Goal: Task Accomplishment & Management: Manage account settings

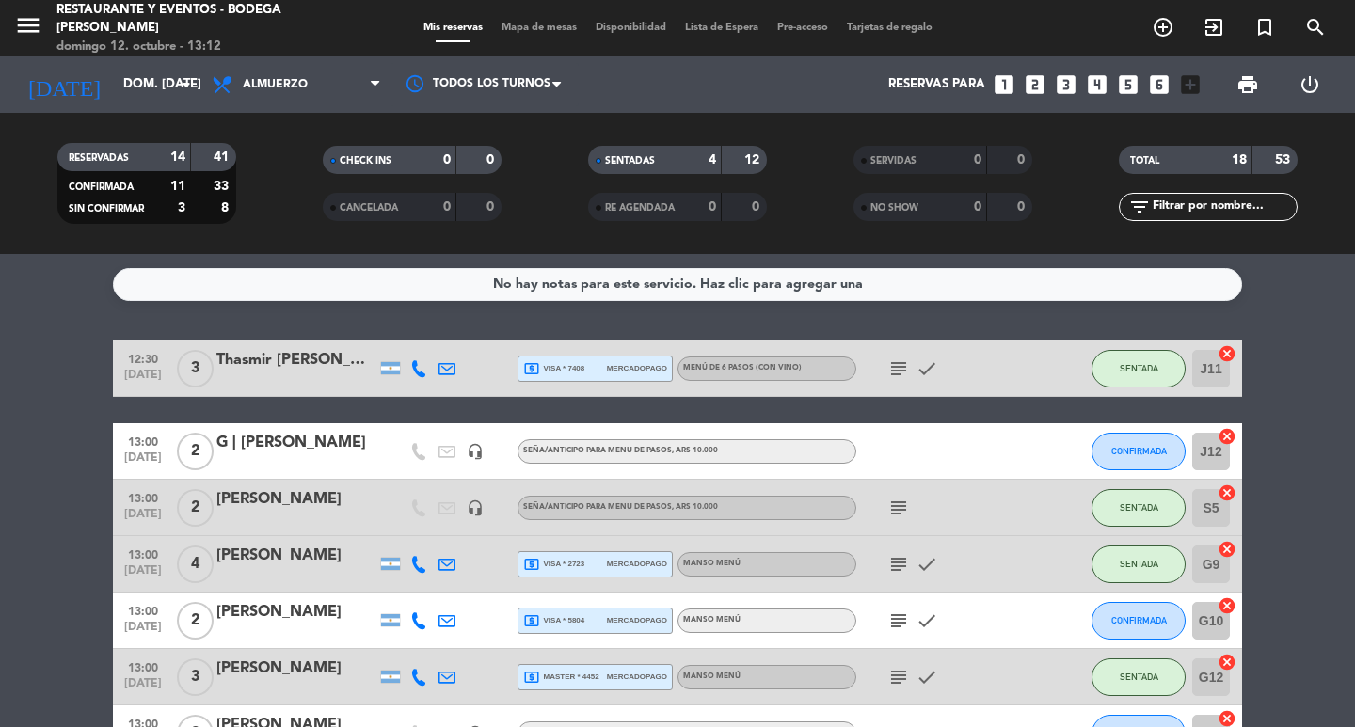
click at [901, 564] on icon "subject" at bounding box center [898, 564] width 23 height 23
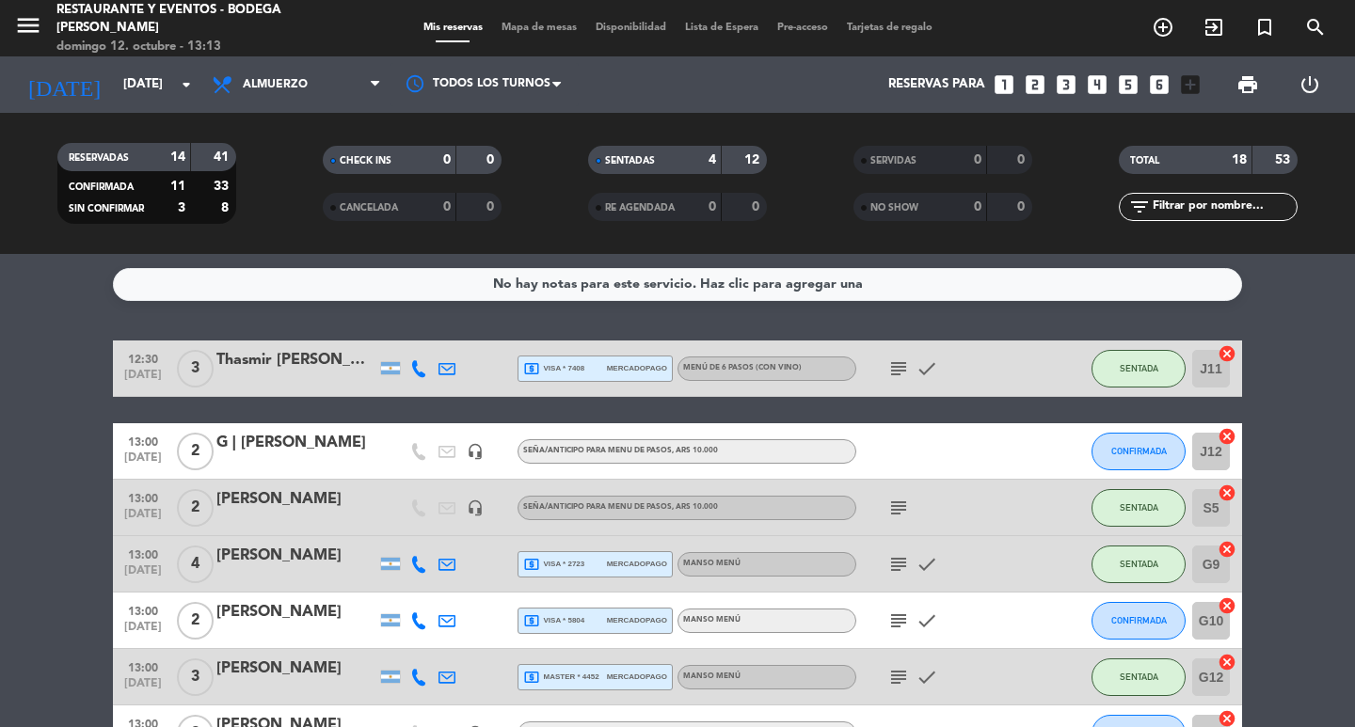
click at [887, 511] on icon "subject" at bounding box center [898, 508] width 23 height 23
click at [887, 510] on icon "subject" at bounding box center [898, 508] width 23 height 23
click at [893, 566] on icon "subject" at bounding box center [898, 564] width 23 height 23
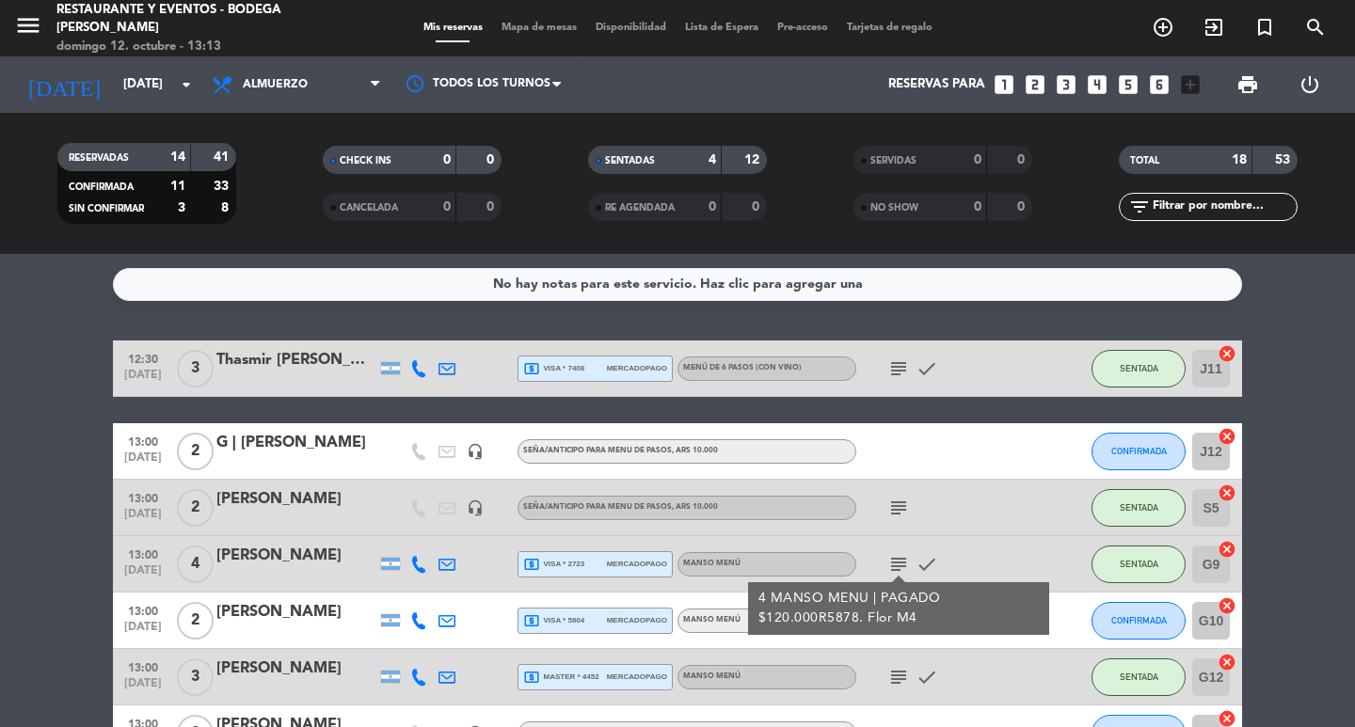
click at [897, 562] on icon "subject" at bounding box center [898, 564] width 23 height 23
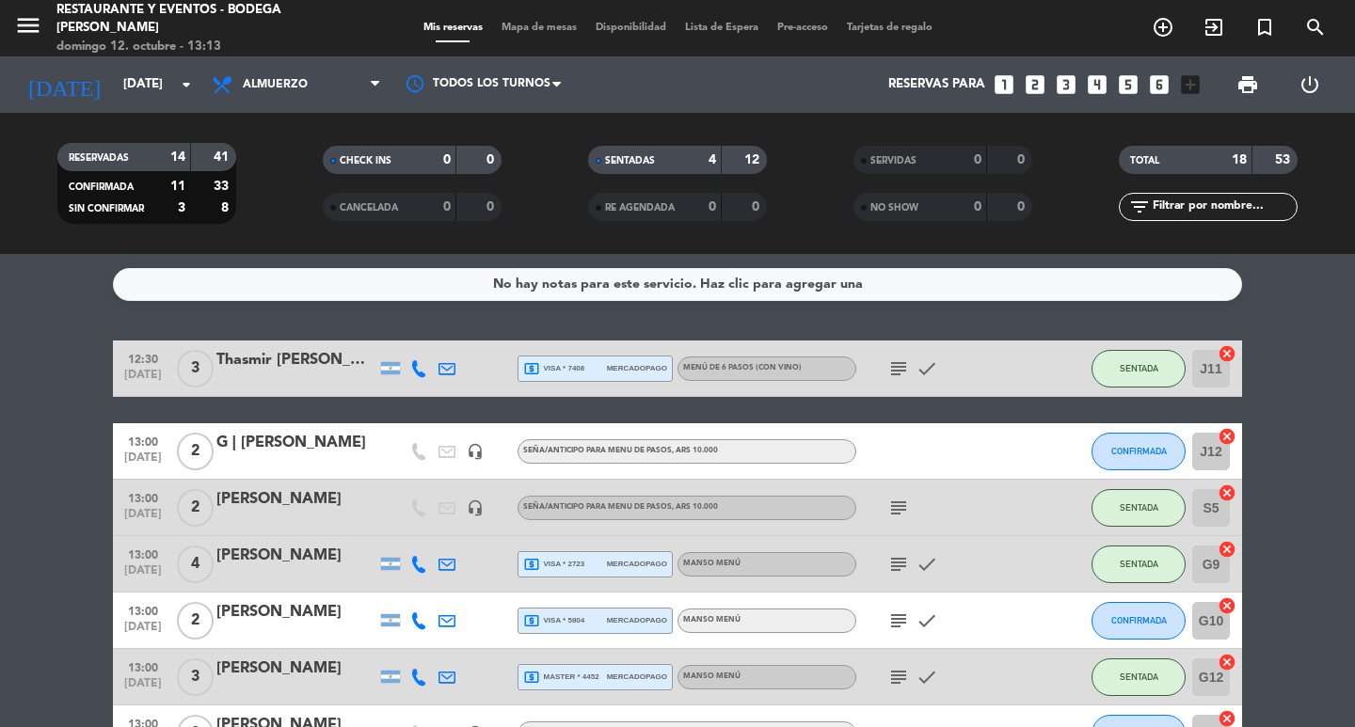
click at [904, 623] on icon "subject" at bounding box center [898, 621] width 23 height 23
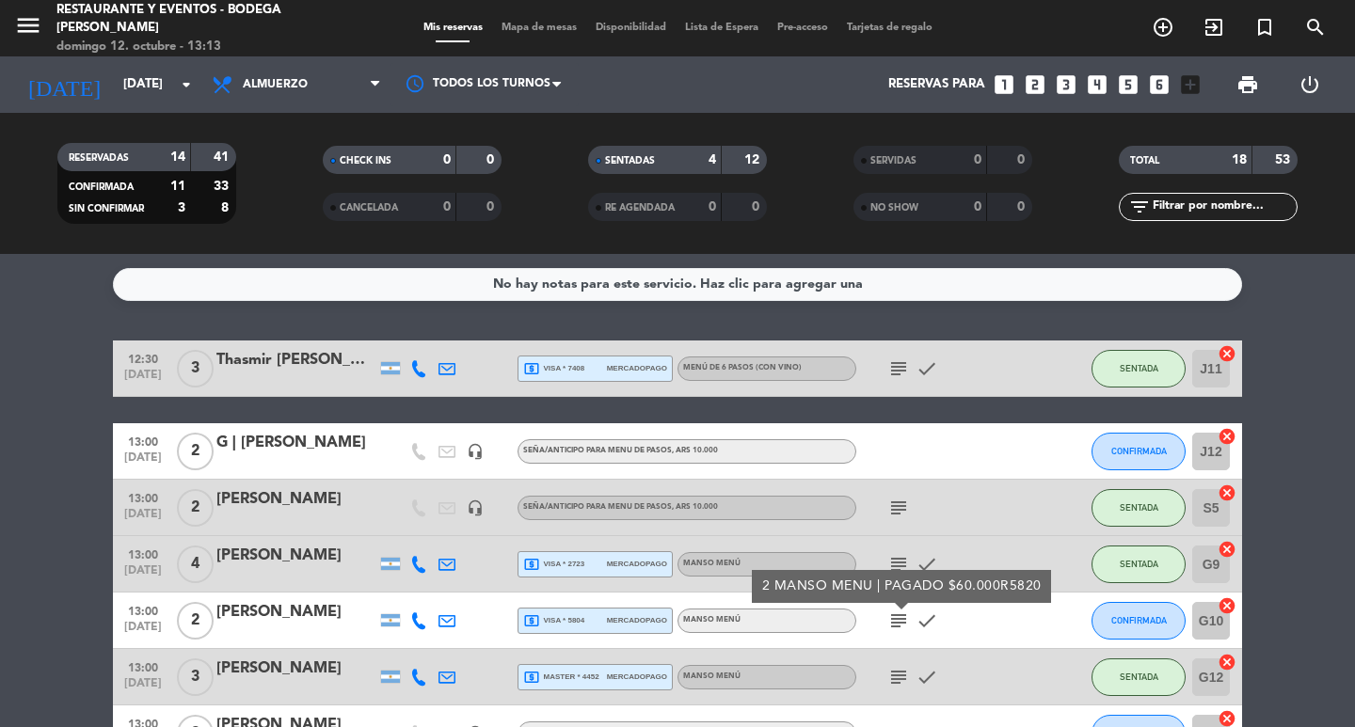
click at [904, 623] on icon "subject" at bounding box center [898, 621] width 23 height 23
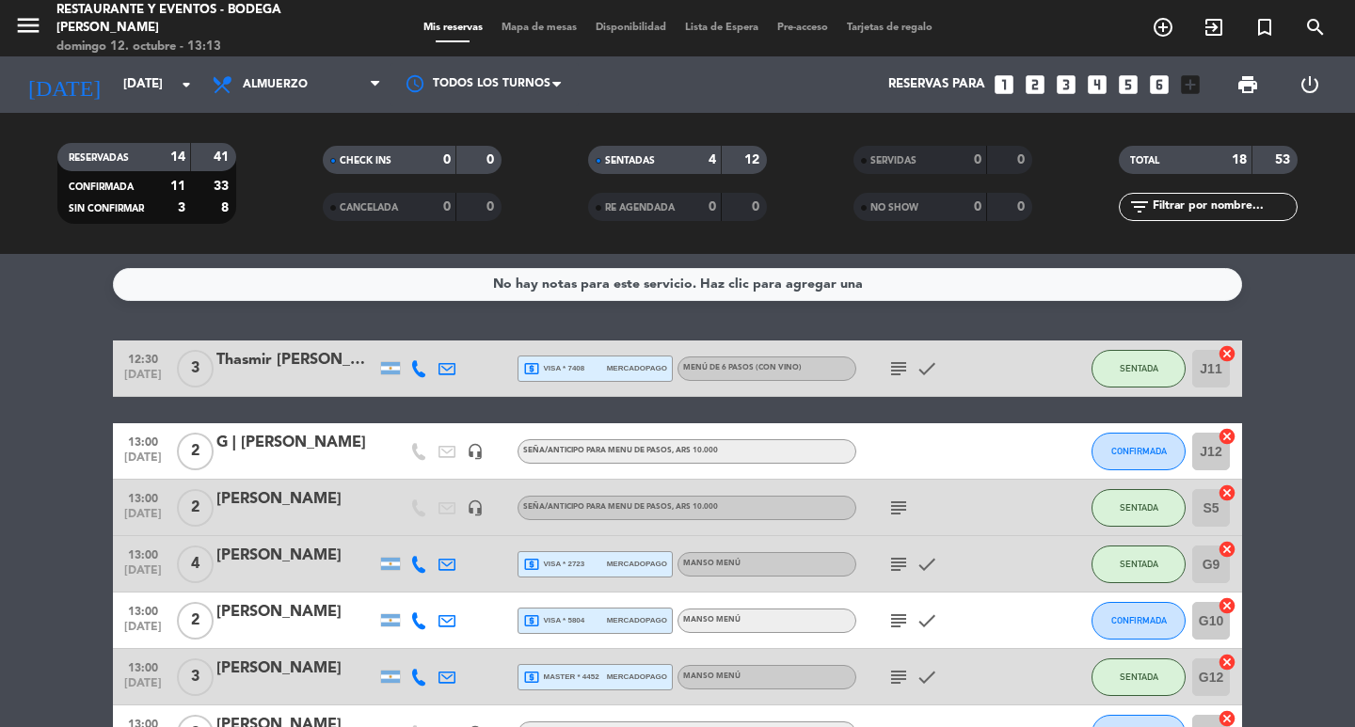
click at [904, 683] on icon "subject" at bounding box center [898, 677] width 23 height 23
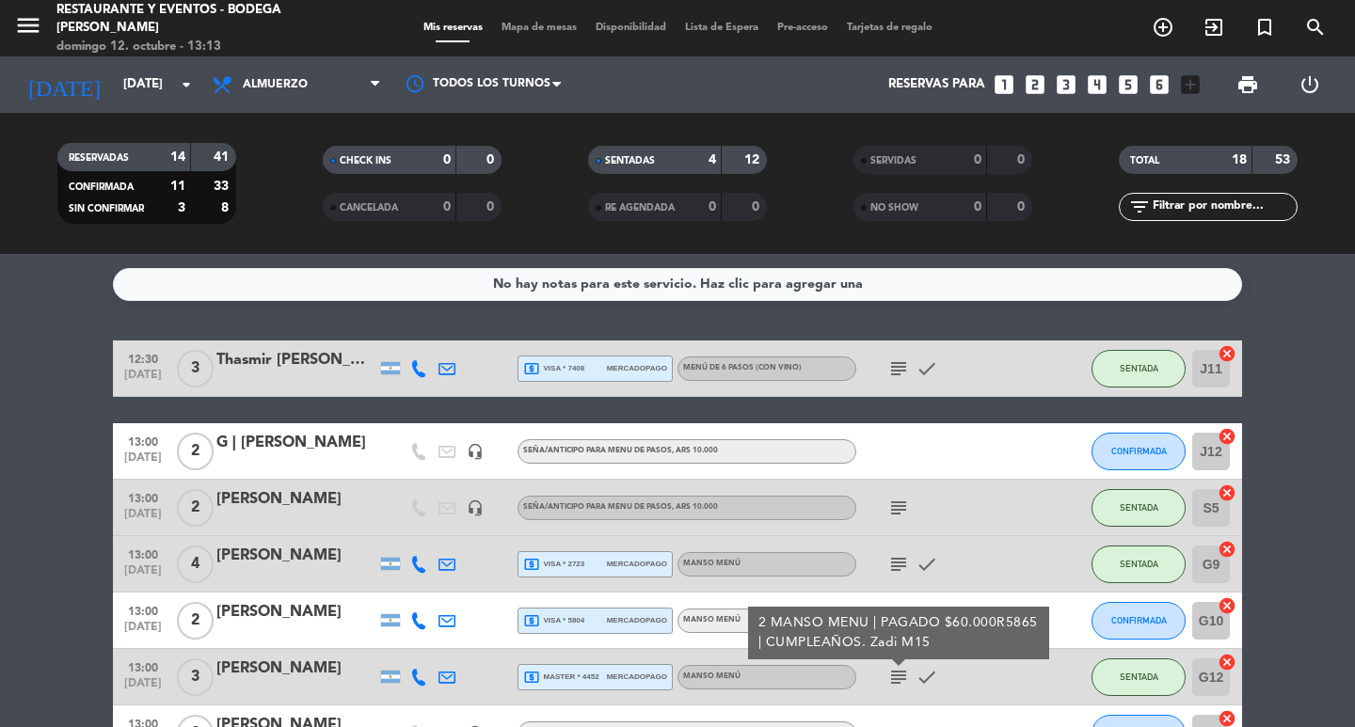
click at [899, 682] on icon "subject" at bounding box center [898, 677] width 23 height 23
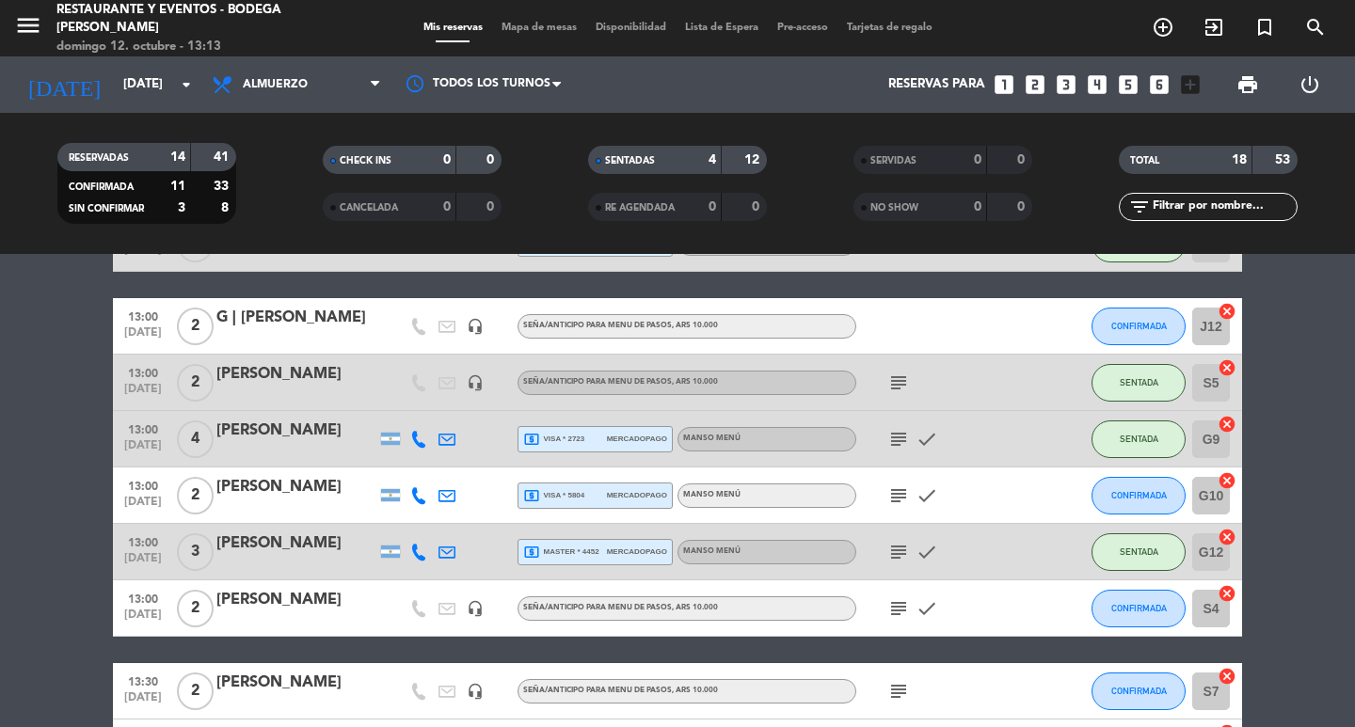
scroll to position [94, 0]
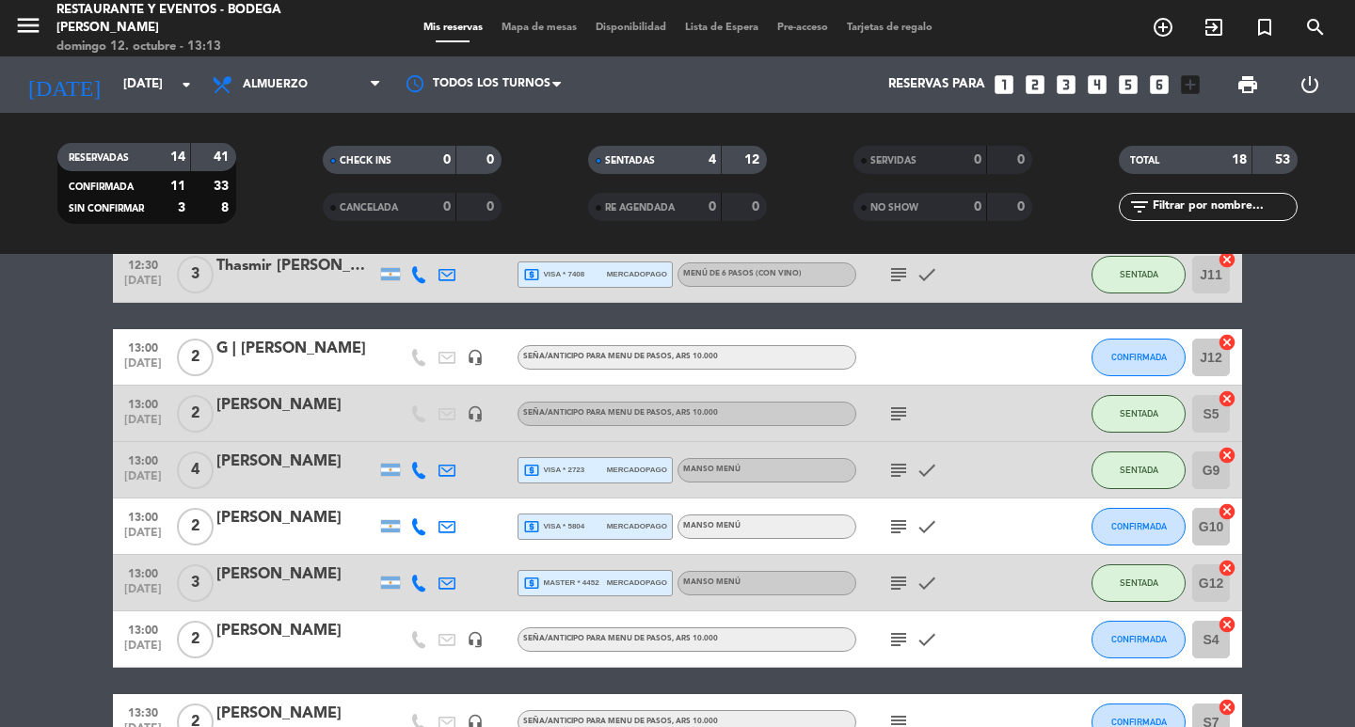
click at [621, 585] on span "mercadopago" at bounding box center [637, 583] width 60 height 12
click at [901, 586] on icon "subject" at bounding box center [898, 583] width 23 height 23
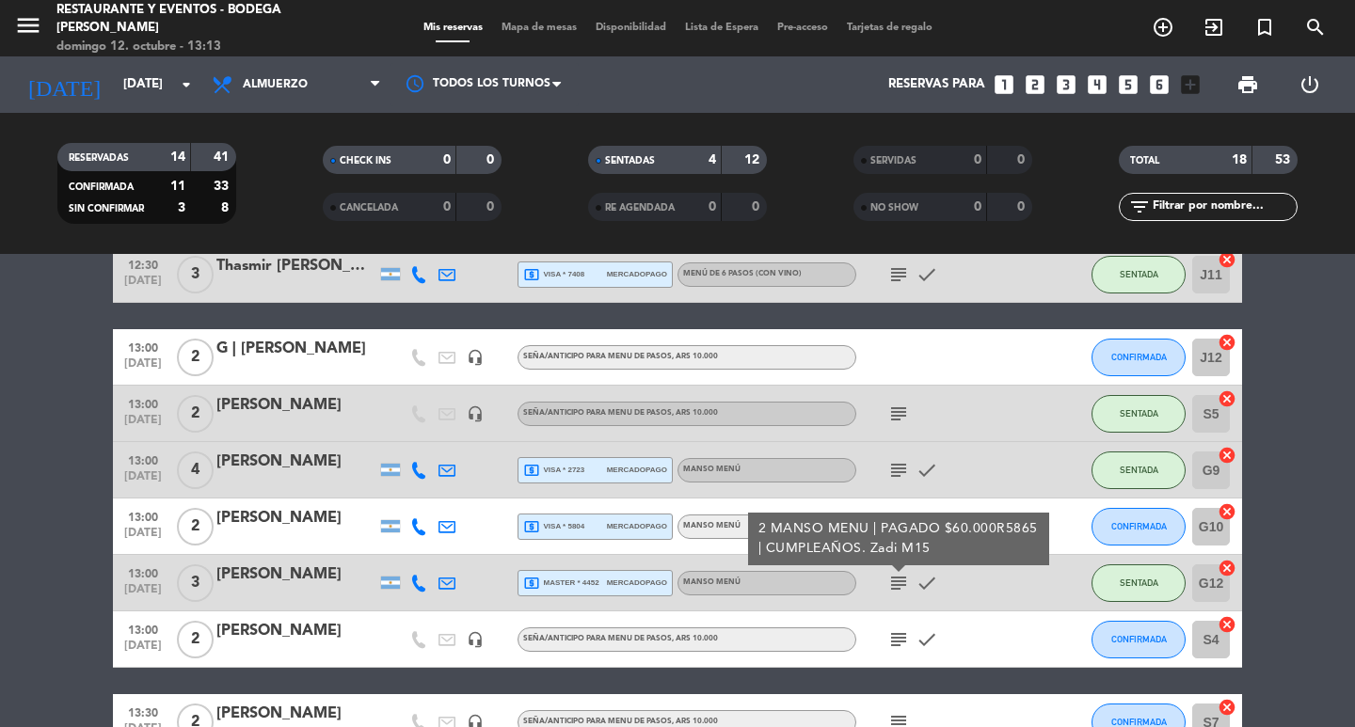
click at [903, 582] on icon "subject" at bounding box center [898, 583] width 23 height 23
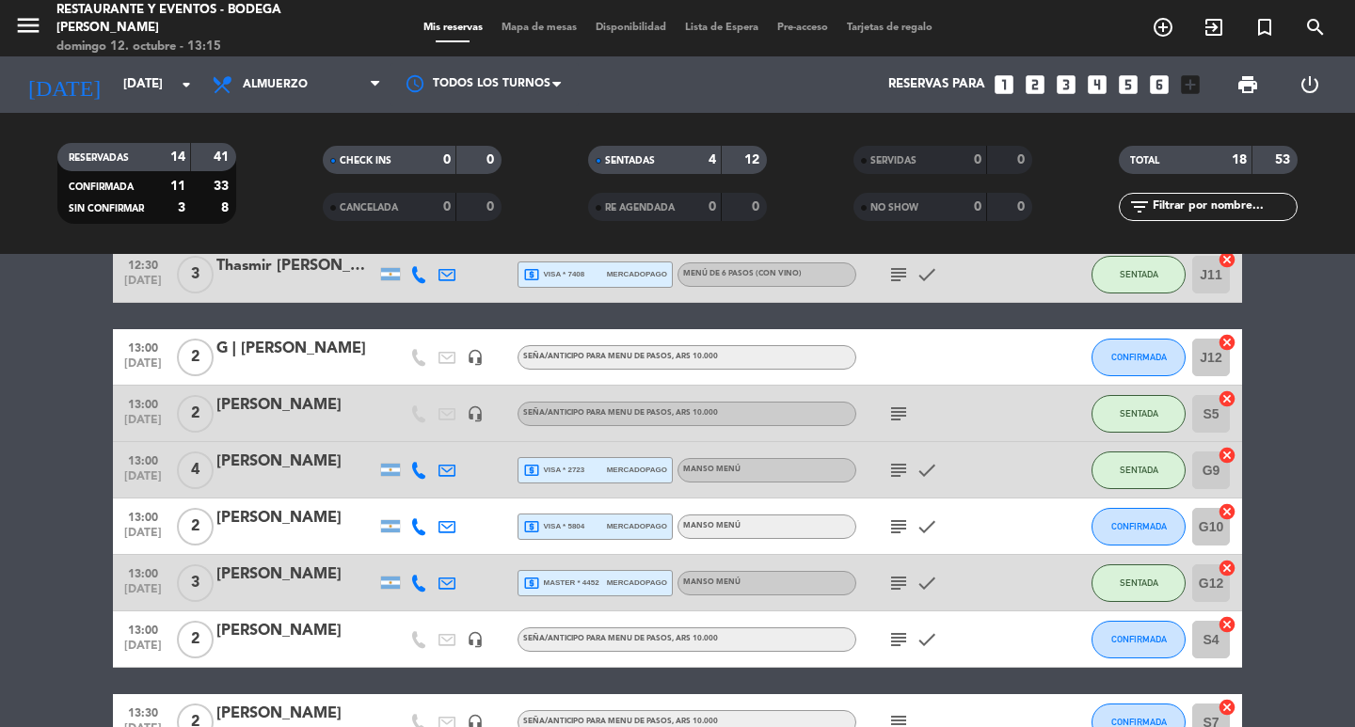
click at [278, 626] on div "[PERSON_NAME]" at bounding box center [296, 631] width 160 height 24
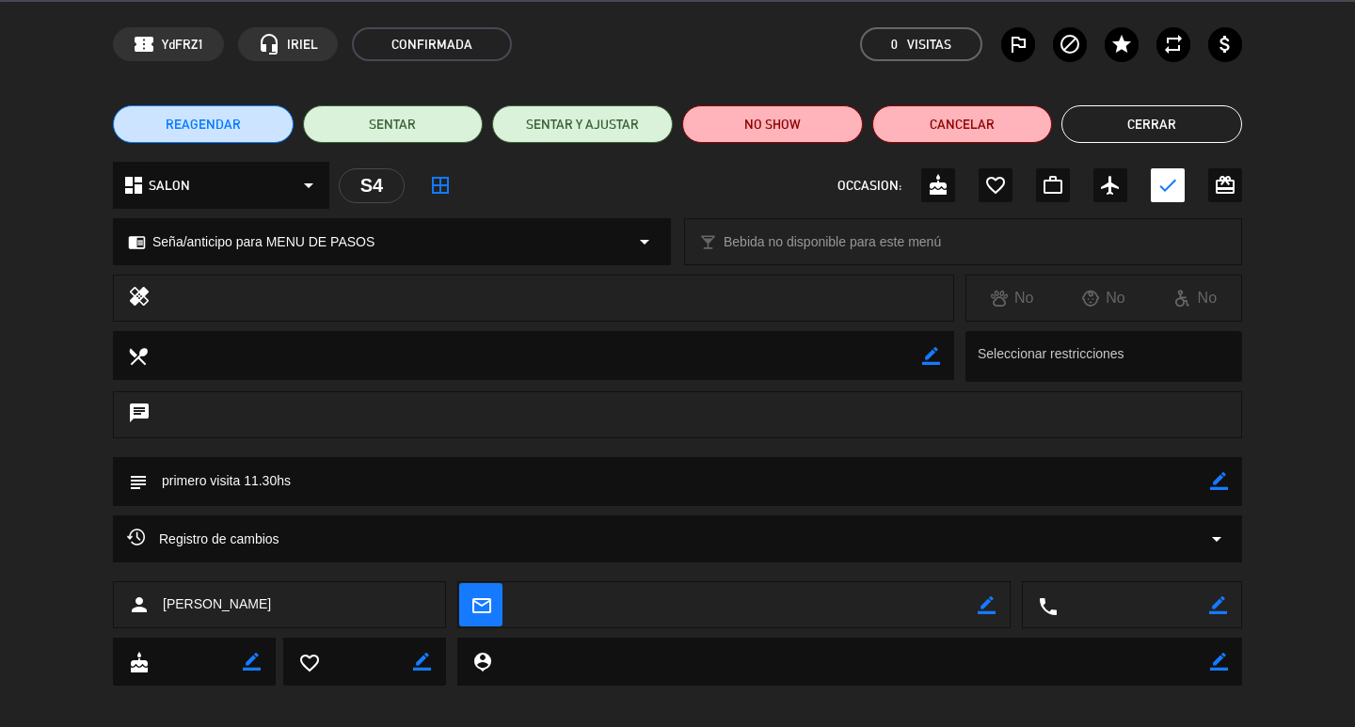
scroll to position [79, 0]
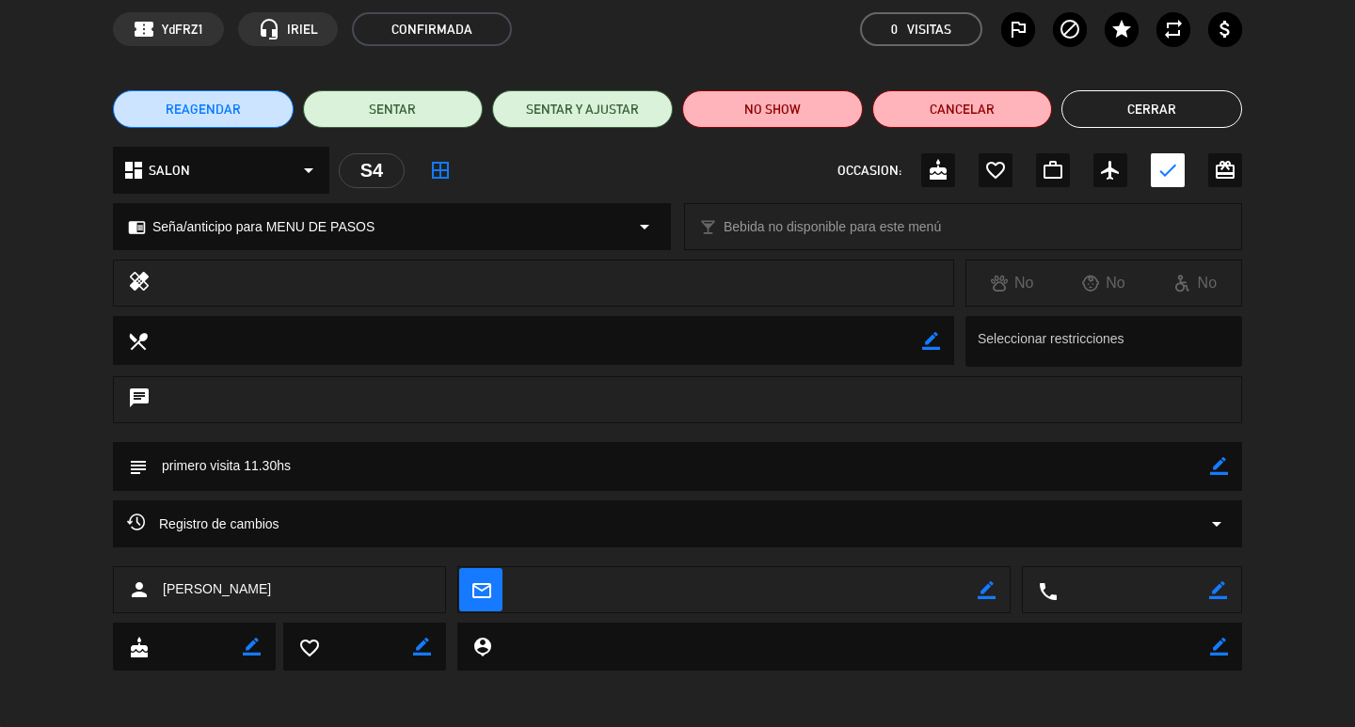
click at [1225, 463] on icon "border_color" at bounding box center [1219, 466] width 18 height 18
click at [1154, 465] on textarea at bounding box center [679, 466] width 1062 height 48
type textarea "primero visita 11.30hs. Zadi M 5"
click at [1216, 467] on icon at bounding box center [1219, 466] width 18 height 18
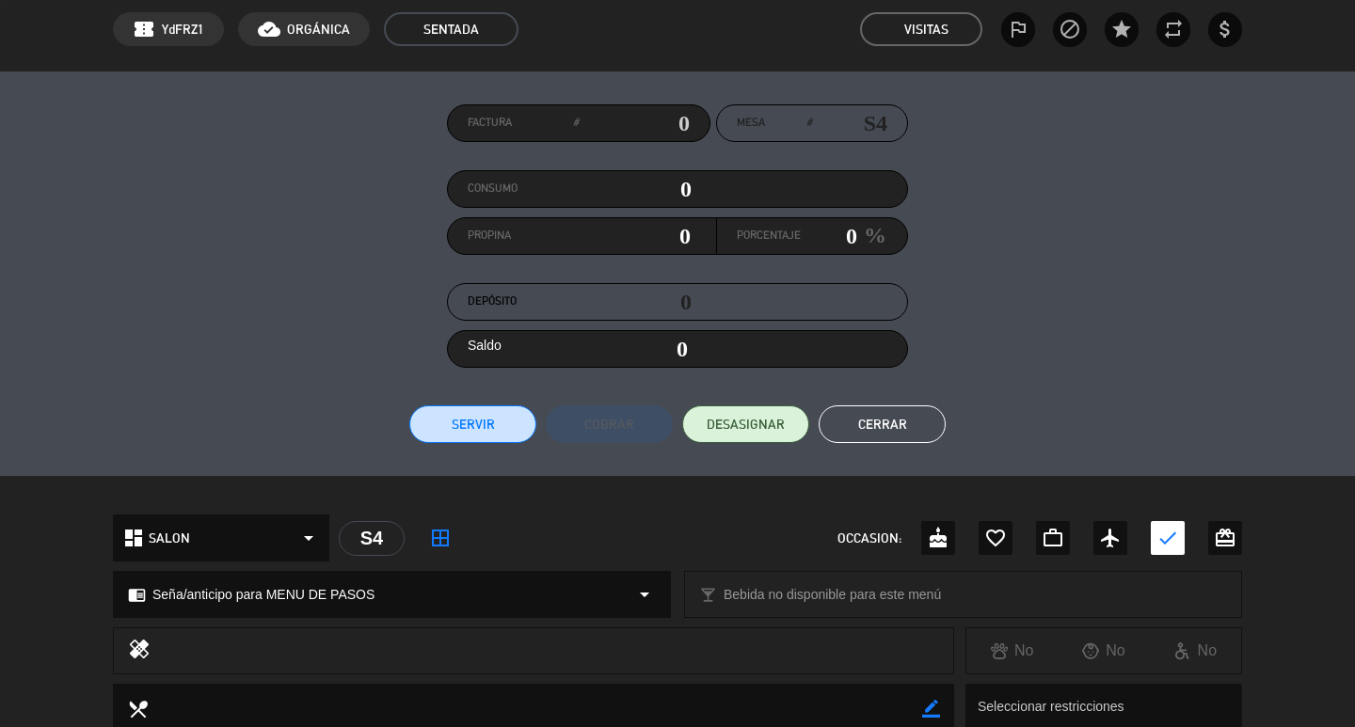
click at [932, 420] on button "Cerrar" at bounding box center [881, 424] width 127 height 38
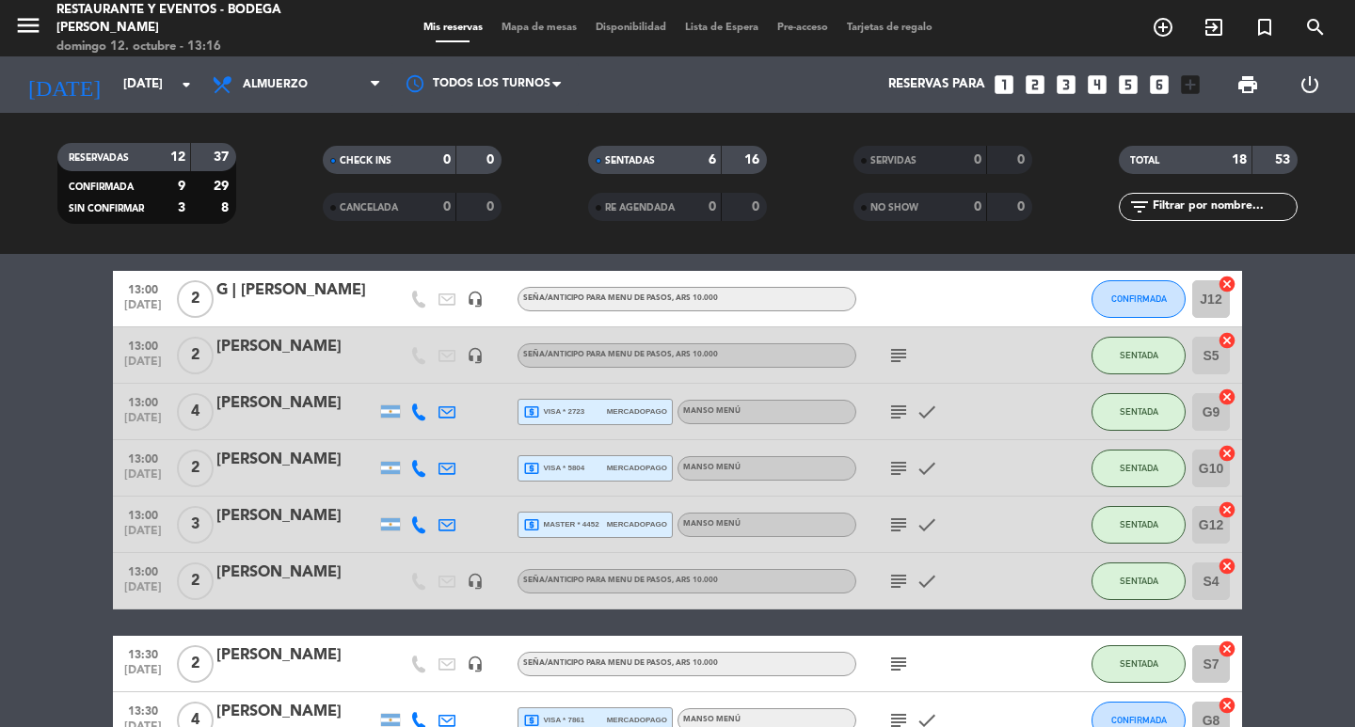
scroll to position [188, 0]
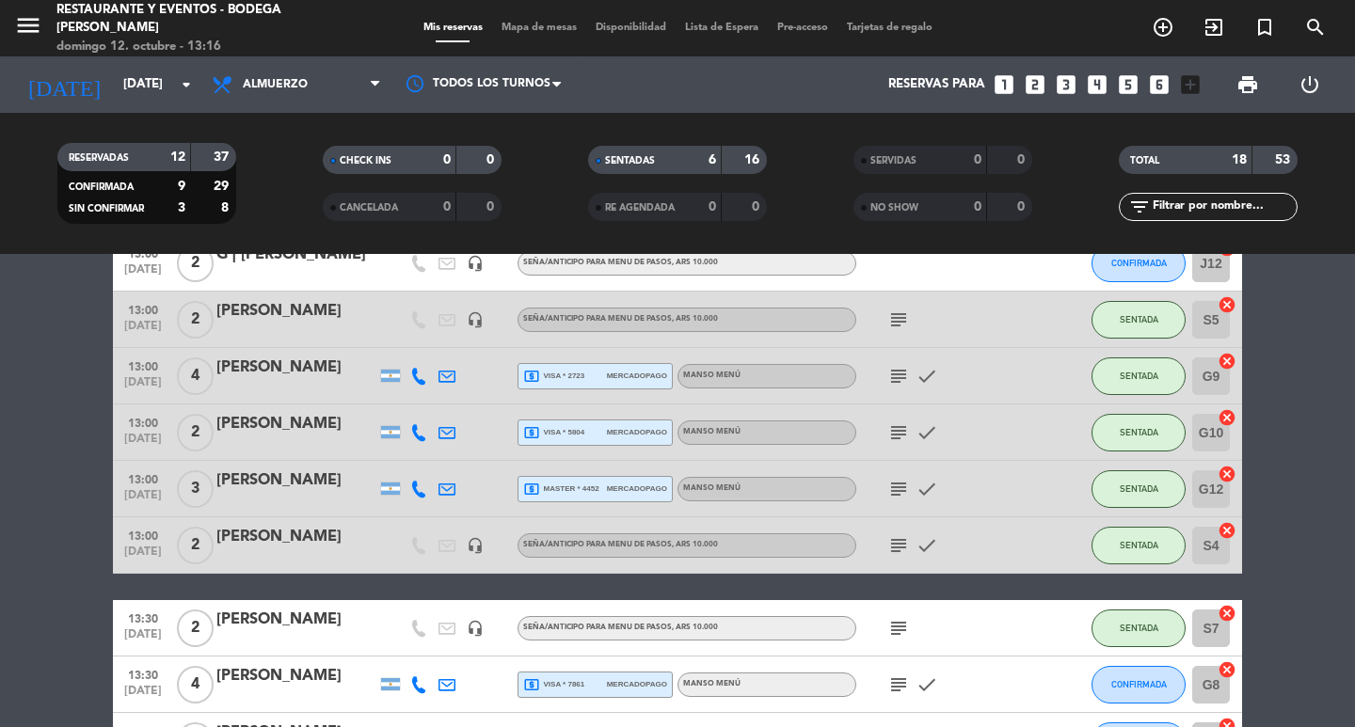
click at [901, 434] on icon "subject" at bounding box center [898, 432] width 23 height 23
click at [257, 410] on div "13:00 oct. 12 2 Julieta Pereyra local_atm visa * 5804 mercadopago MANSO MENÚ su…" at bounding box center [677, 432] width 1129 height 56
click at [264, 423] on div "[PERSON_NAME]" at bounding box center [296, 424] width 160 height 24
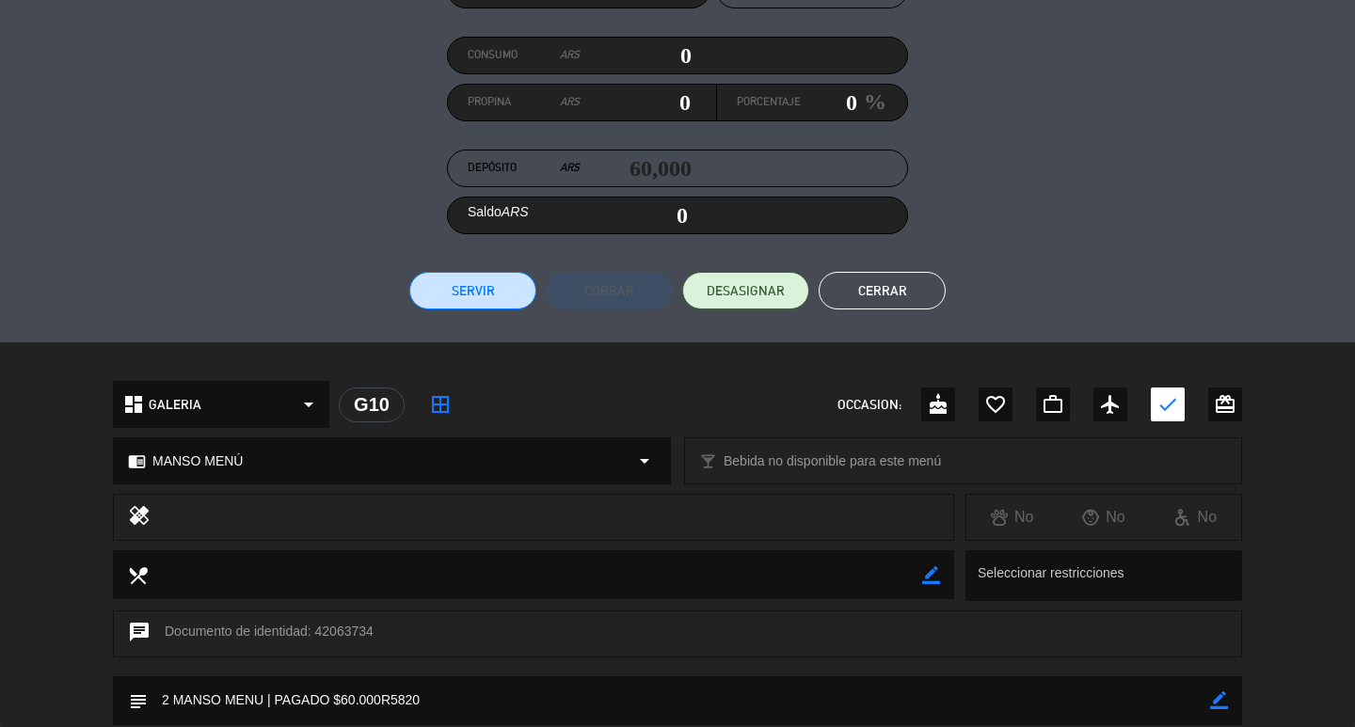
scroll to position [282, 0]
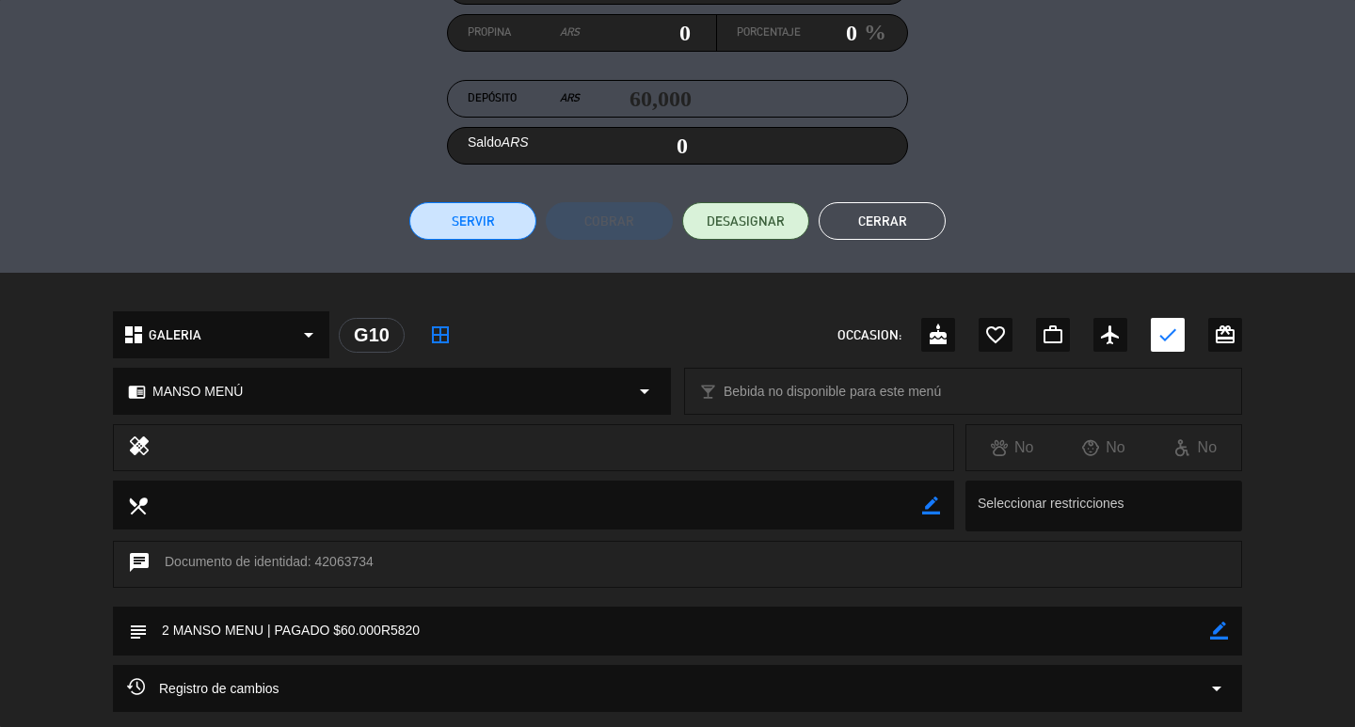
click at [1218, 628] on icon "border_color" at bounding box center [1219, 631] width 18 height 18
click at [1142, 628] on textarea at bounding box center [679, 631] width 1062 height 48
type textarea "2 MANSO MENU | PAGADO $60.000R5820. Rocio M8"
click at [1211, 637] on icon at bounding box center [1219, 631] width 18 height 18
click at [911, 211] on button "Cerrar" at bounding box center [881, 221] width 127 height 38
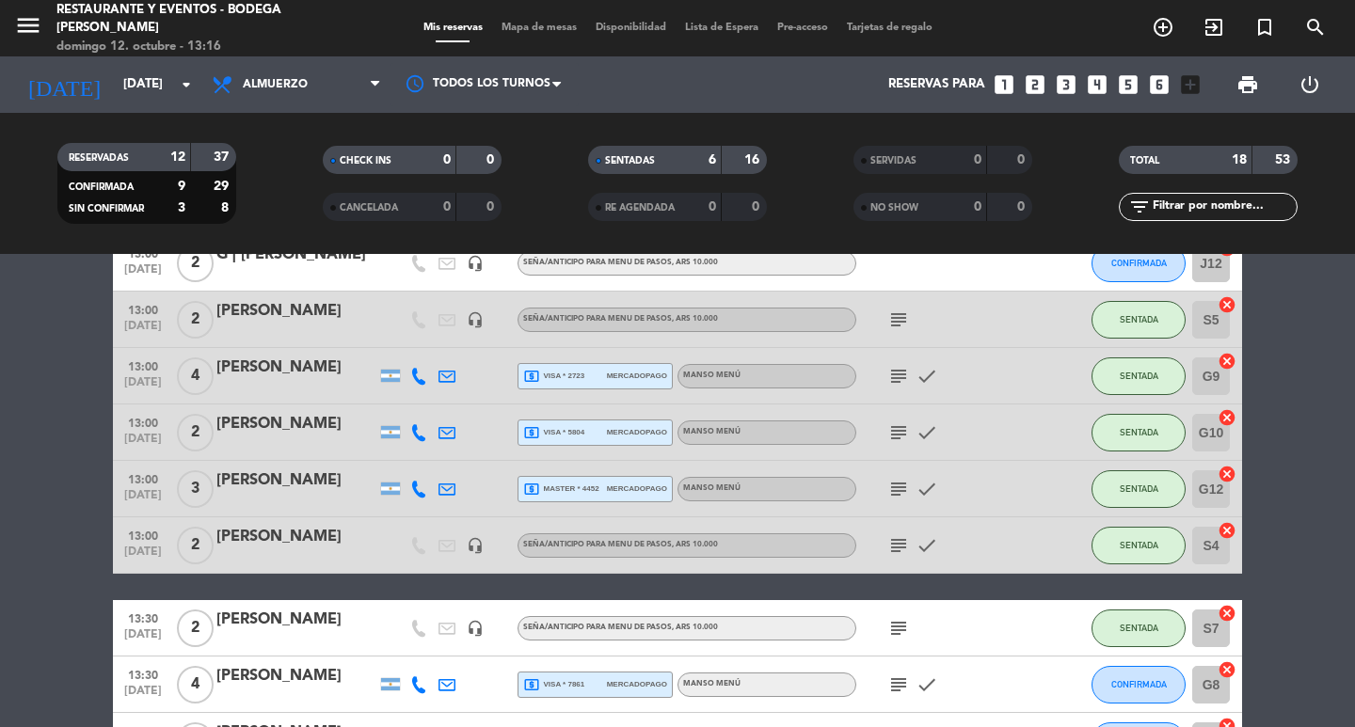
click at [902, 492] on icon "subject" at bounding box center [898, 489] width 23 height 23
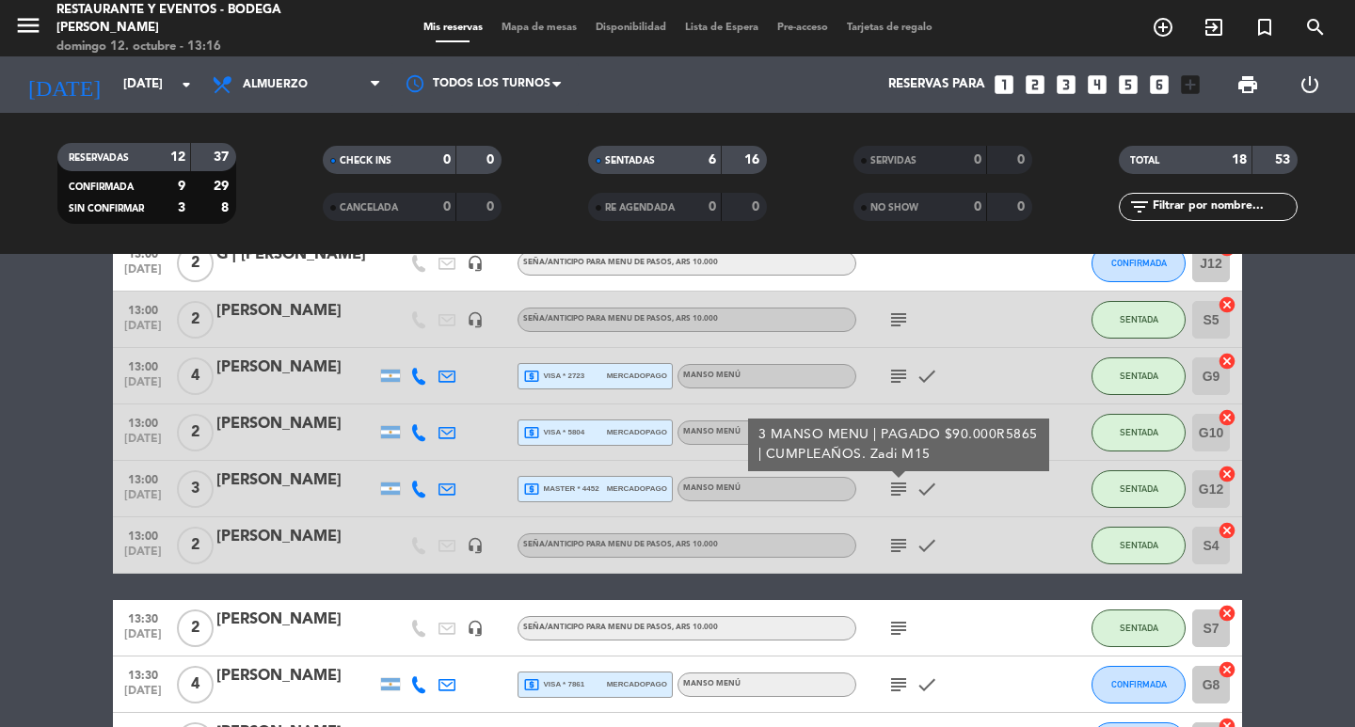
click at [626, 487] on span "mercadopago" at bounding box center [637, 489] width 60 height 12
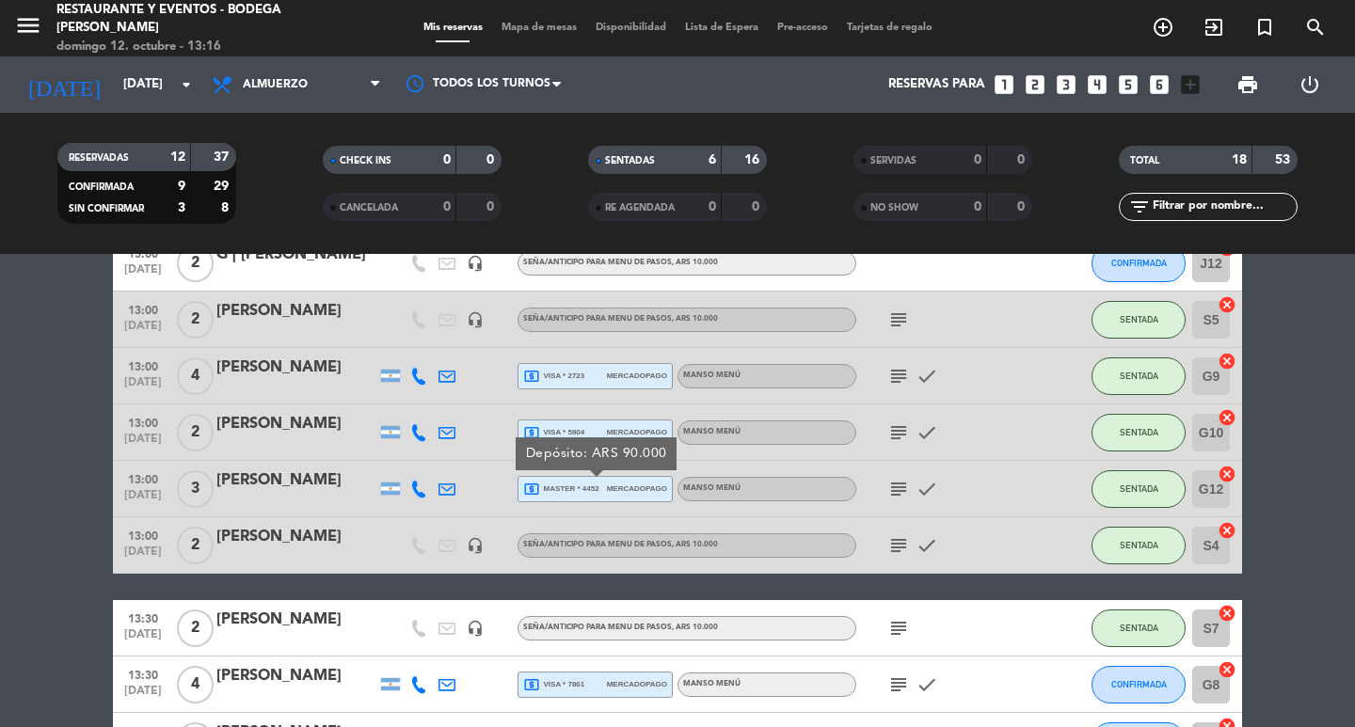
click at [902, 489] on icon "subject" at bounding box center [898, 489] width 23 height 23
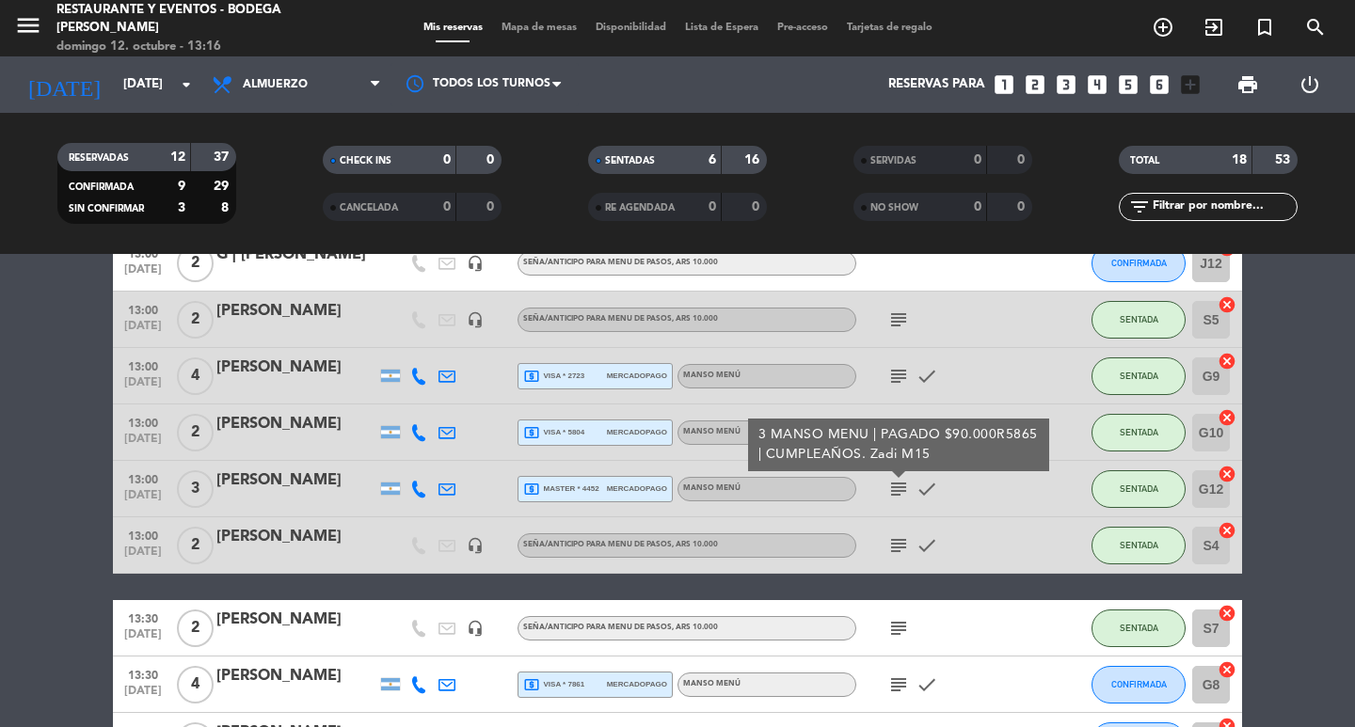
click at [902, 489] on icon "subject" at bounding box center [898, 489] width 23 height 23
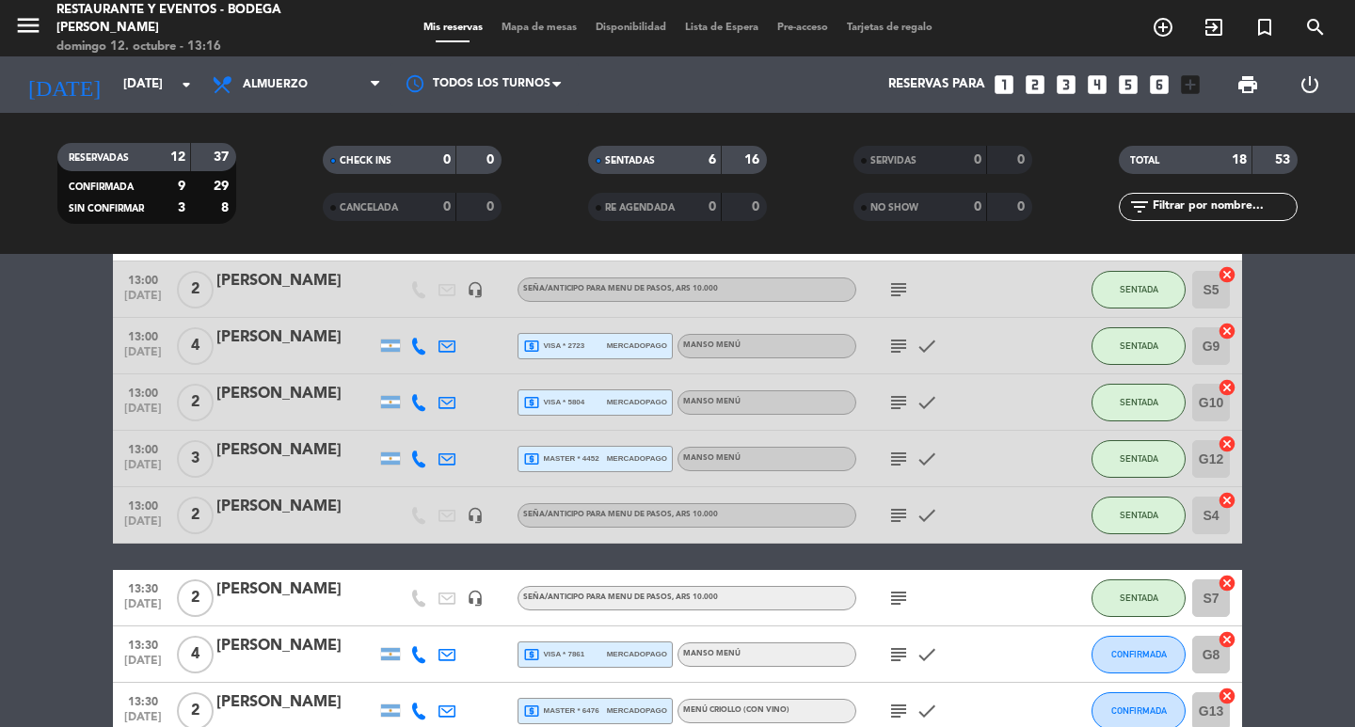
scroll to position [188, 0]
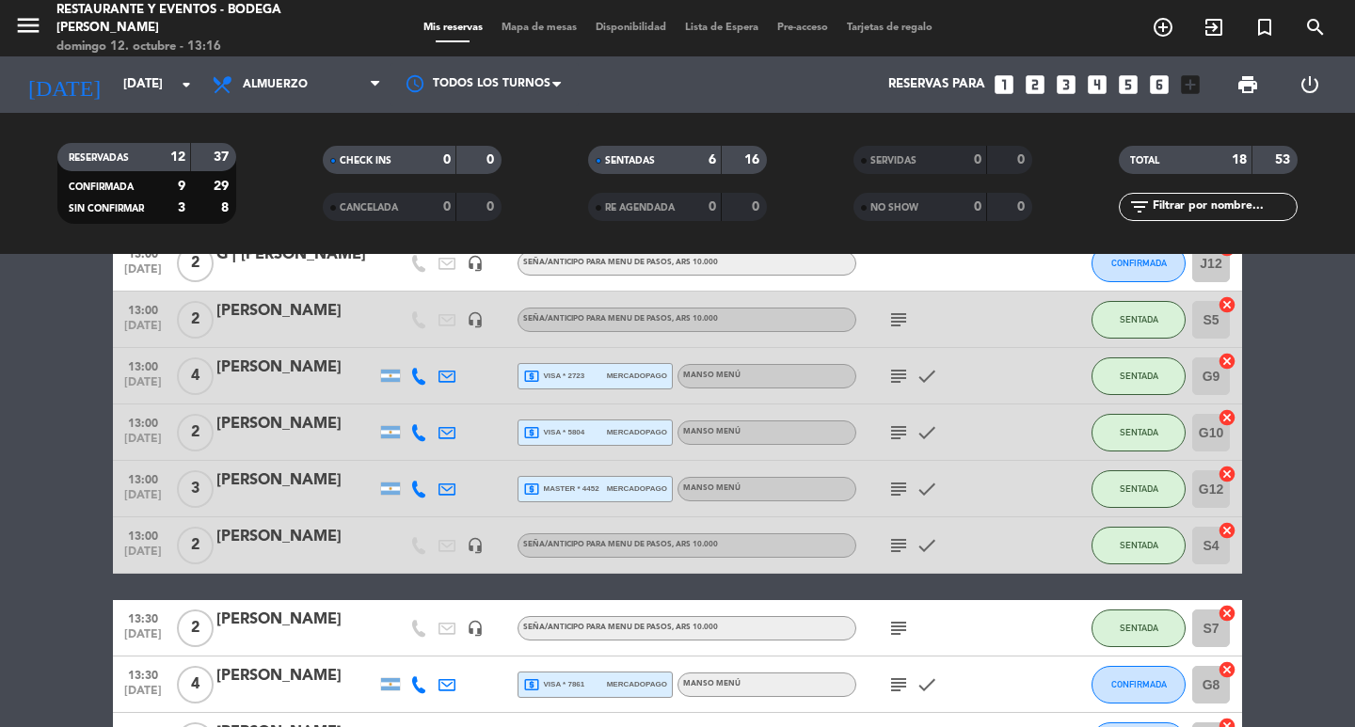
click at [898, 429] on icon "subject" at bounding box center [898, 432] width 23 height 23
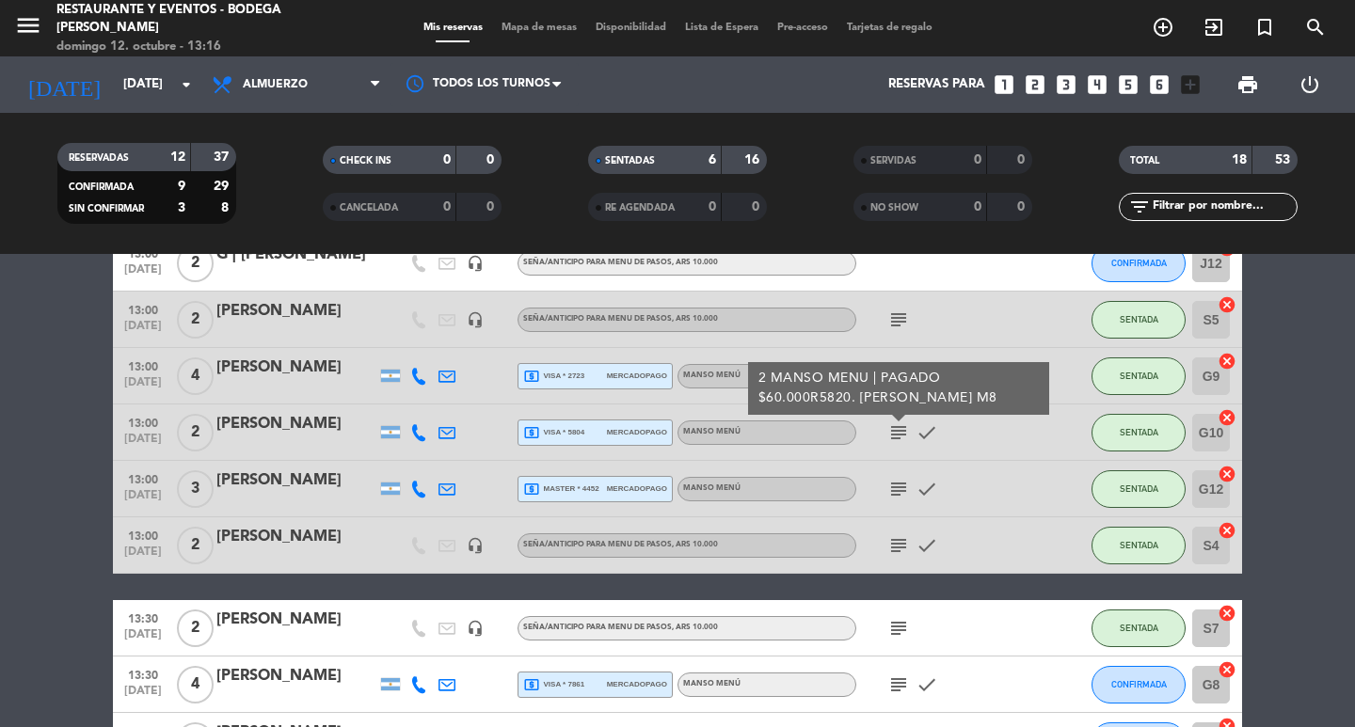
click at [898, 429] on icon "subject" at bounding box center [898, 432] width 23 height 23
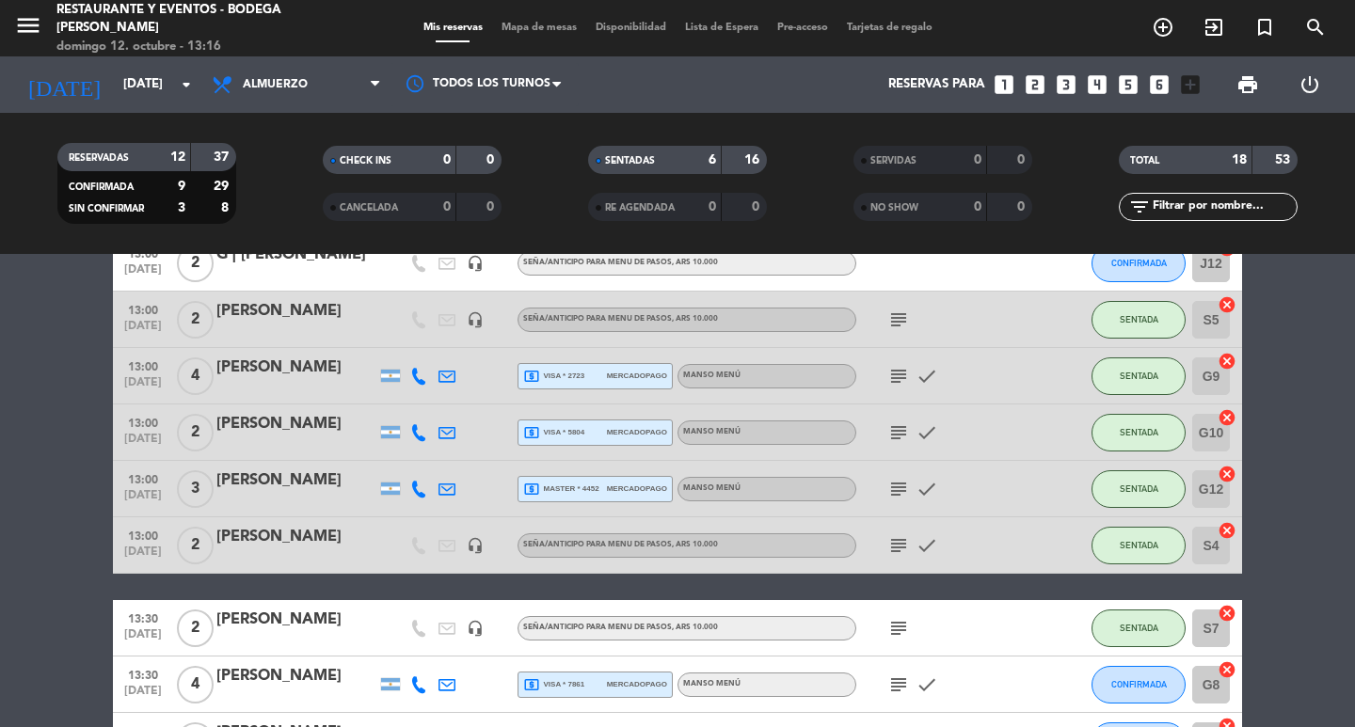
click at [895, 484] on icon "subject" at bounding box center [898, 489] width 23 height 23
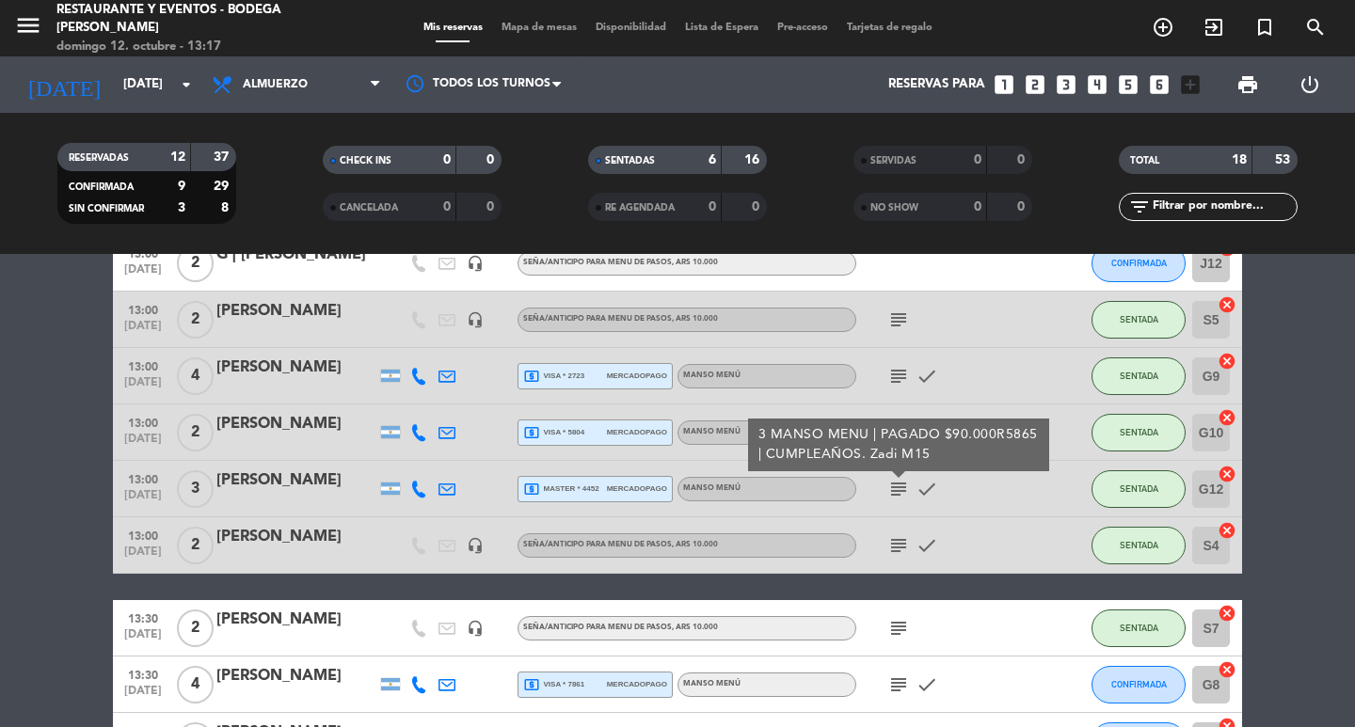
click at [899, 539] on icon "subject" at bounding box center [898, 545] width 23 height 23
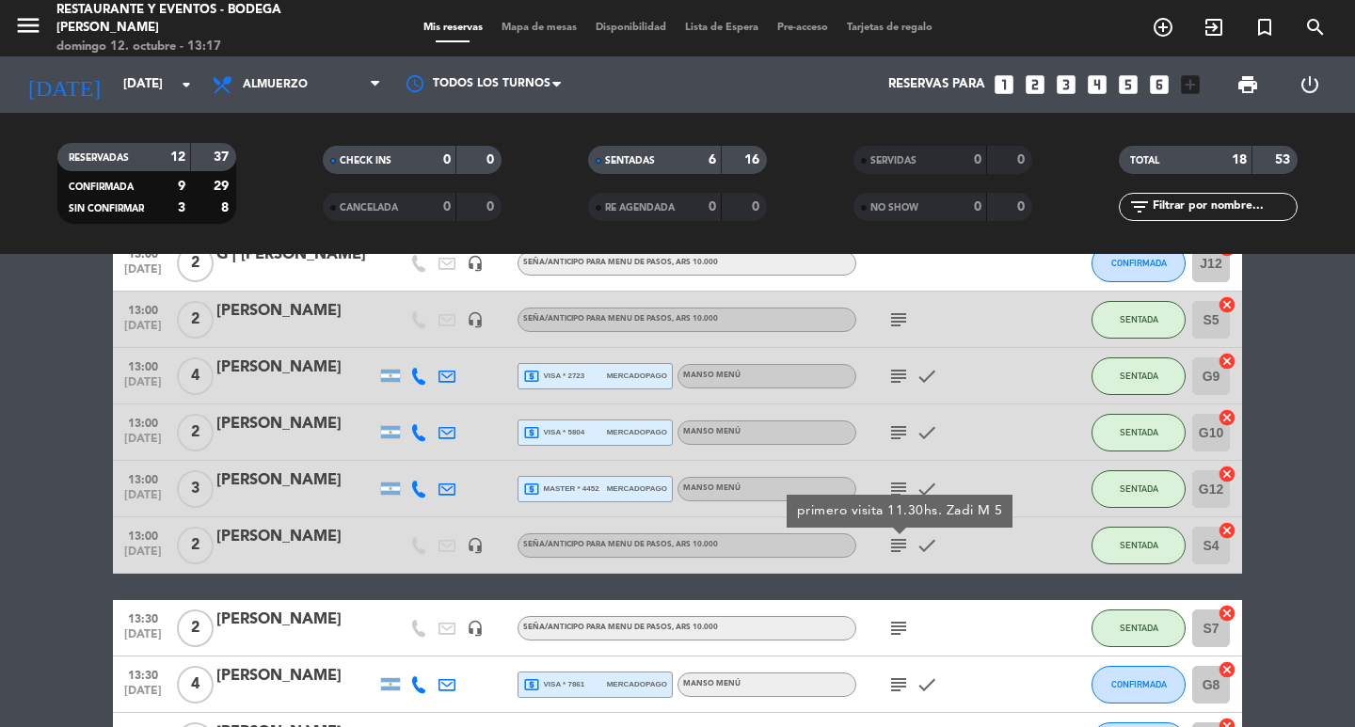
click at [897, 374] on icon "subject" at bounding box center [898, 376] width 23 height 23
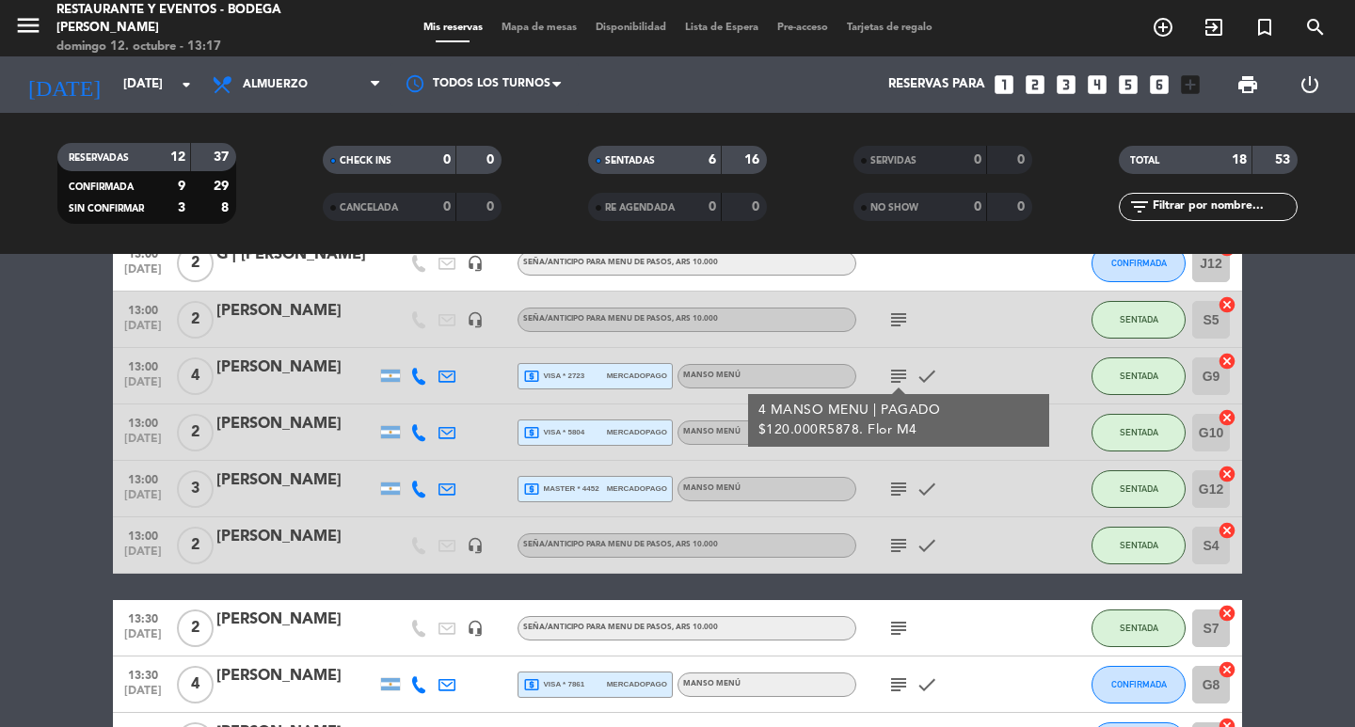
click at [896, 317] on icon "subject" at bounding box center [898, 320] width 23 height 23
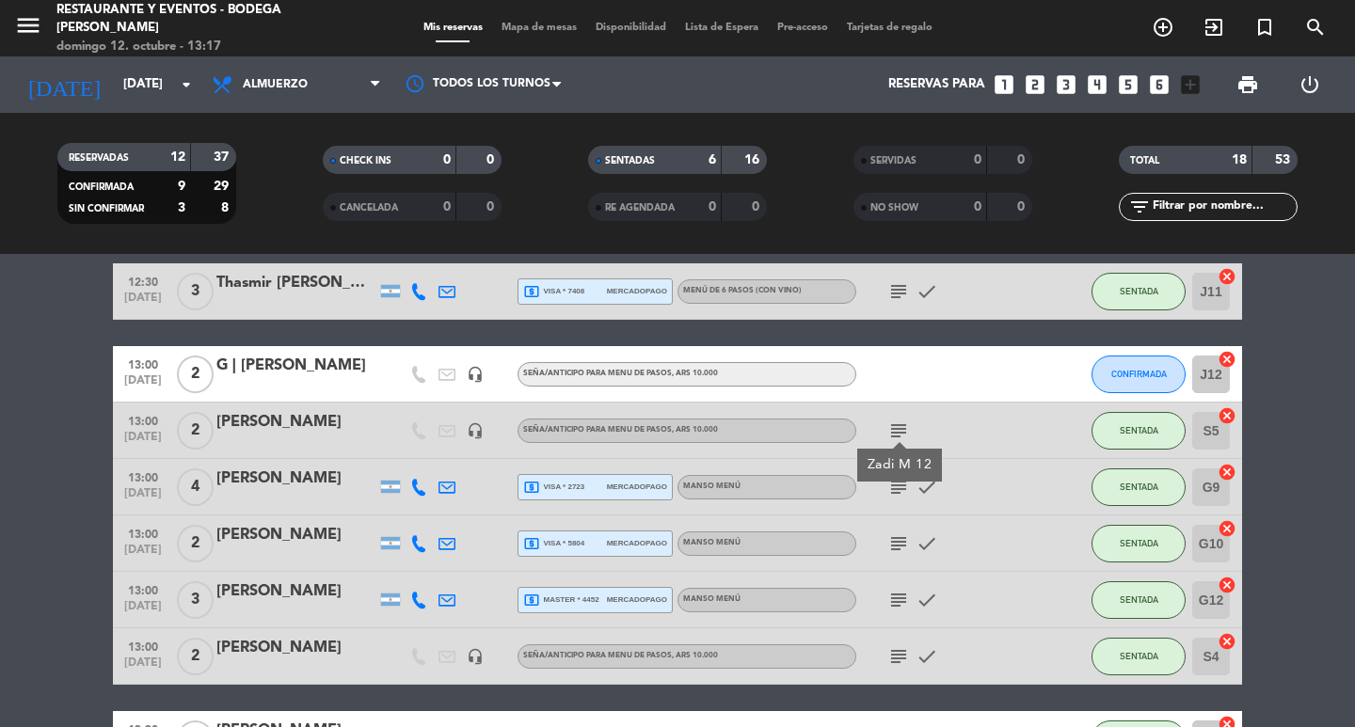
scroll to position [0, 0]
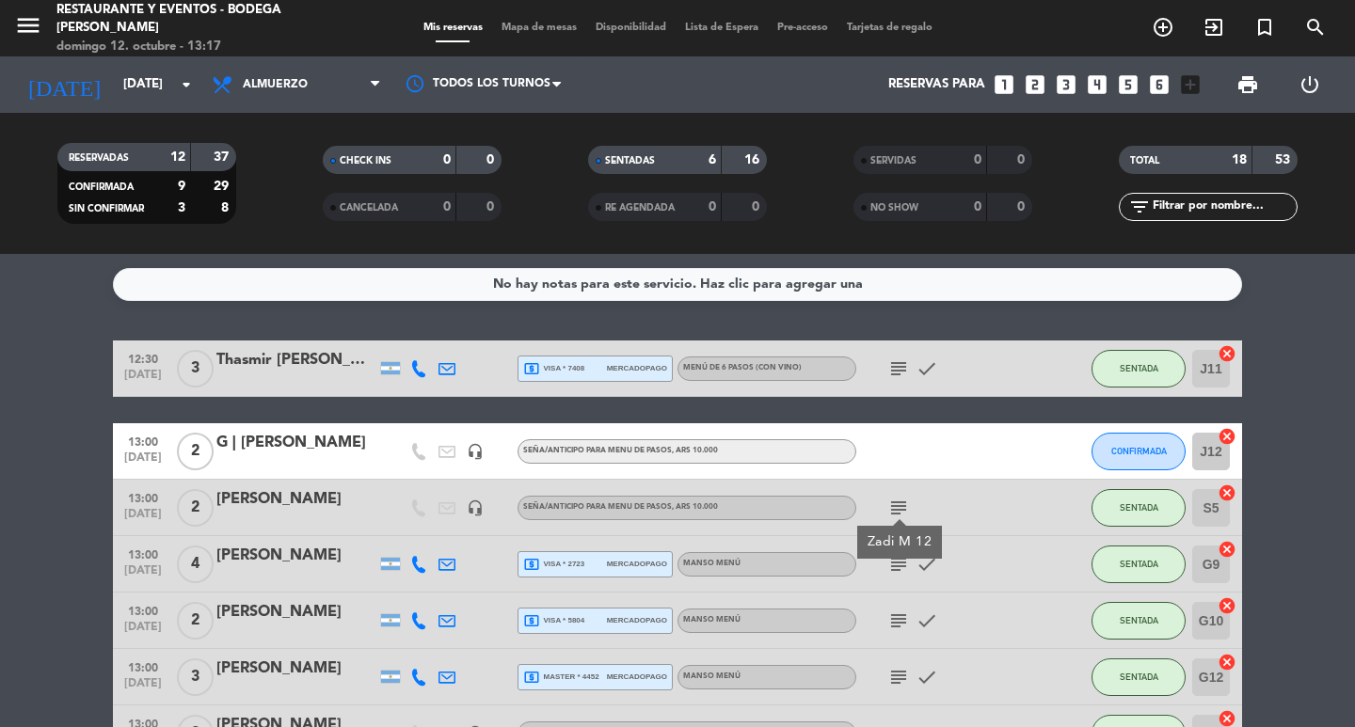
click at [895, 364] on icon "subject" at bounding box center [898, 368] width 23 height 23
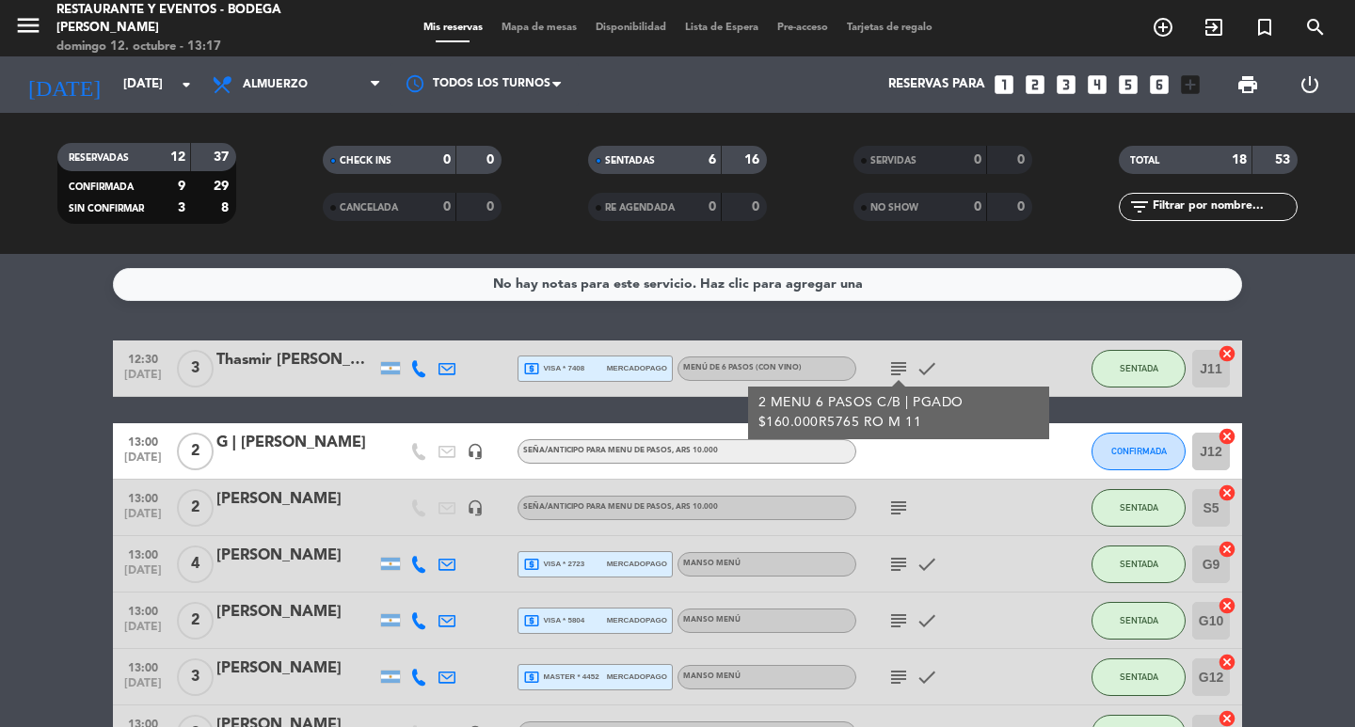
click at [895, 364] on icon "subject" at bounding box center [898, 368] width 23 height 23
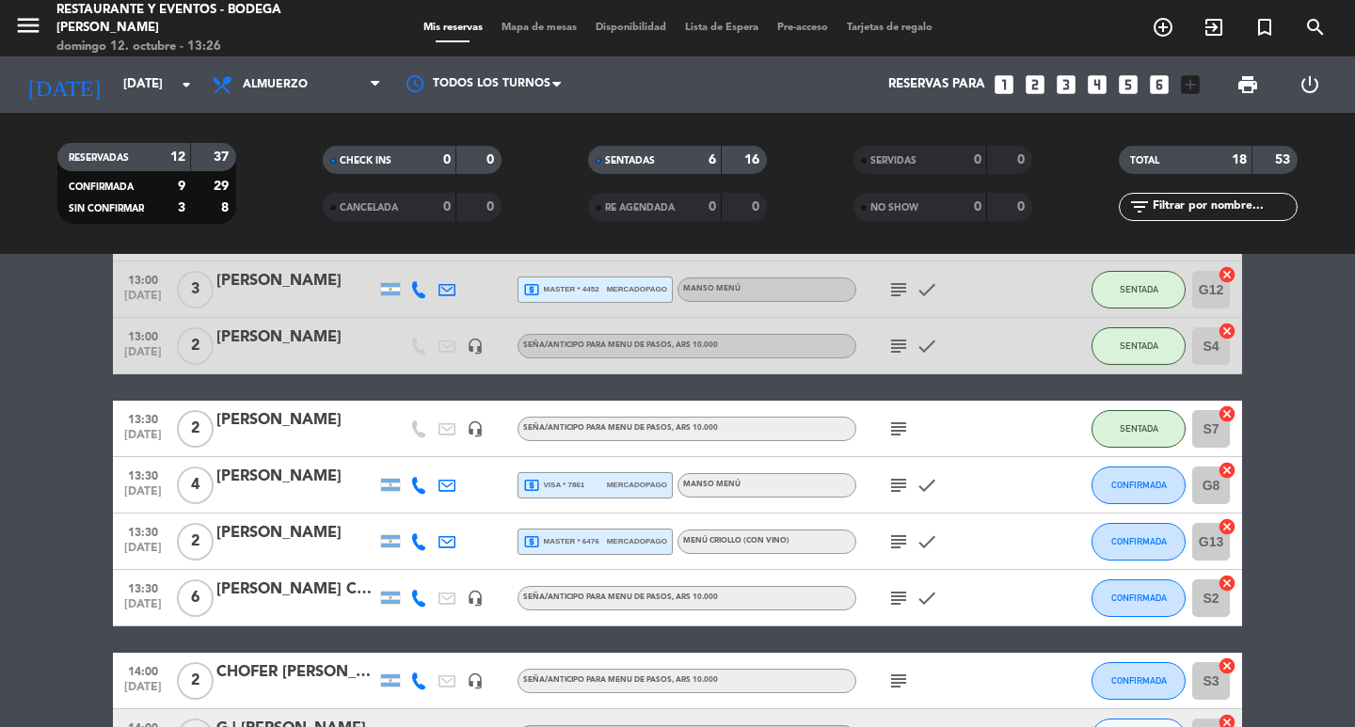
scroll to position [470, 0]
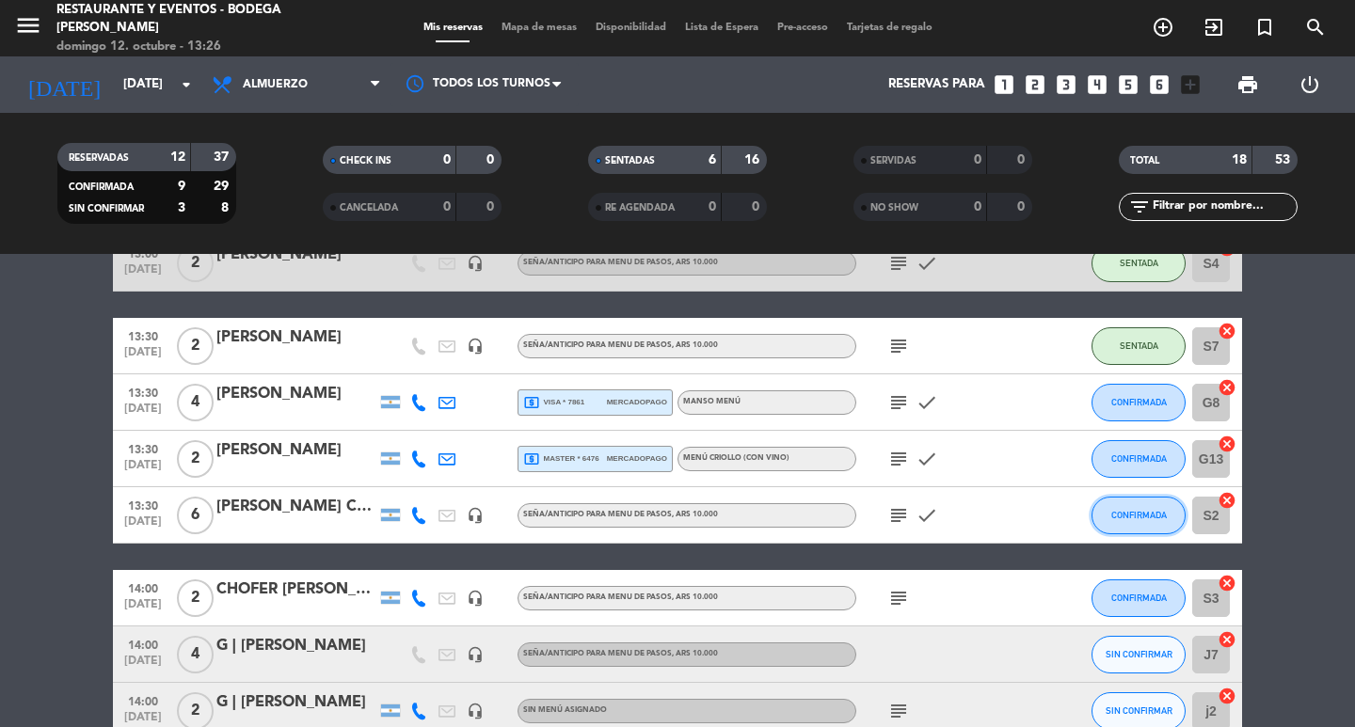
click at [1105, 520] on button "CONFIRMADA" at bounding box center [1138, 516] width 94 height 38
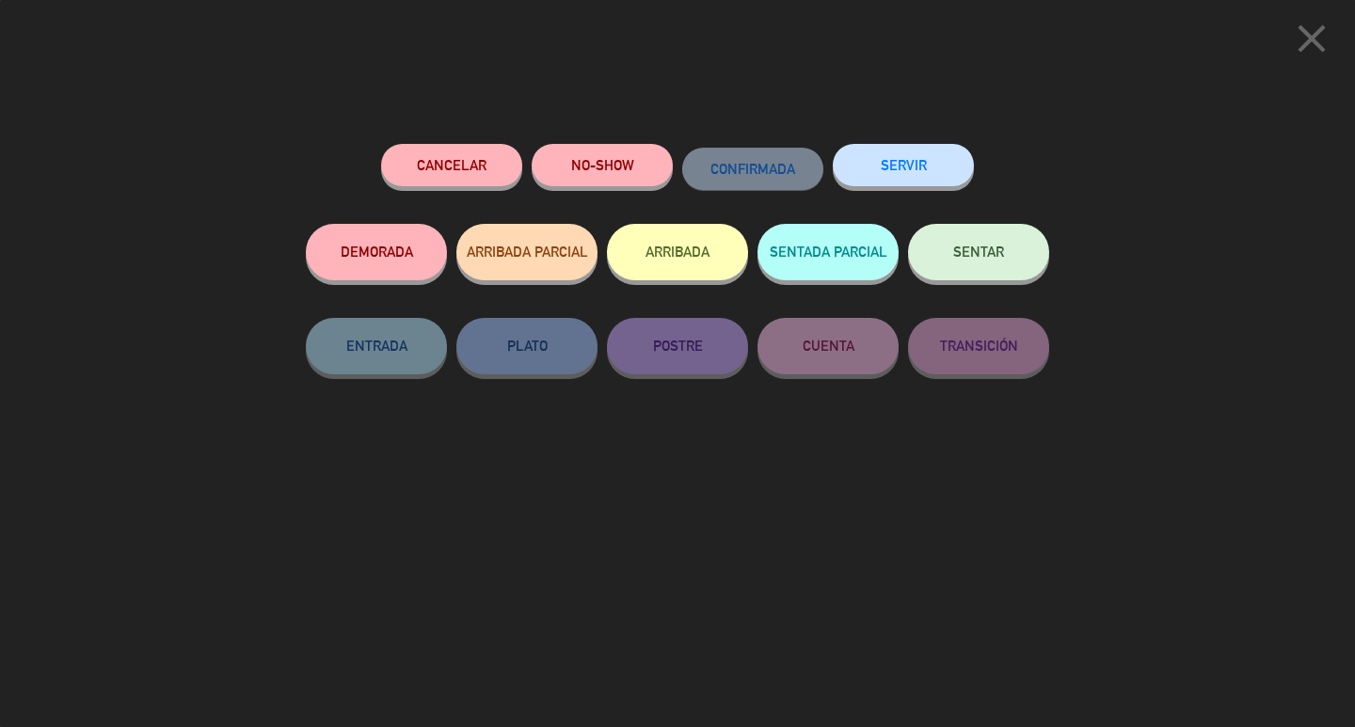
click at [1015, 260] on button "SENTAR" at bounding box center [978, 252] width 141 height 56
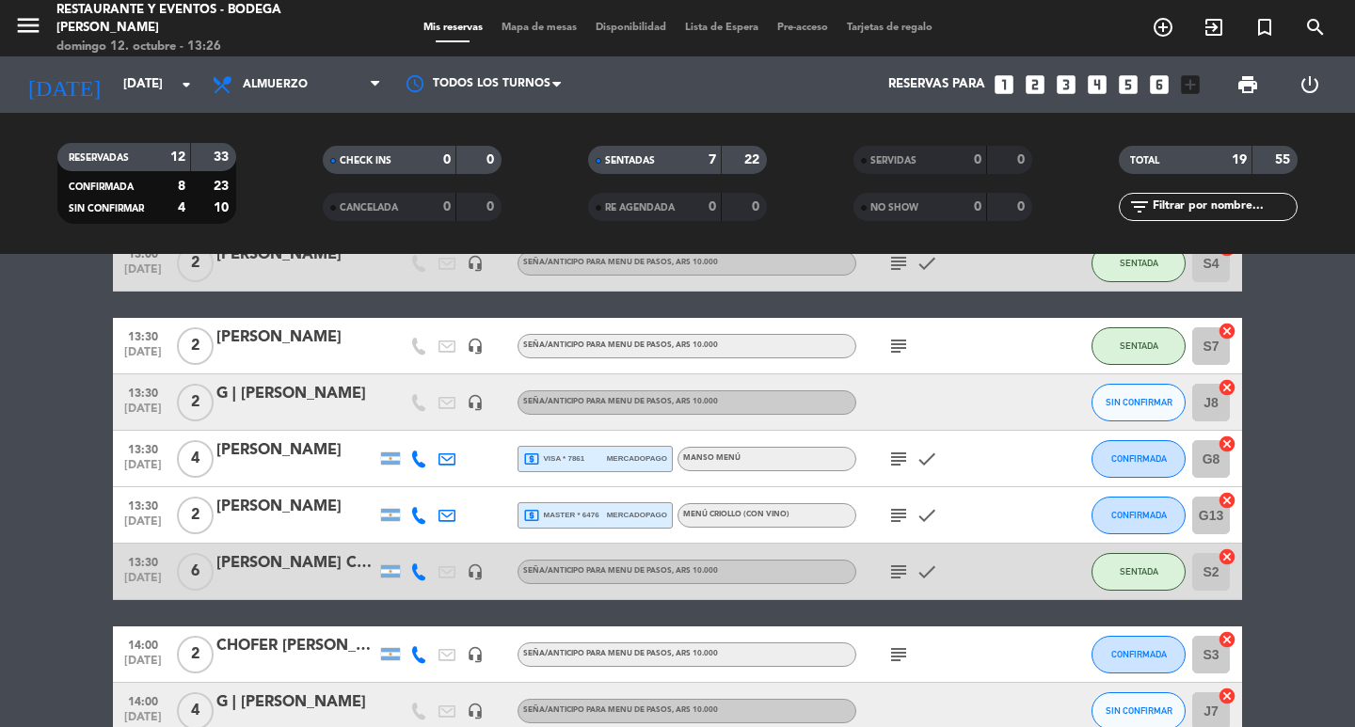
click at [297, 564] on div "POSADA CASA [PERSON_NAME]" at bounding box center [296, 563] width 160 height 24
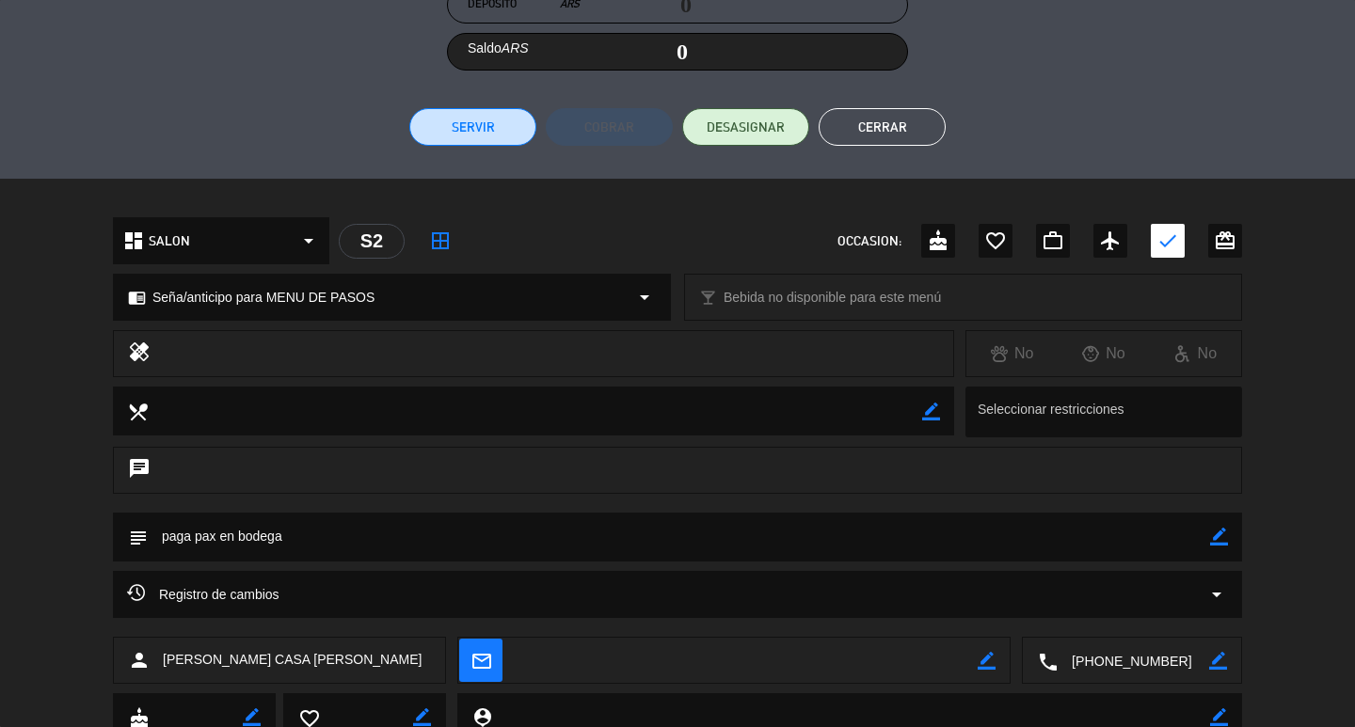
scroll to position [447, 0]
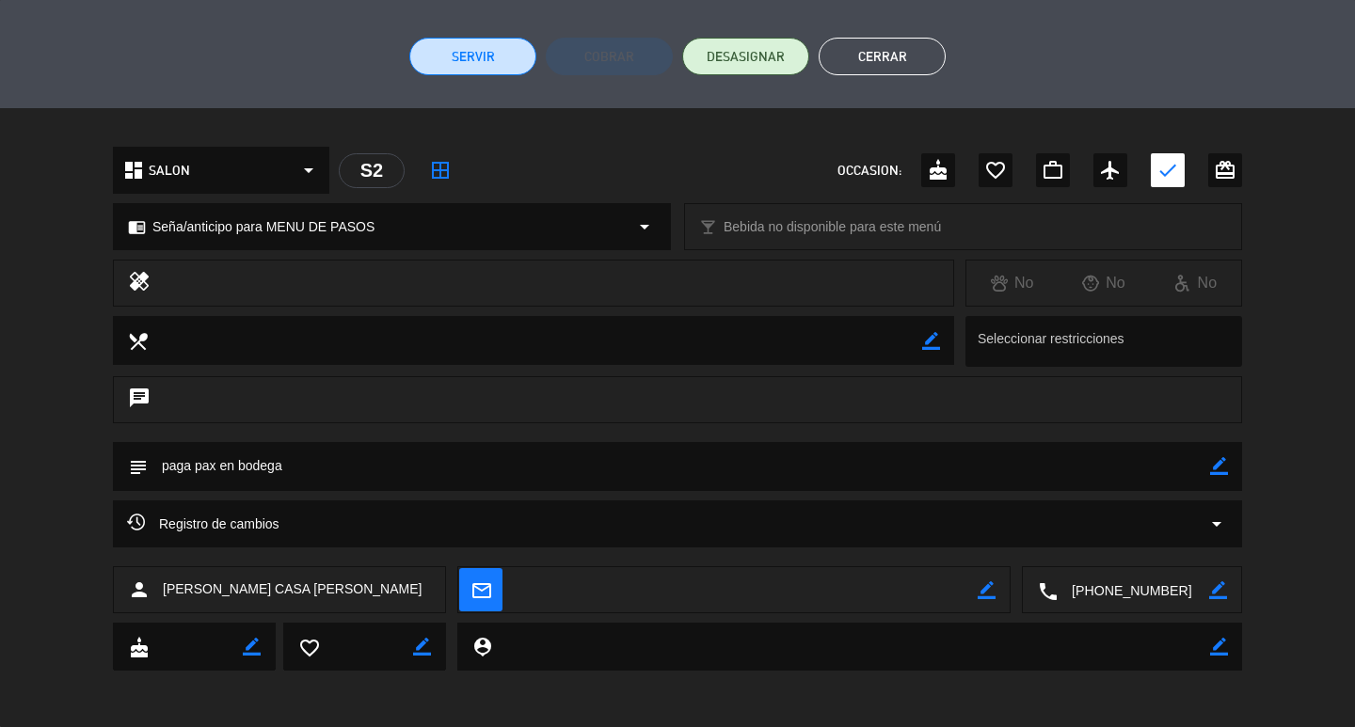
click at [1223, 463] on icon "border_color" at bounding box center [1219, 466] width 18 height 18
click at [1165, 467] on textarea at bounding box center [679, 466] width 1062 height 48
type textarea "paga pax en bodega (Flor, mesa 1)"
click at [1217, 467] on icon at bounding box center [1219, 466] width 18 height 18
click at [889, 57] on button "Cerrar" at bounding box center [881, 57] width 127 height 38
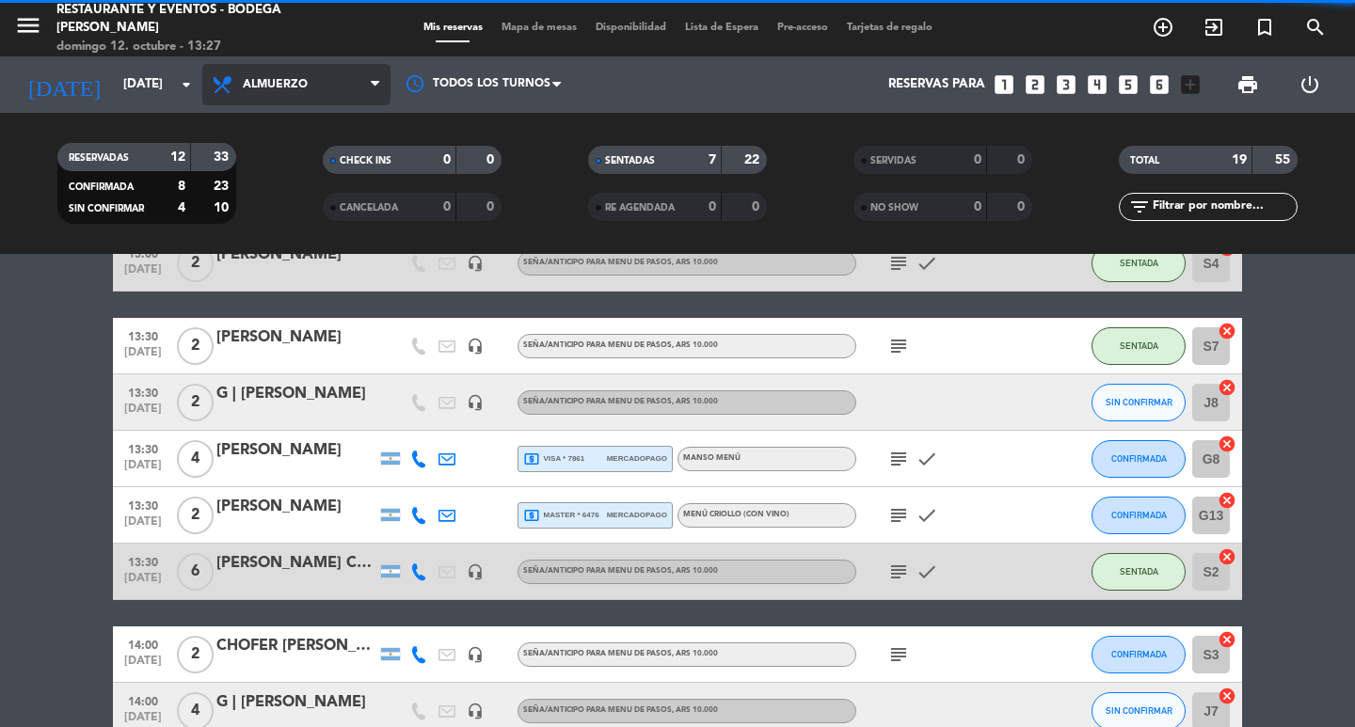
click at [319, 85] on span "Almuerzo" at bounding box center [296, 84] width 188 height 41
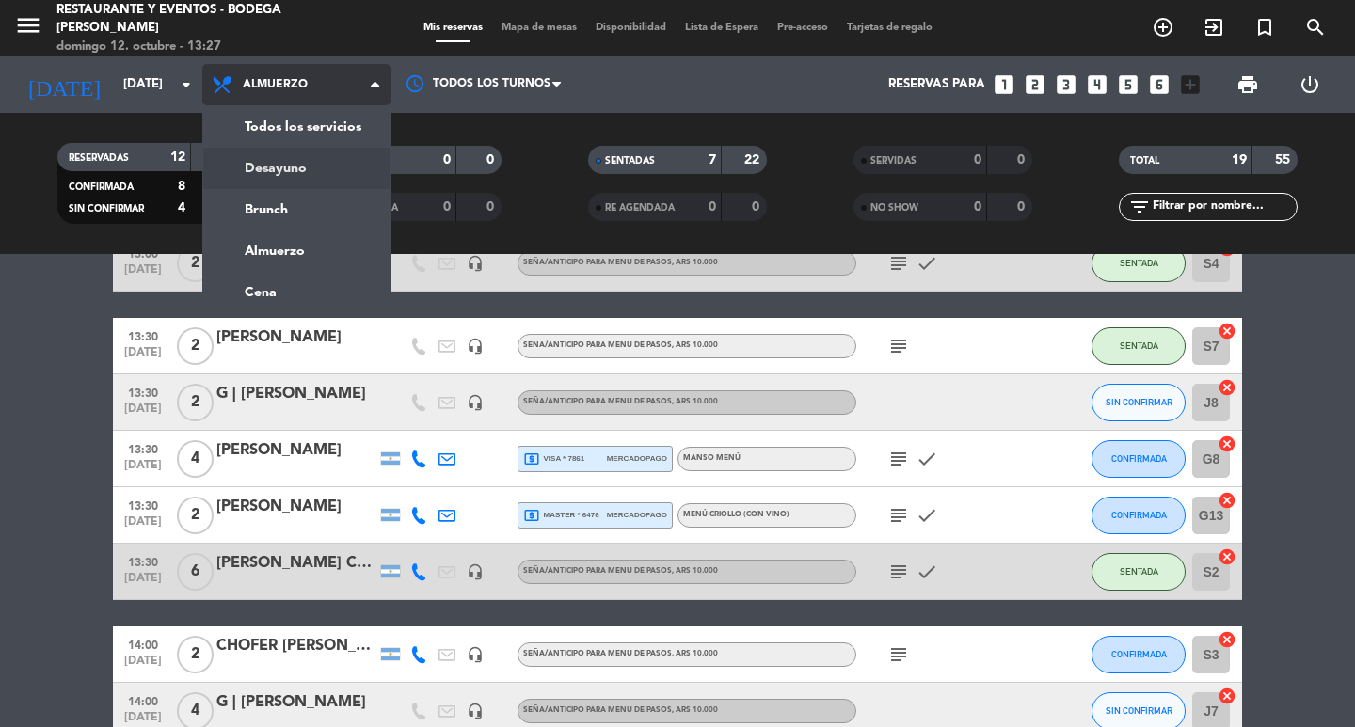
click at [310, 164] on div "menu Restaurante y Eventos - Bodega Roberto Bonfanti domingo 12. octubre - 13:2…" at bounding box center [677, 127] width 1355 height 254
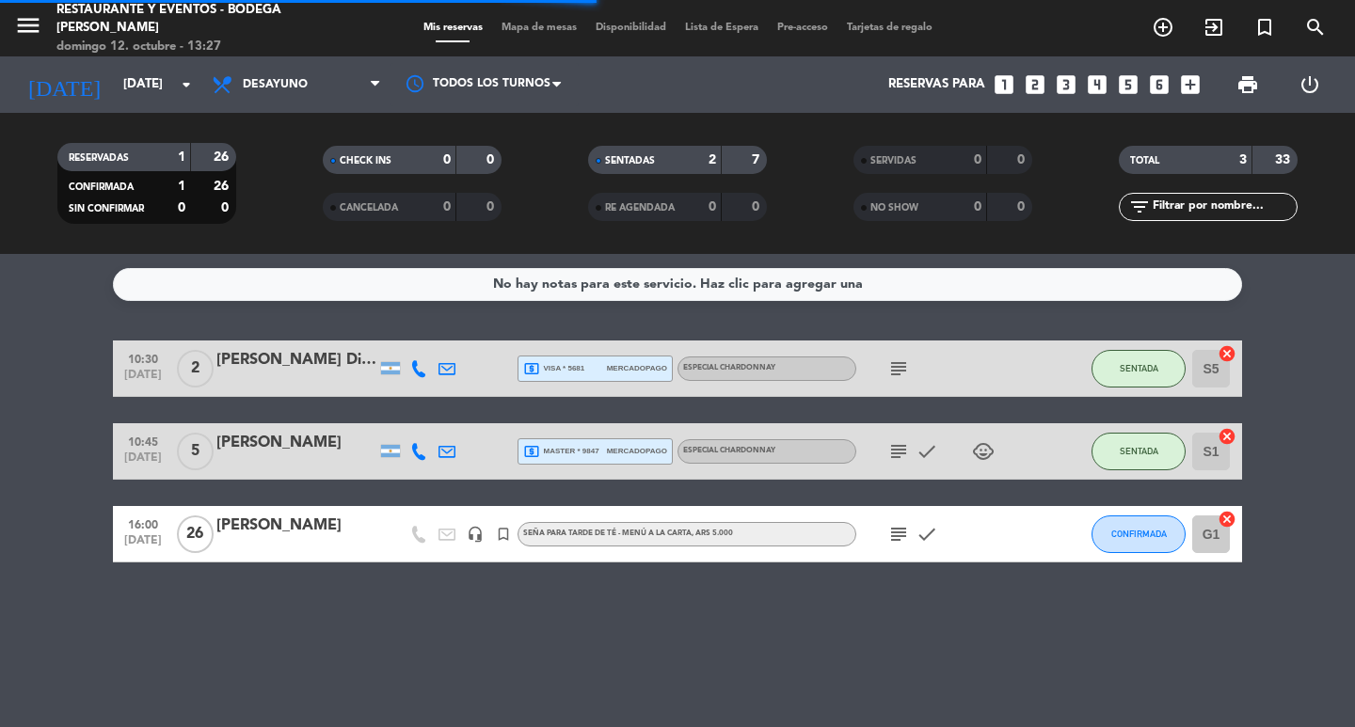
scroll to position [0, 0]
click at [900, 369] on icon "subject" at bounding box center [898, 368] width 23 height 23
click at [571, 369] on span "local_atm visa * 5681" at bounding box center [553, 368] width 61 height 17
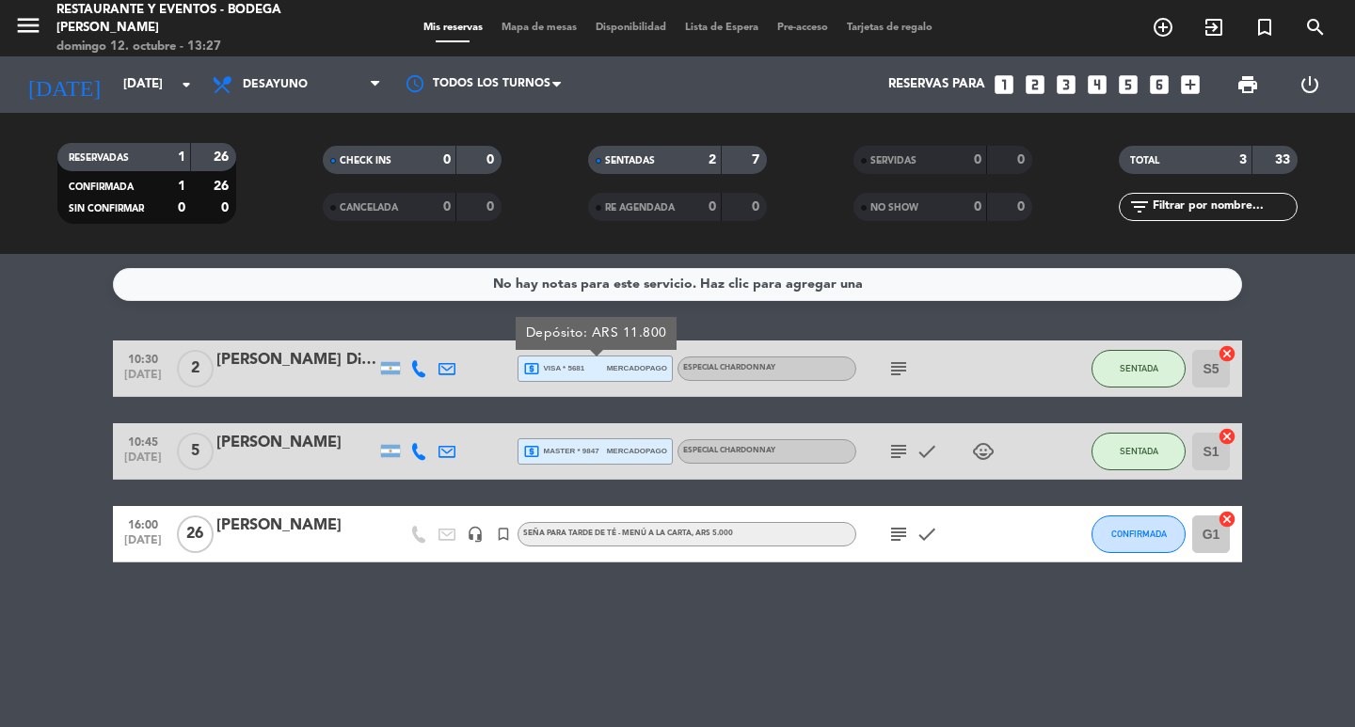
click at [584, 408] on div "10:30 oct. 12 2 Ailen Lazo Di Cesare local_atm visa * 5681 mercadopago Depósito…" at bounding box center [677, 452] width 1129 height 222
click at [898, 531] on icon "subject" at bounding box center [898, 534] width 23 height 23
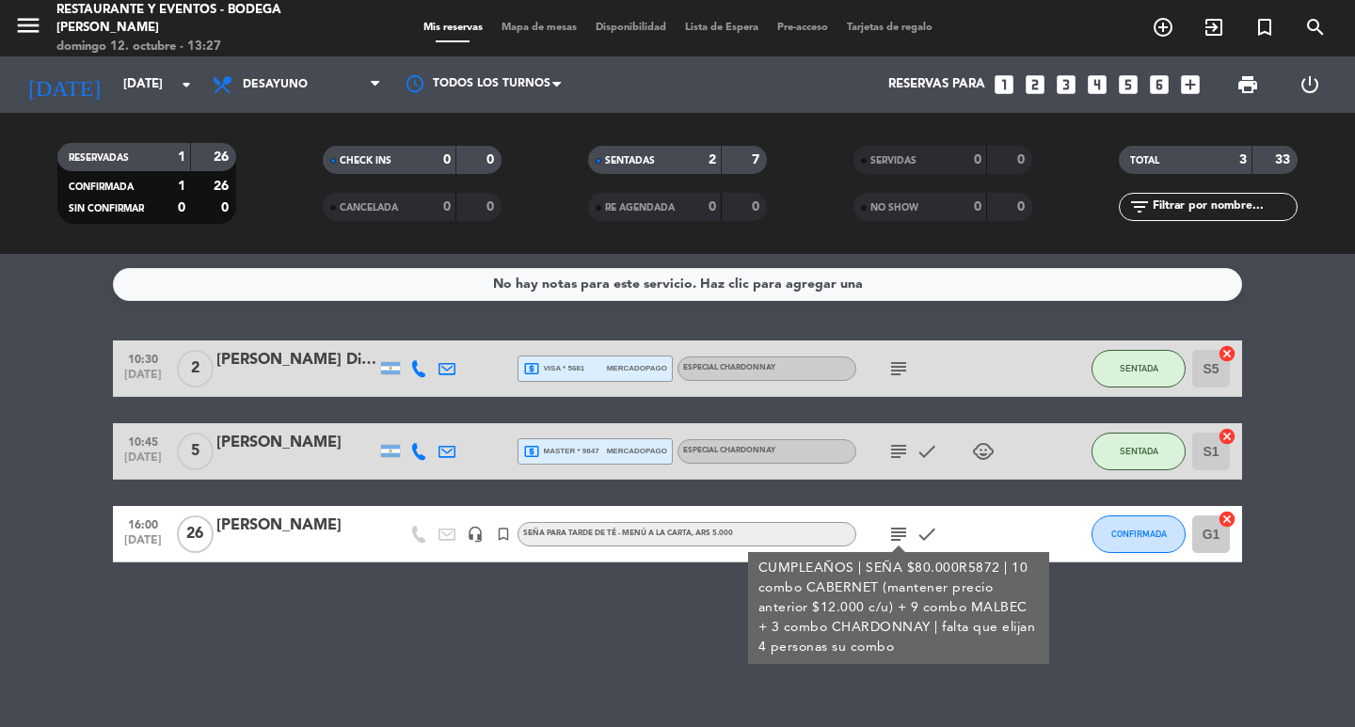
click at [898, 531] on icon "subject" at bounding box center [898, 534] width 23 height 23
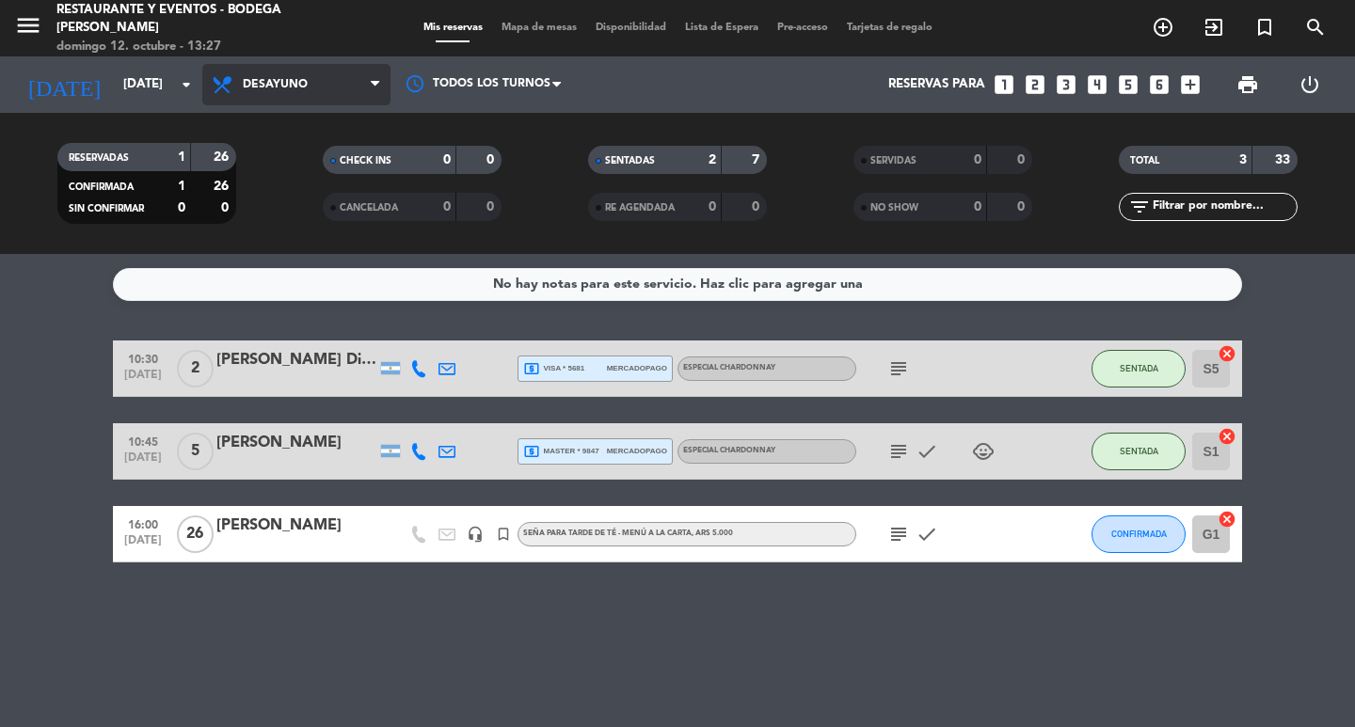
click at [292, 81] on span "Desayuno" at bounding box center [275, 84] width 65 height 13
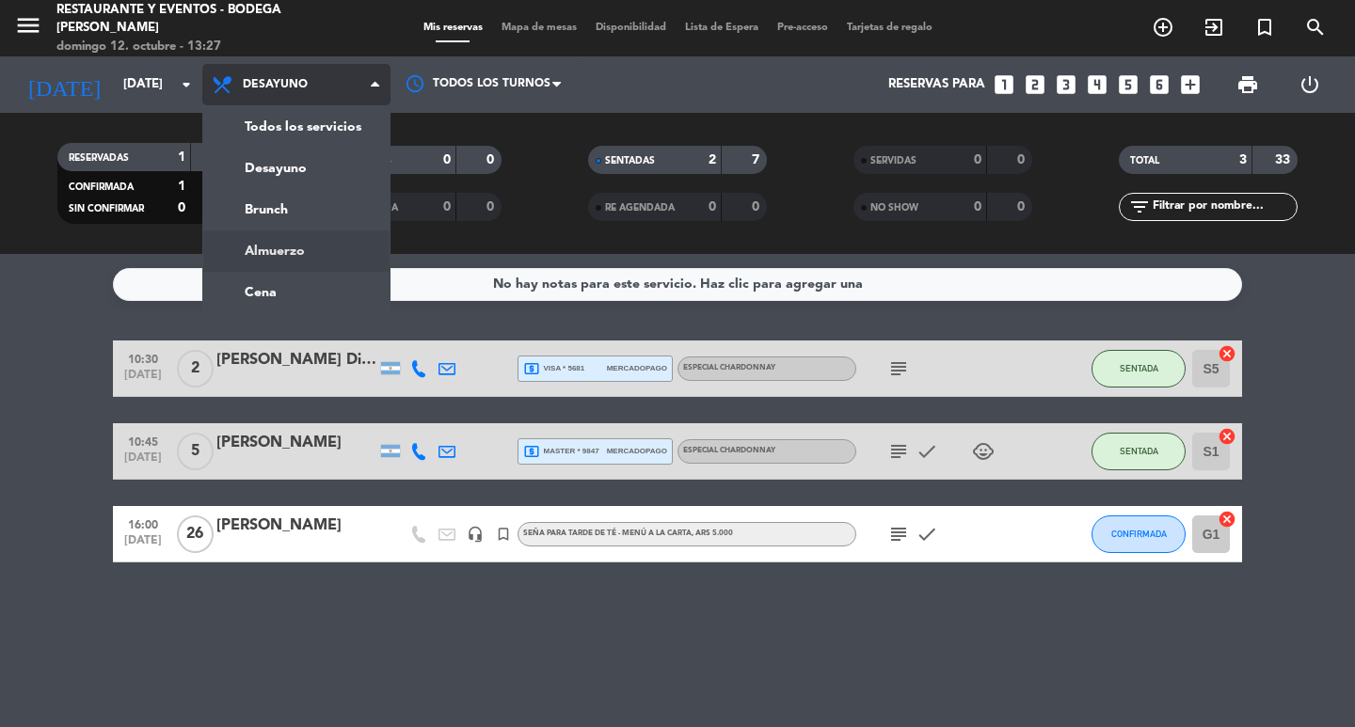
click at [321, 252] on div "menu Restaurante y Eventos - Bodega Roberto Bonfanti domingo 12. octubre - 13:2…" at bounding box center [677, 127] width 1355 height 254
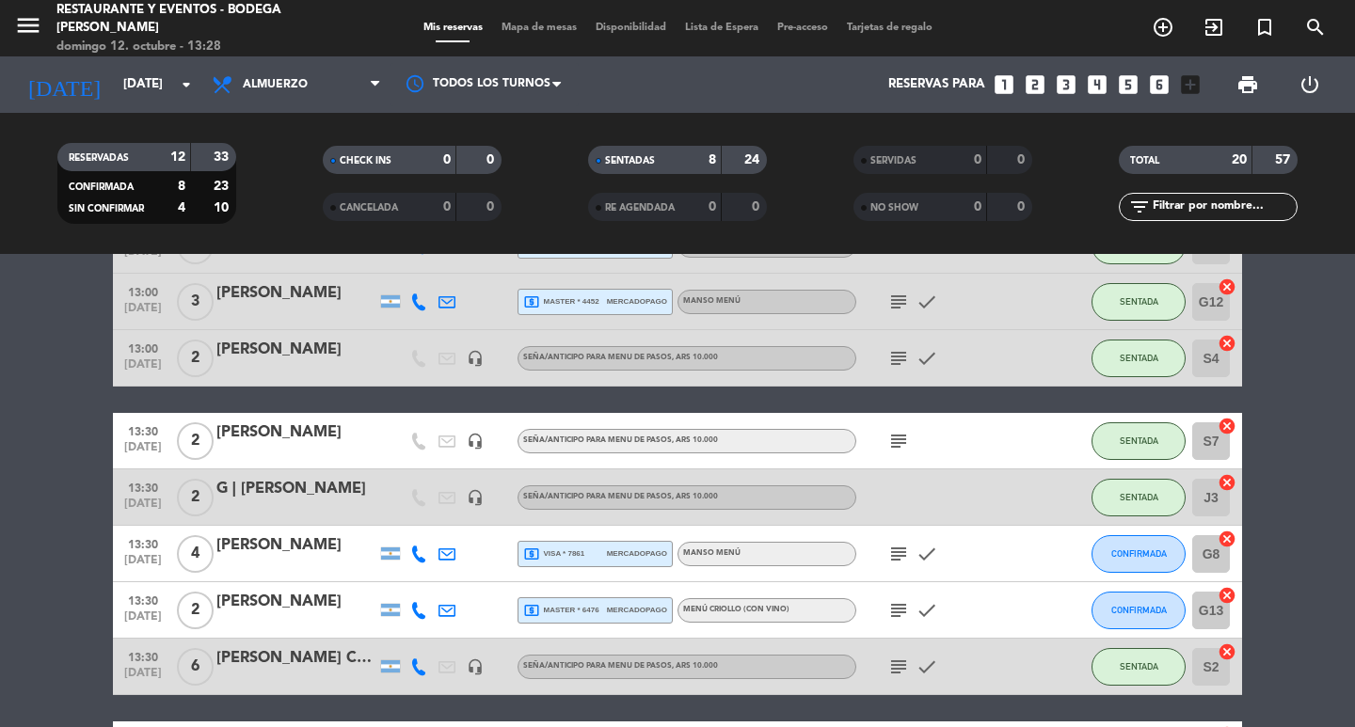
scroll to position [376, 0]
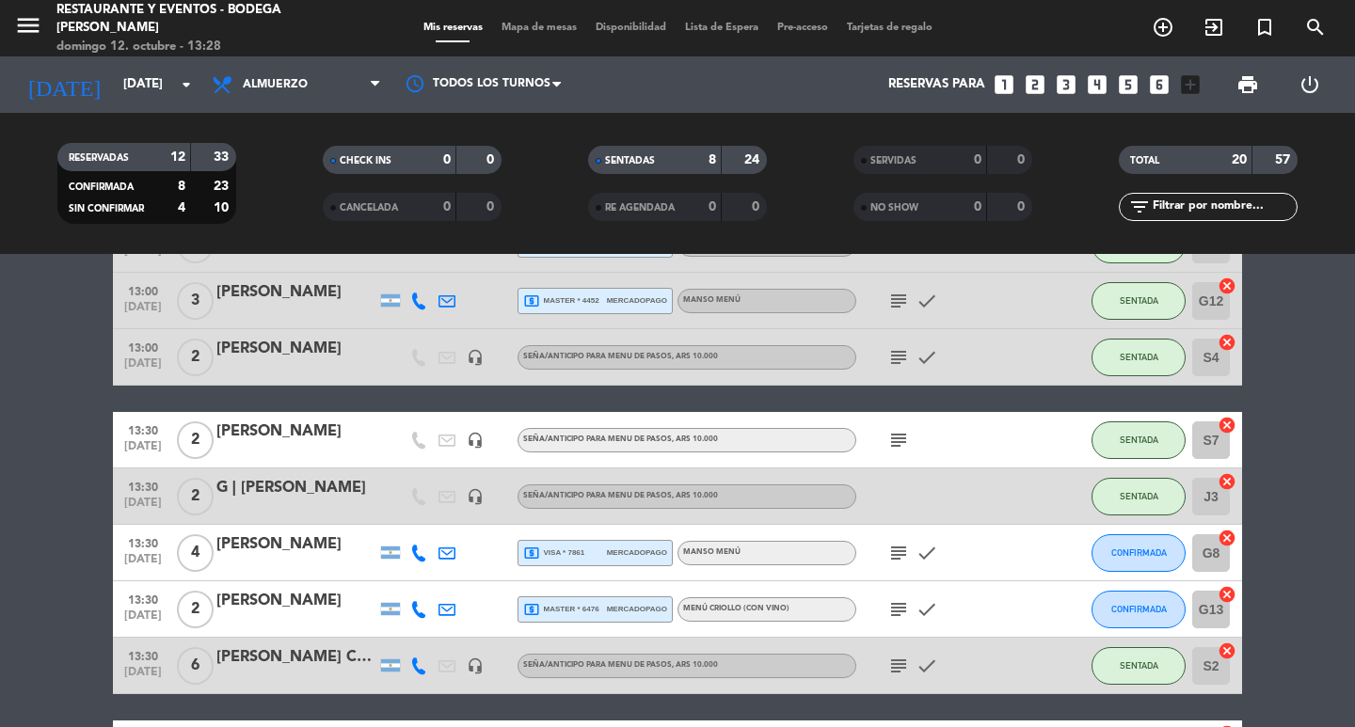
click at [893, 664] on icon "subject" at bounding box center [898, 666] width 23 height 23
click at [300, 649] on div "POSADA CASA [PERSON_NAME]" at bounding box center [296, 657] width 160 height 24
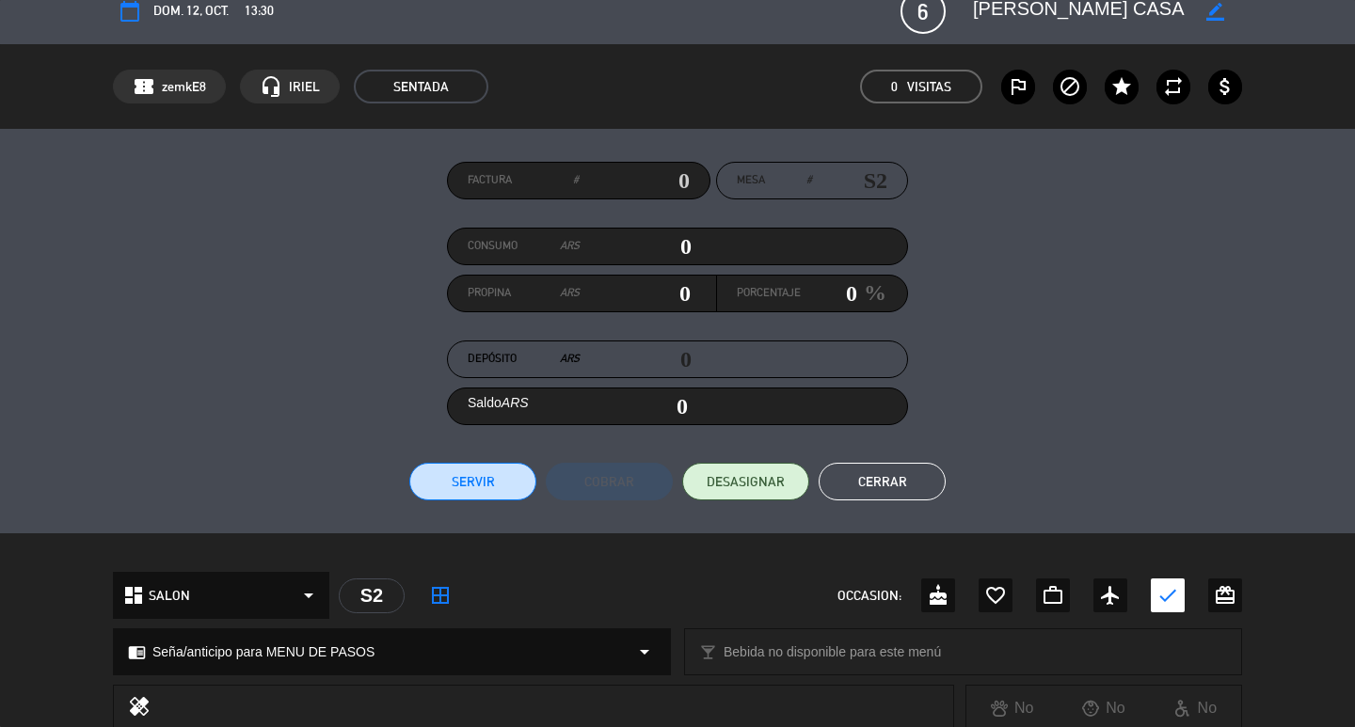
scroll to position [0, 0]
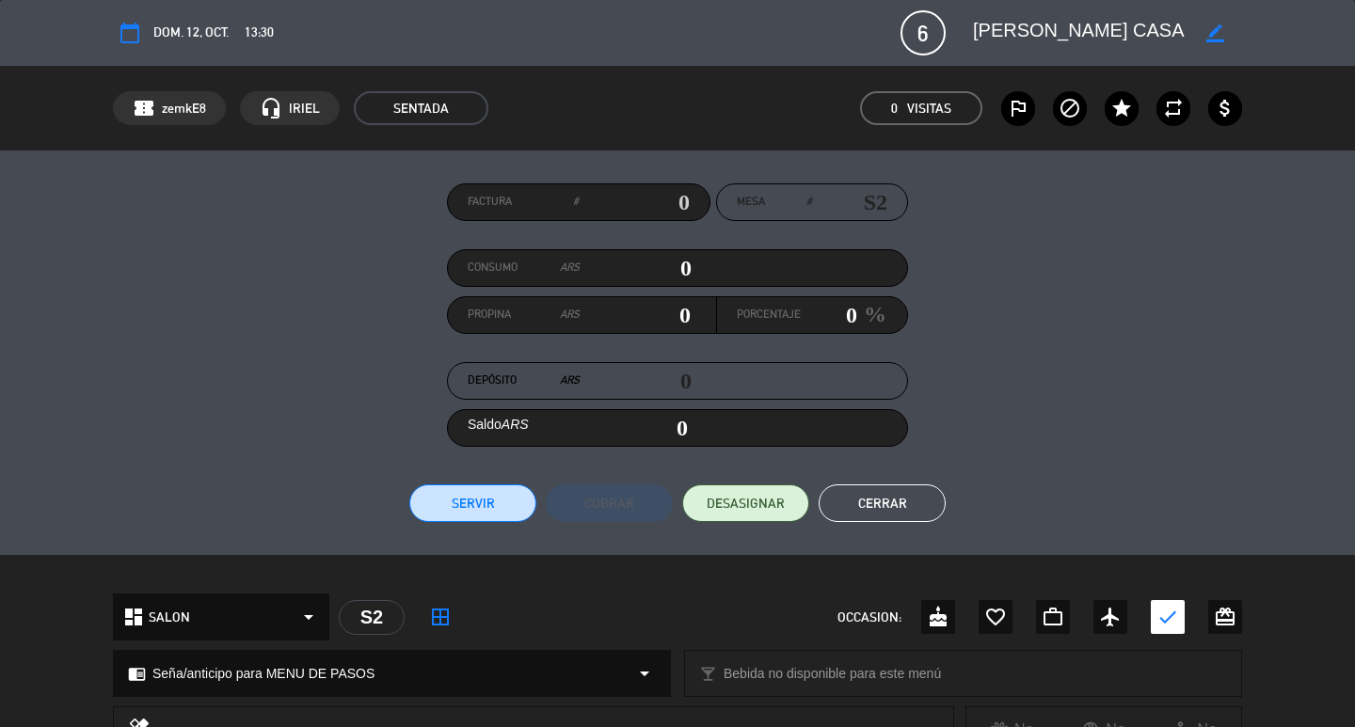
click at [851, 511] on button "Cerrar" at bounding box center [881, 503] width 127 height 38
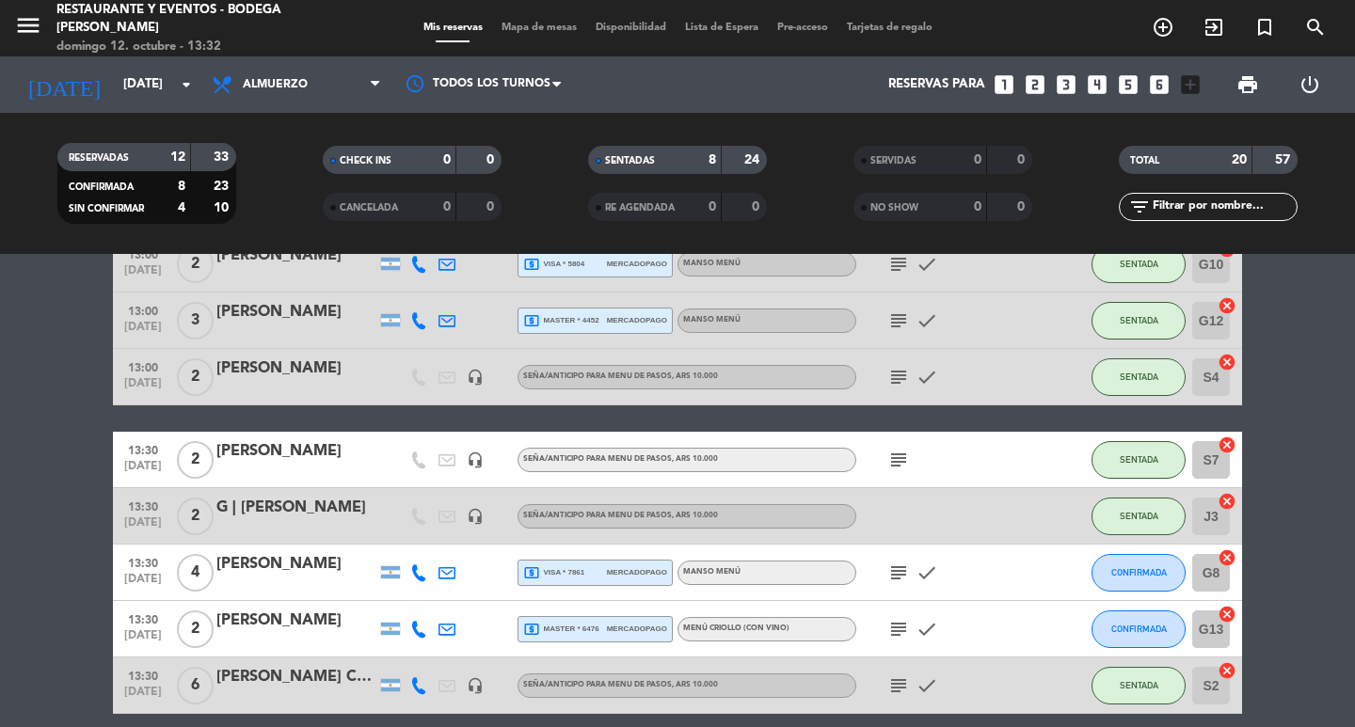
scroll to position [376, 0]
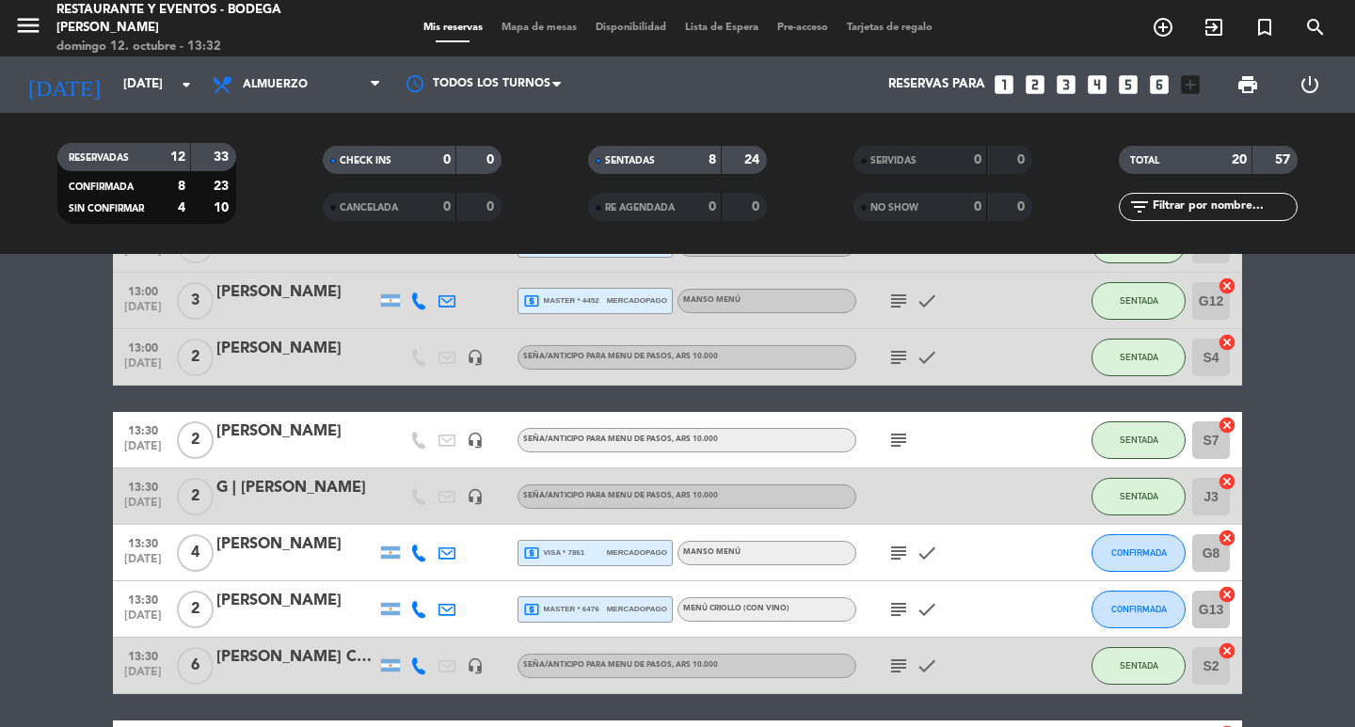
click at [259, 493] on div "G | [PERSON_NAME]" at bounding box center [296, 488] width 160 height 24
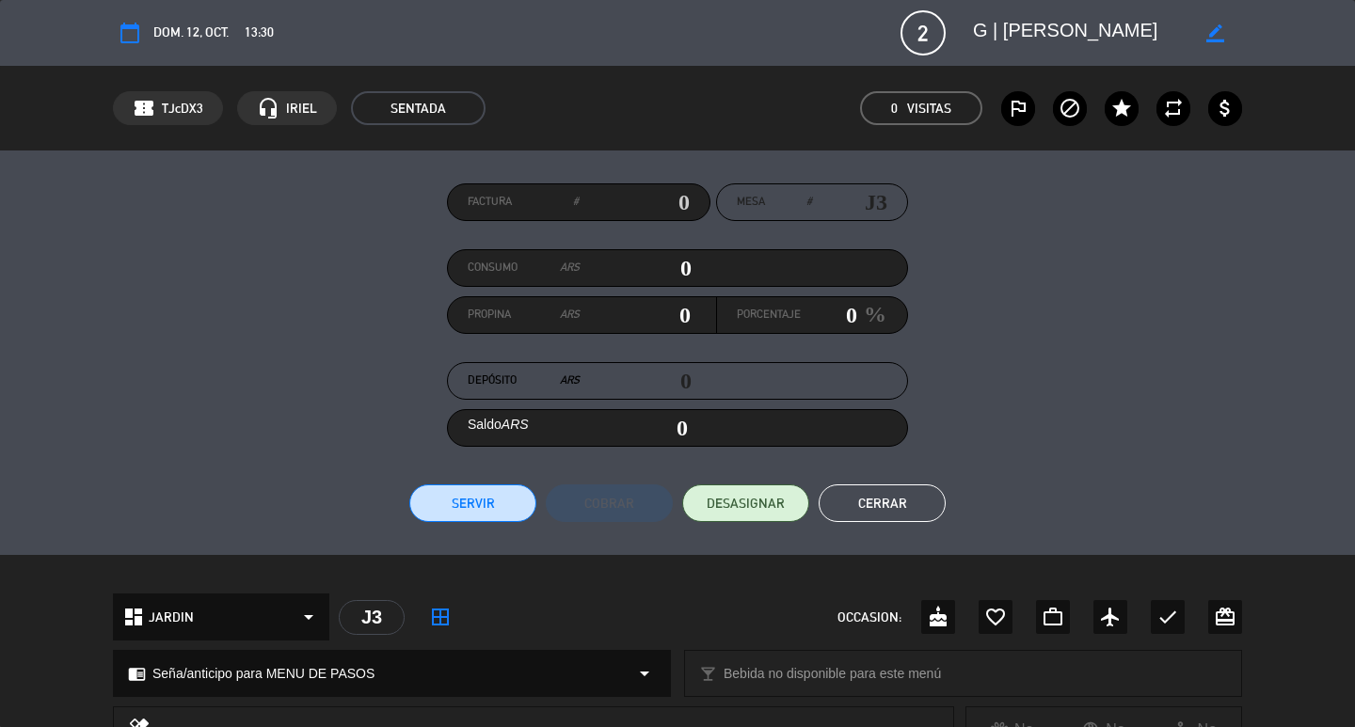
scroll to position [447, 0]
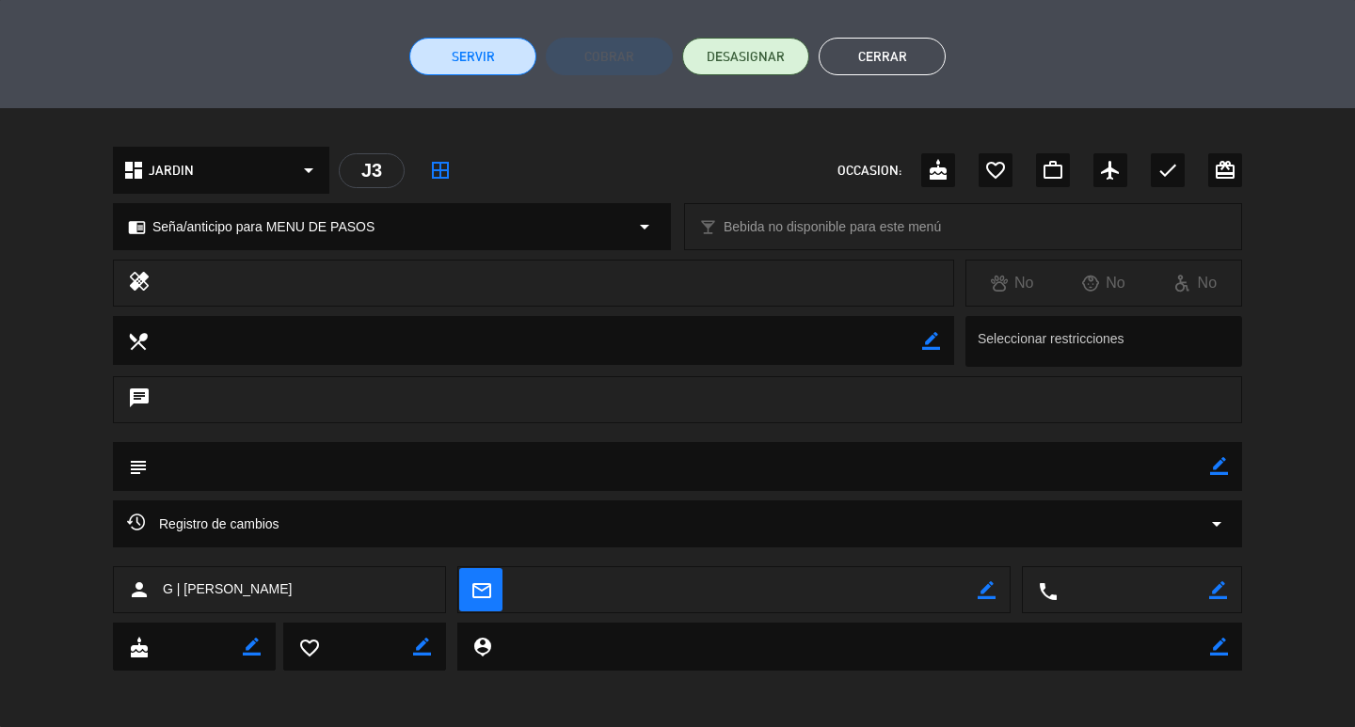
click at [1221, 466] on icon "border_color" at bounding box center [1219, 466] width 18 height 18
type textarea "Fede M 16"
click at [1221, 473] on icon at bounding box center [1219, 466] width 18 height 18
click at [897, 55] on button "Cerrar" at bounding box center [881, 57] width 127 height 38
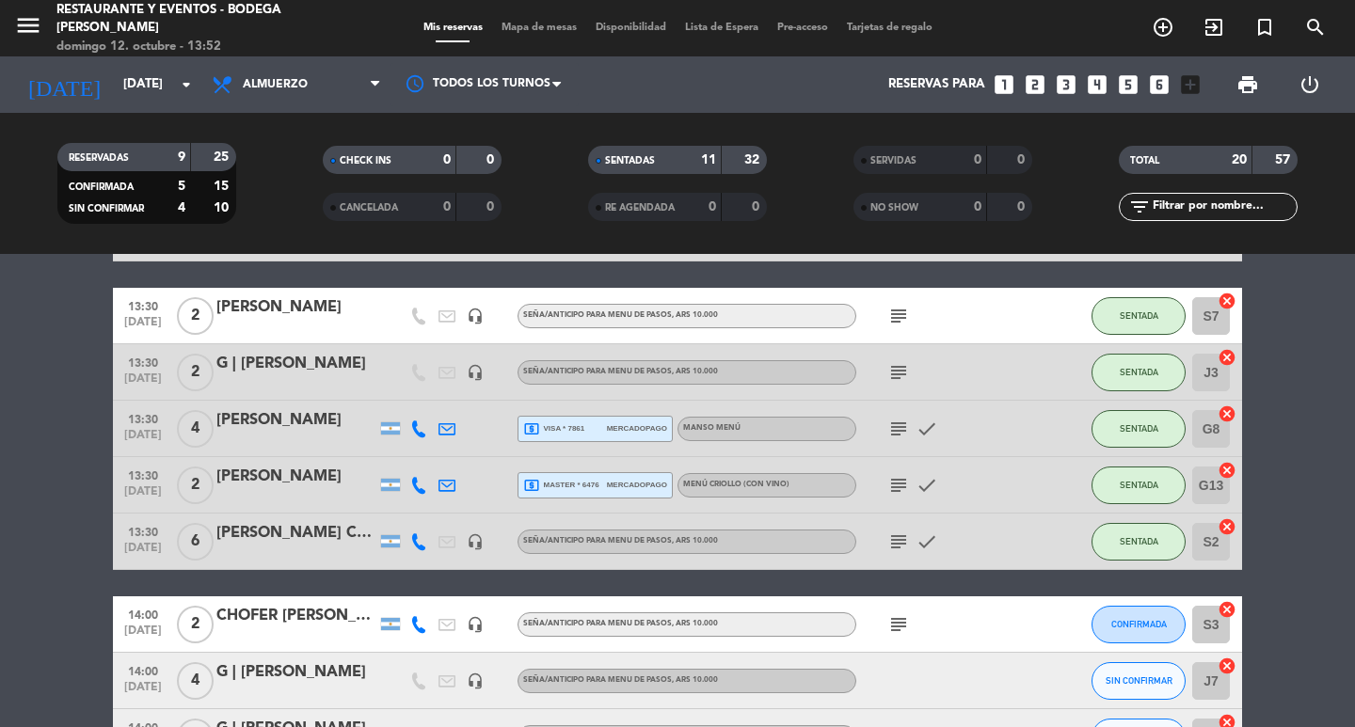
scroll to position [471, 0]
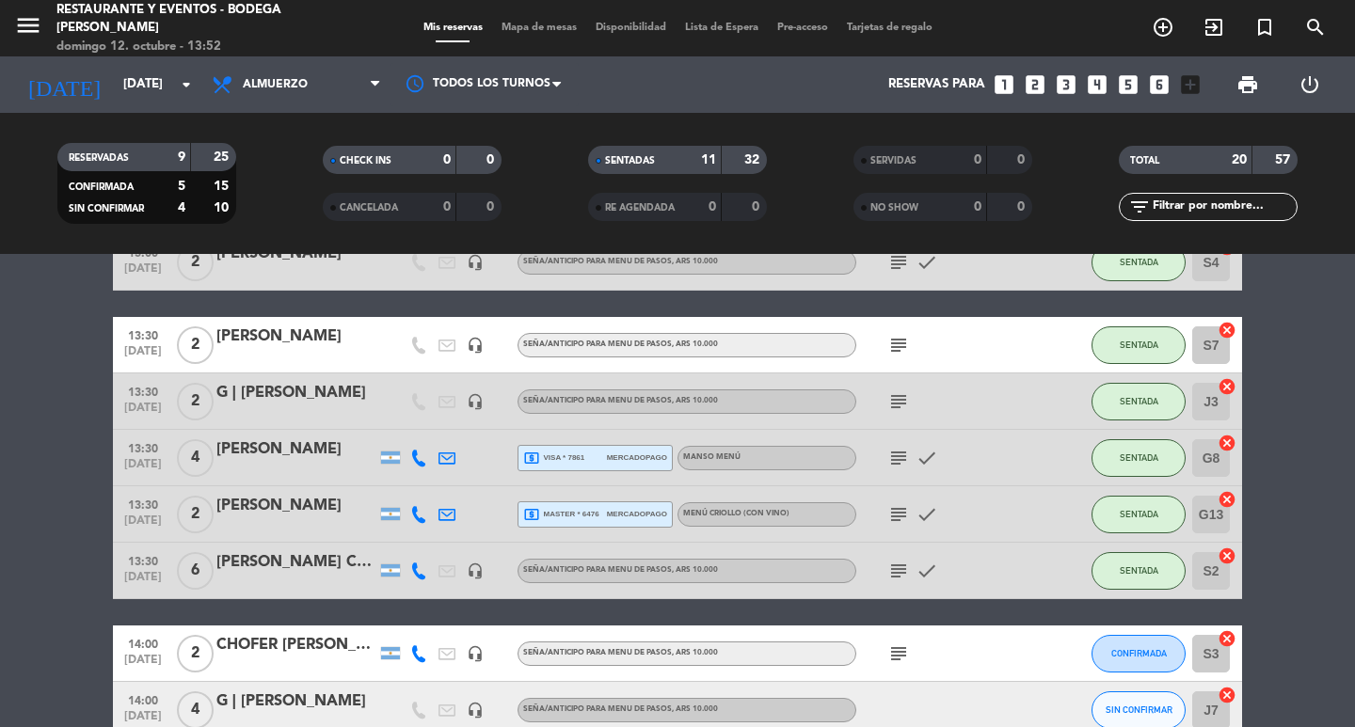
click at [898, 460] on icon "subject" at bounding box center [898, 458] width 23 height 23
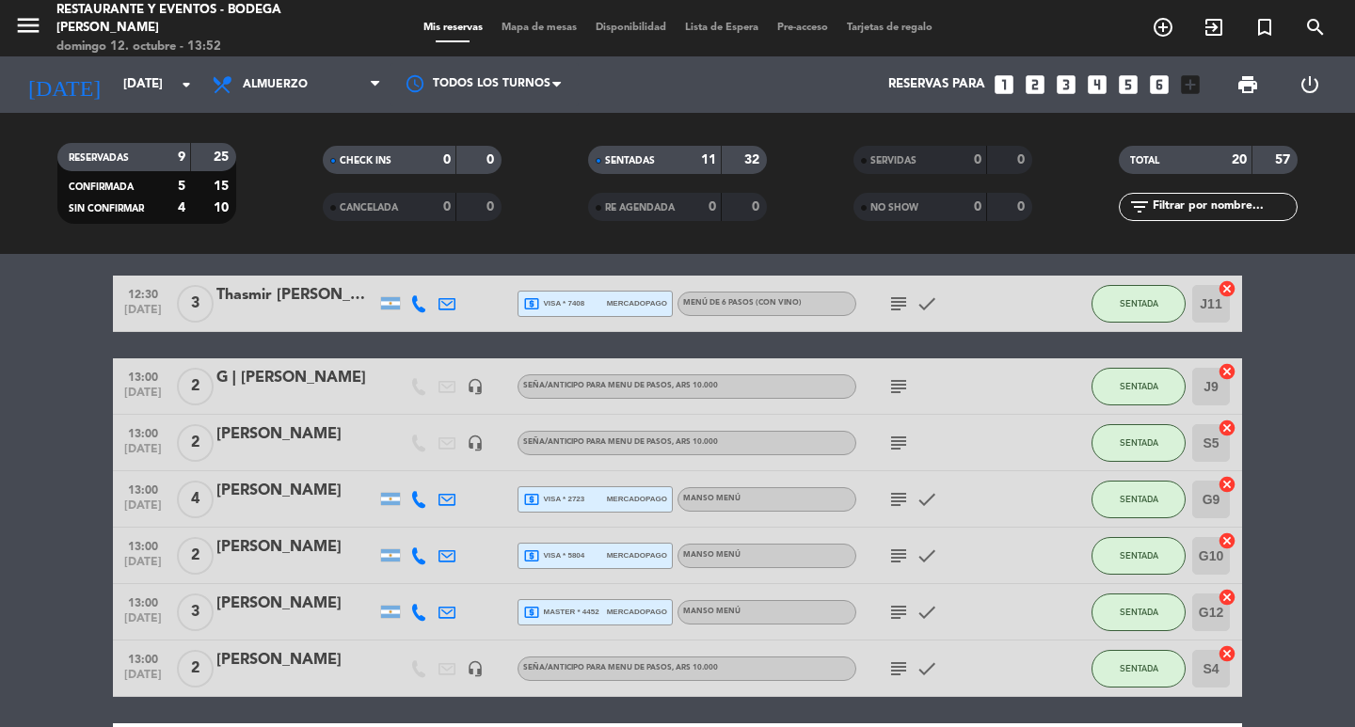
scroll to position [95, 0]
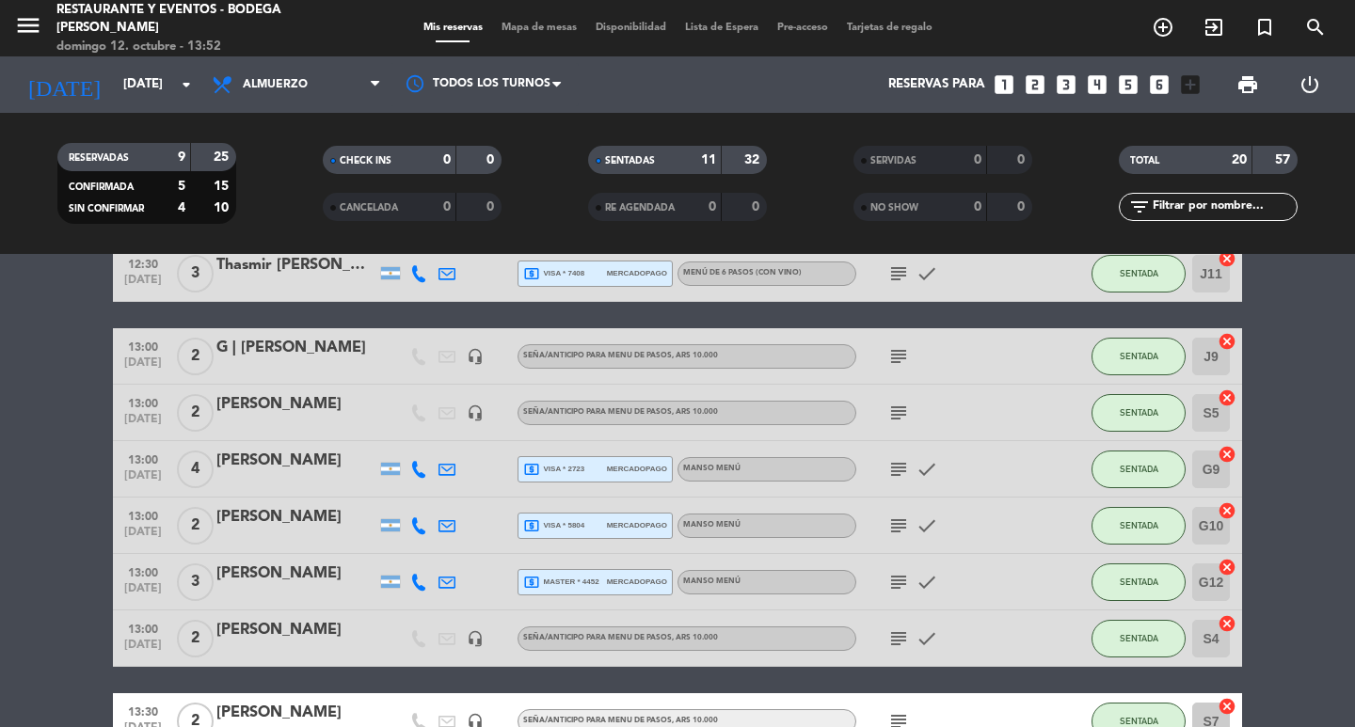
click at [882, 469] on div "subject check" at bounding box center [940, 468] width 169 height 55
click at [889, 469] on icon "subject" at bounding box center [898, 469] width 23 height 23
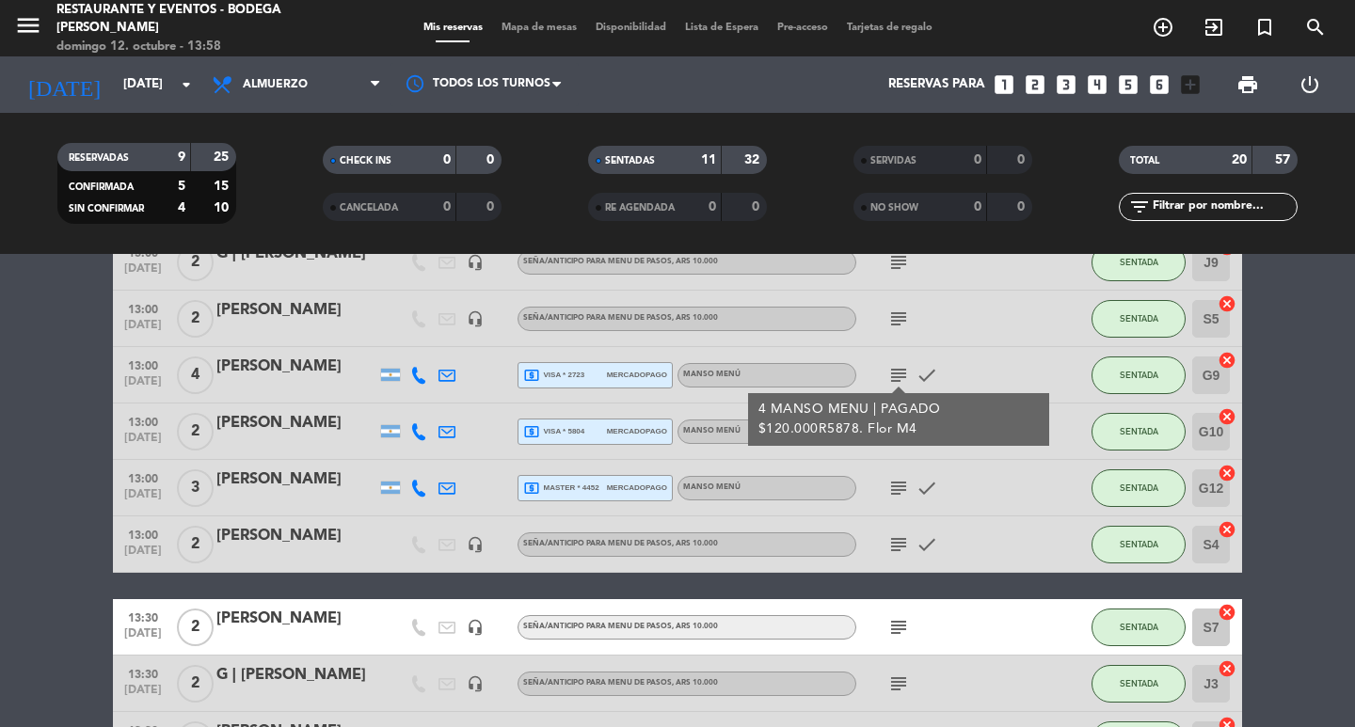
scroll to position [283, 0]
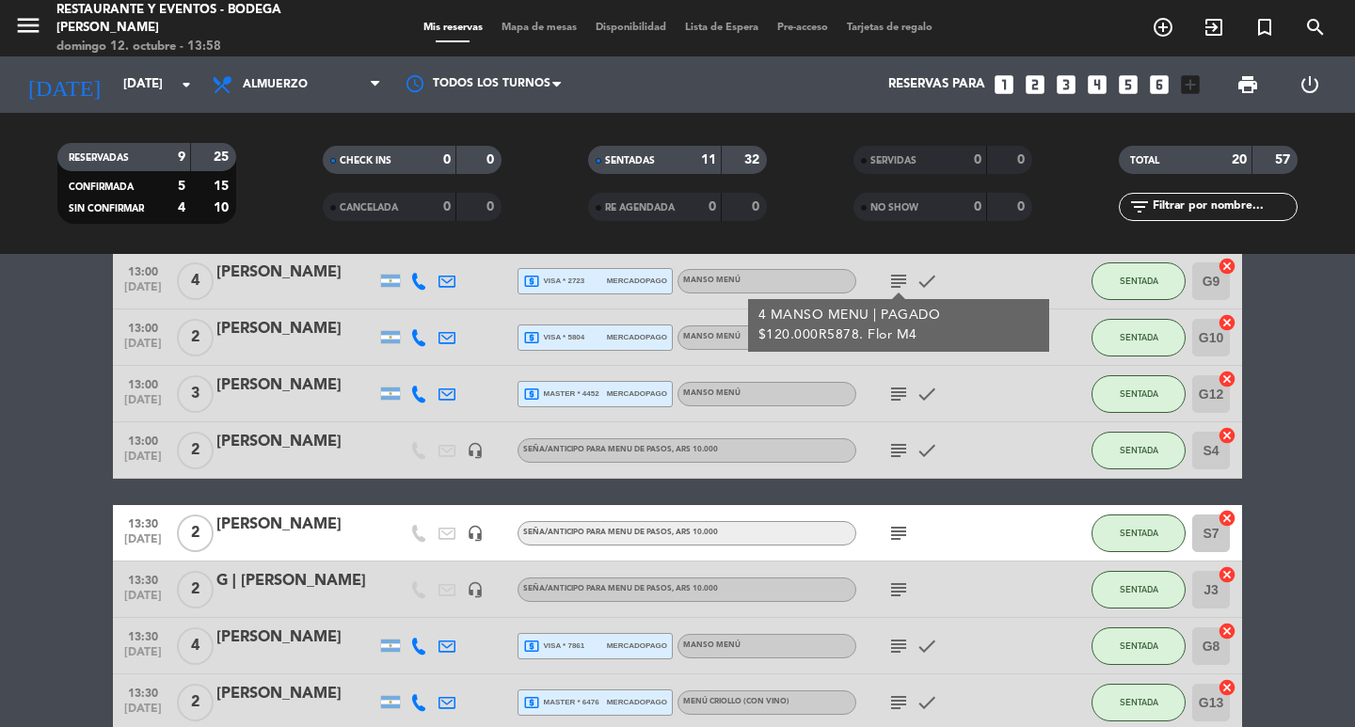
click at [264, 529] on div "[PERSON_NAME]" at bounding box center [296, 525] width 160 height 24
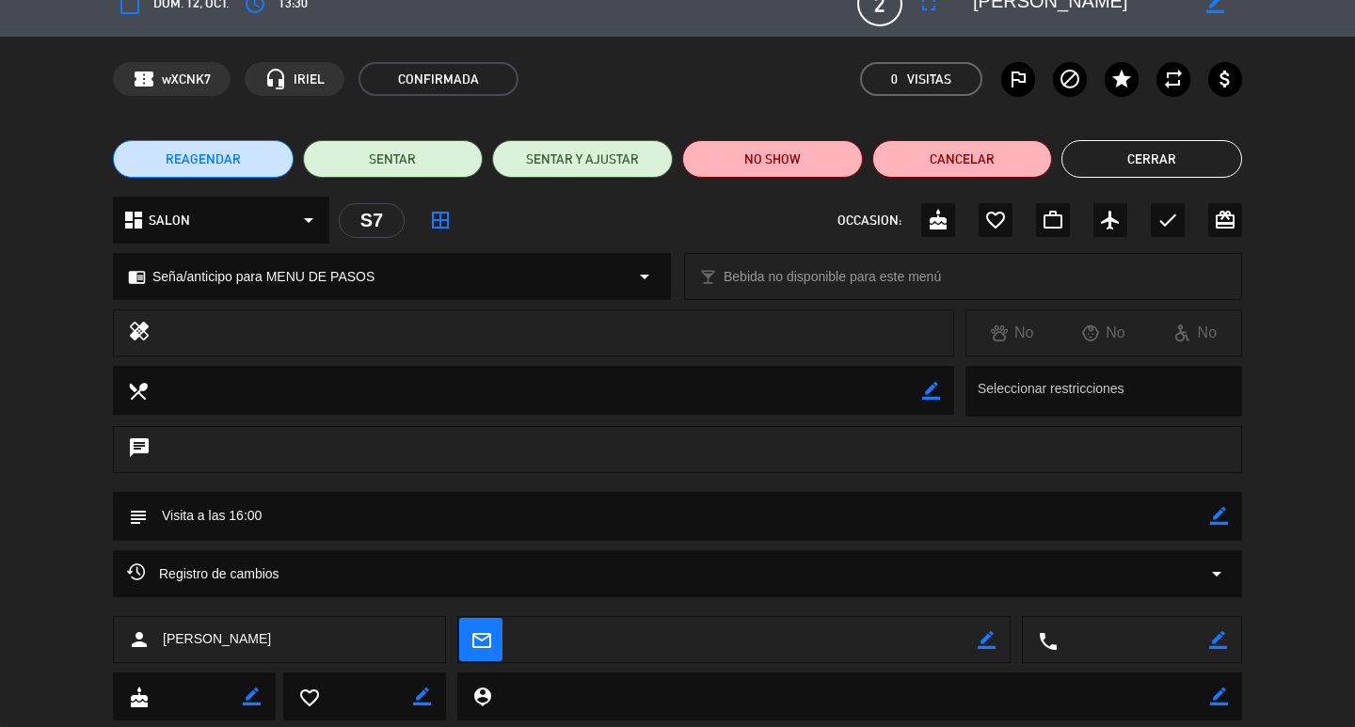
scroll to position [79, 0]
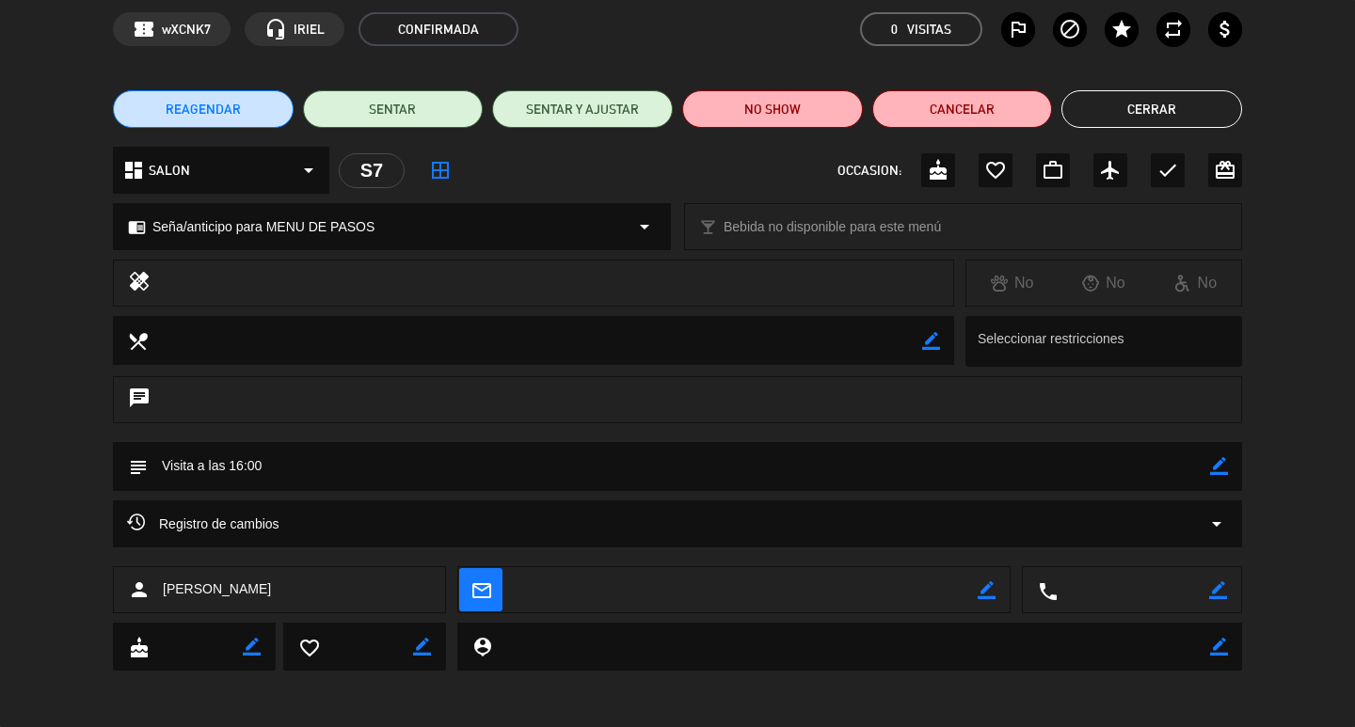
click at [1215, 467] on icon "border_color" at bounding box center [1219, 466] width 18 height 18
type textarea "Visita a las 16:00 RO MESA 9"
click at [1212, 468] on icon at bounding box center [1219, 466] width 18 height 18
click at [1136, 113] on button "Cerrar" at bounding box center [1151, 109] width 181 height 38
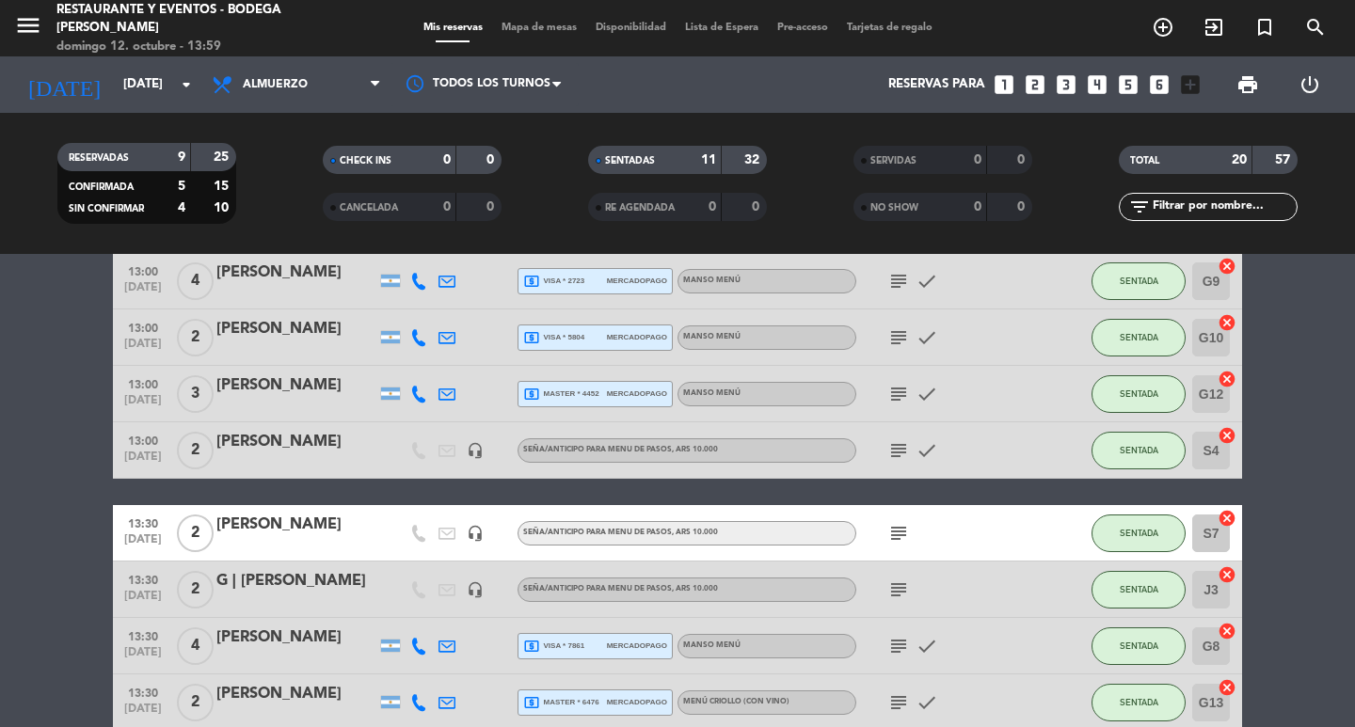
click at [895, 537] on icon "subject" at bounding box center [898, 533] width 23 height 23
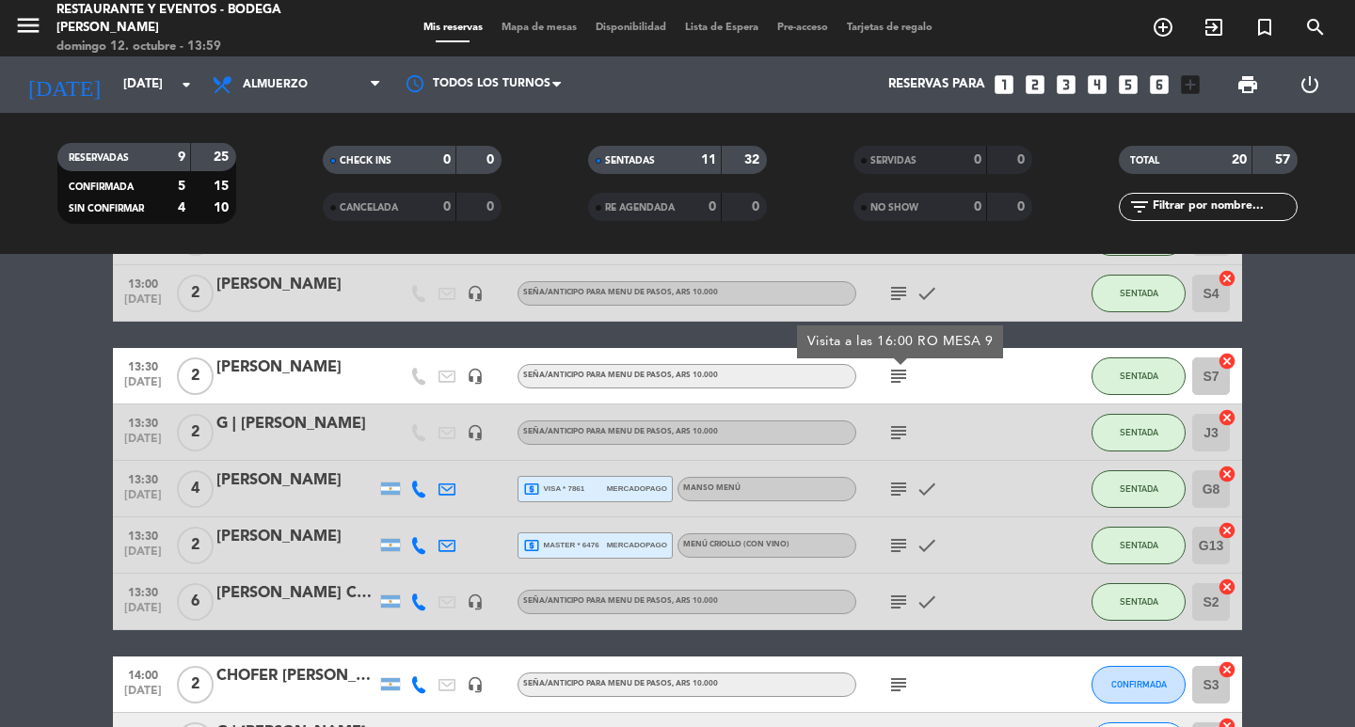
scroll to position [470, 0]
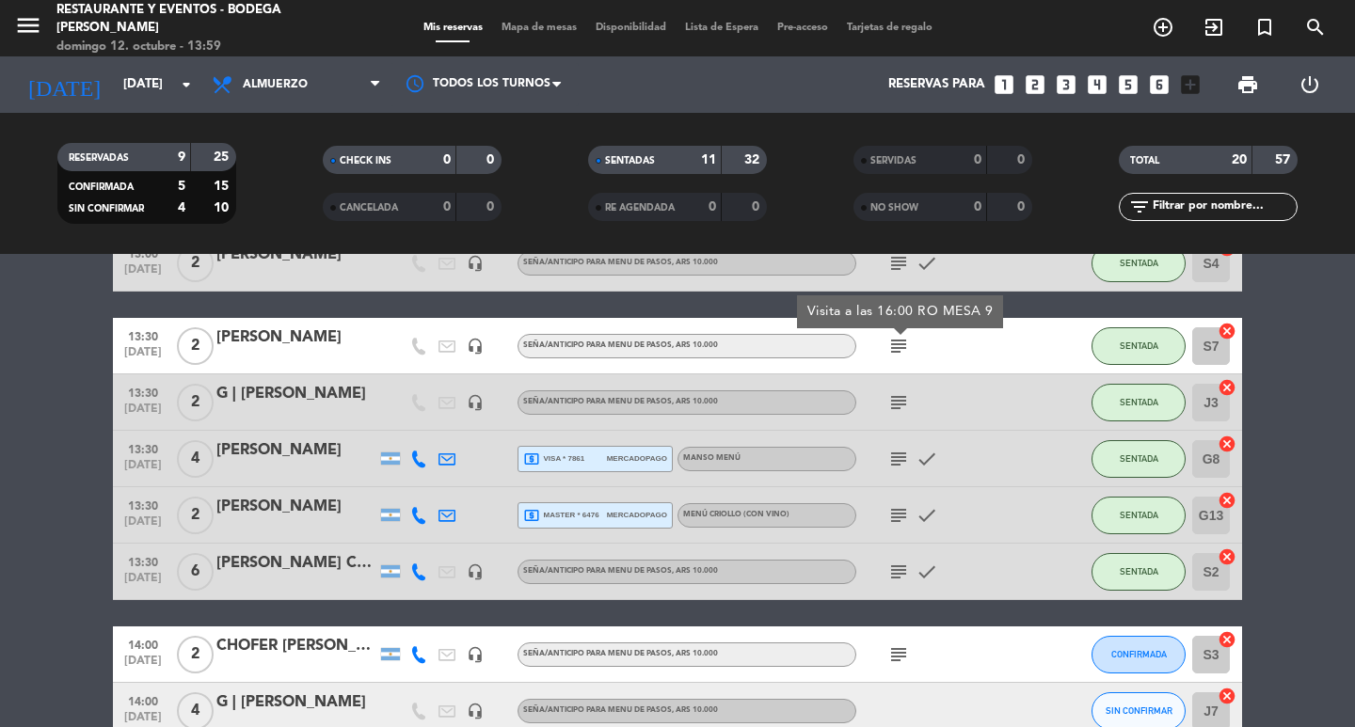
click at [895, 460] on icon "subject" at bounding box center [898, 459] width 23 height 23
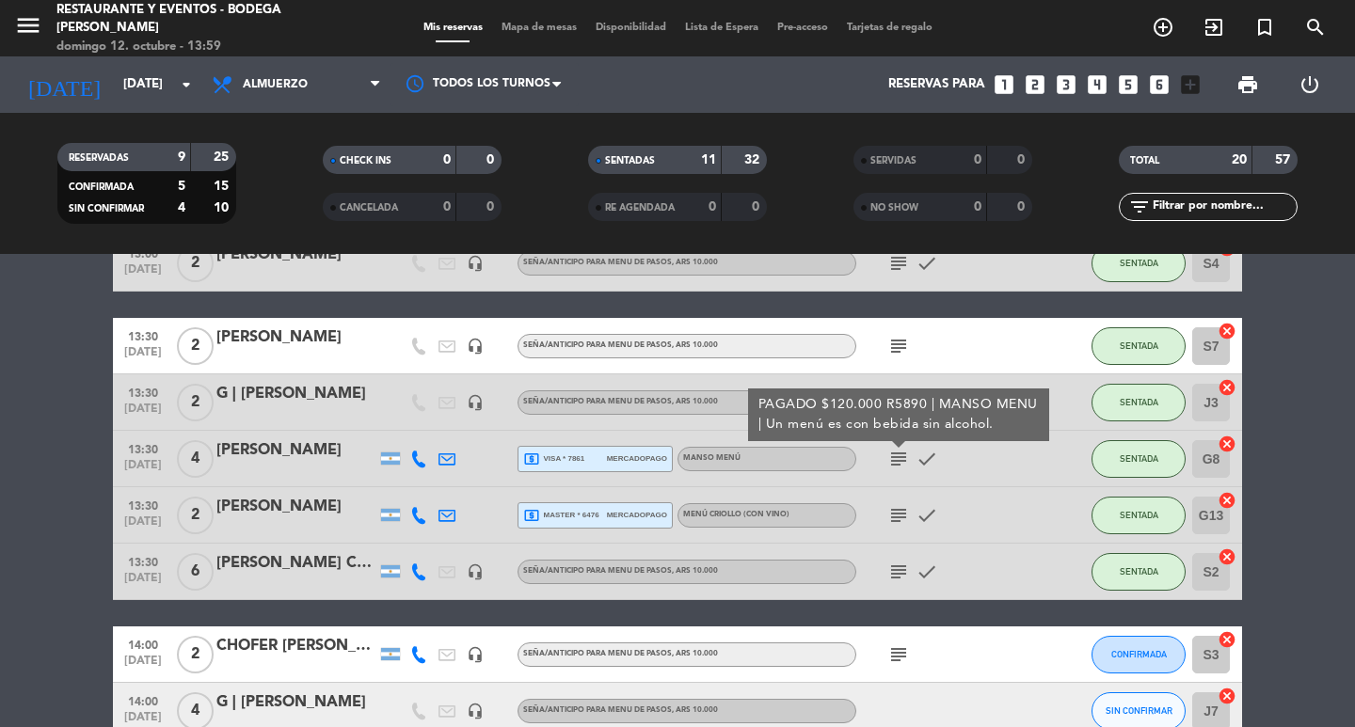
click at [895, 460] on icon "subject" at bounding box center [898, 459] width 23 height 23
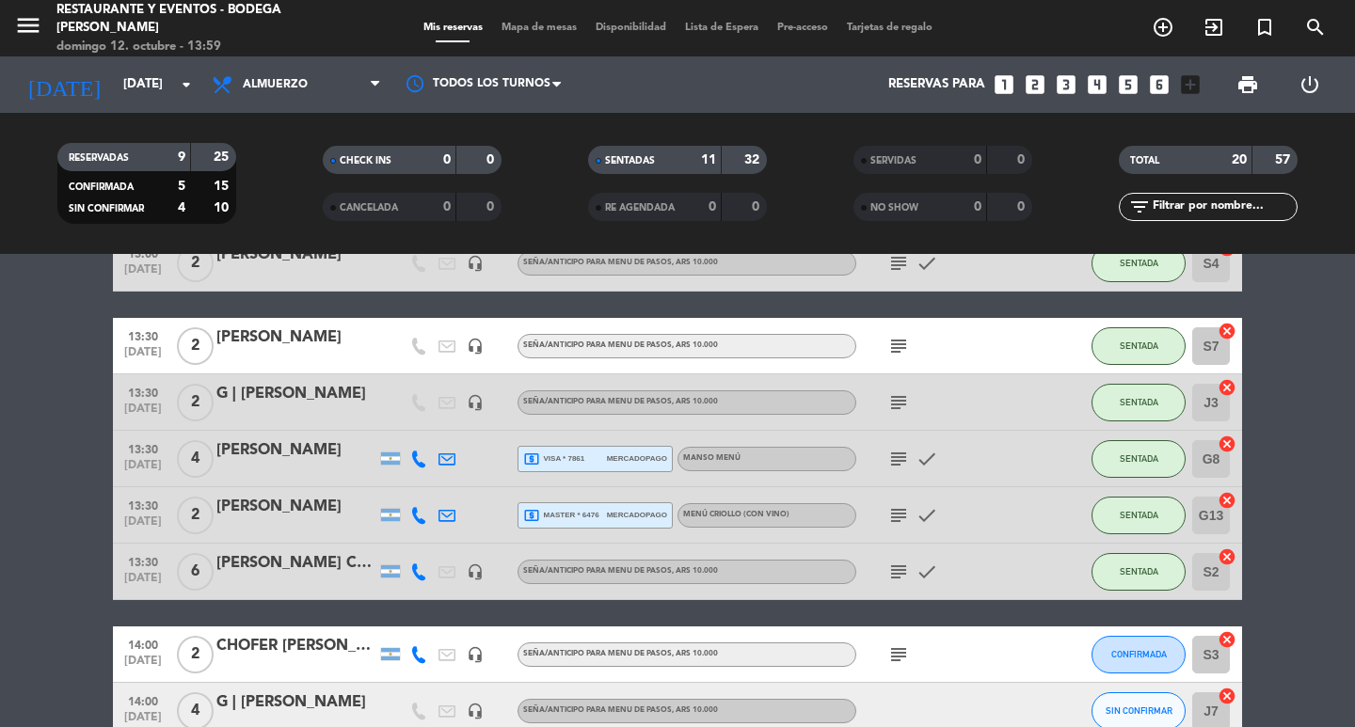
click at [297, 453] on div "[PERSON_NAME]" at bounding box center [296, 450] width 160 height 24
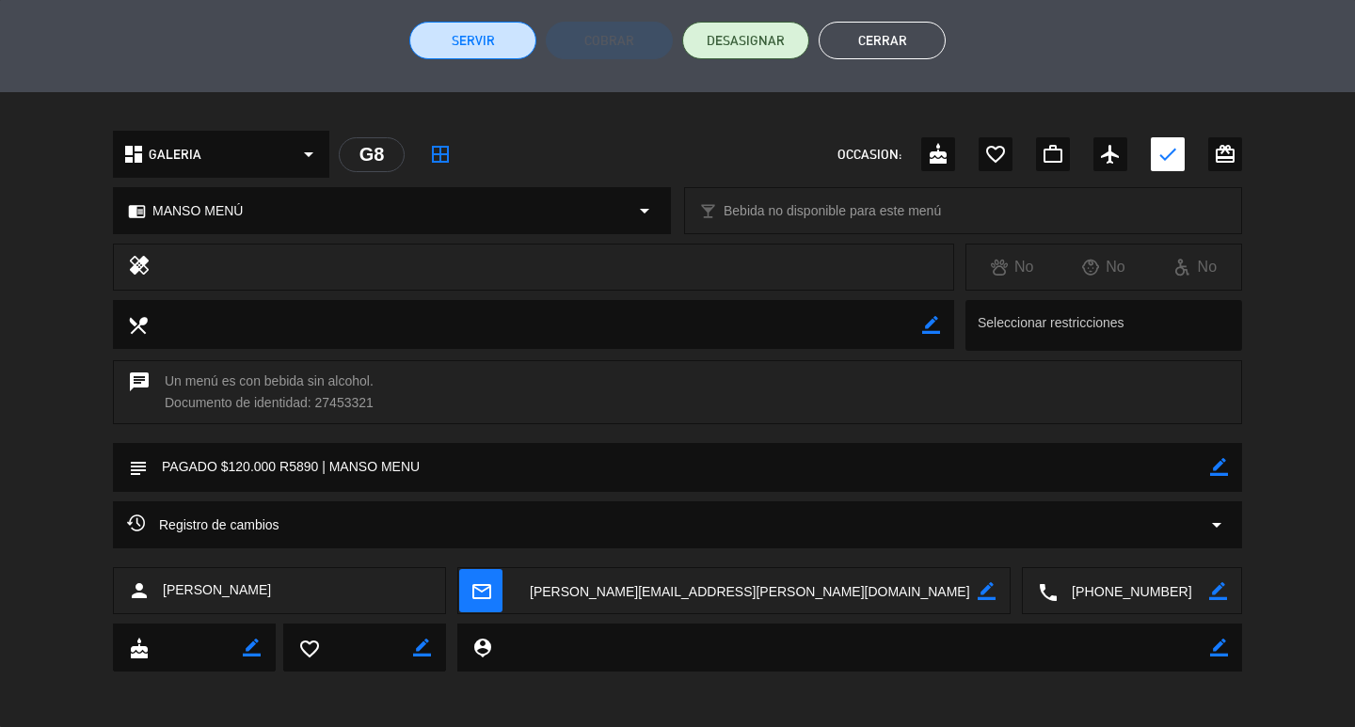
scroll to position [464, 0]
click at [1212, 467] on icon "border_color" at bounding box center [1219, 466] width 18 height 18
click at [534, 472] on textarea at bounding box center [679, 466] width 1062 height 48
type textarea "PAGADO $120.000 R5890 | MANSO MENU RO MESA 7"
click at [1221, 463] on icon at bounding box center [1219, 466] width 18 height 18
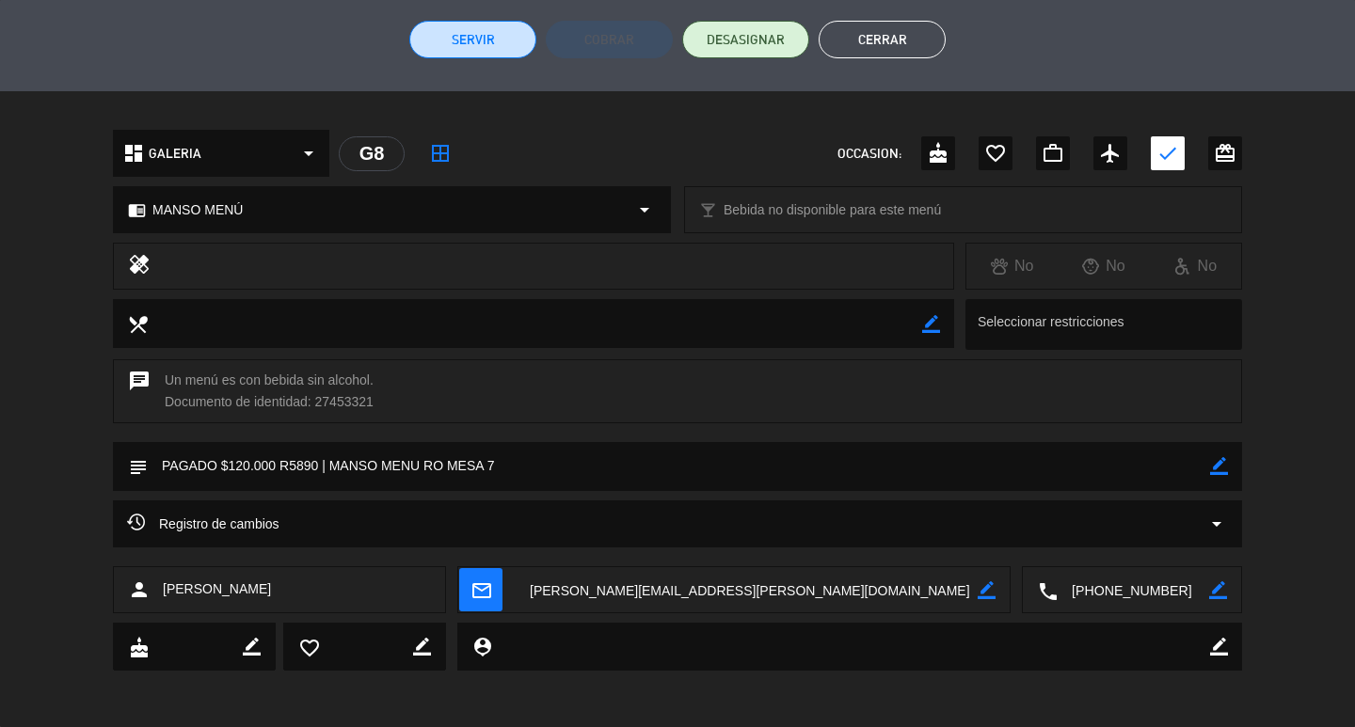
click at [859, 34] on button "Cerrar" at bounding box center [881, 40] width 127 height 38
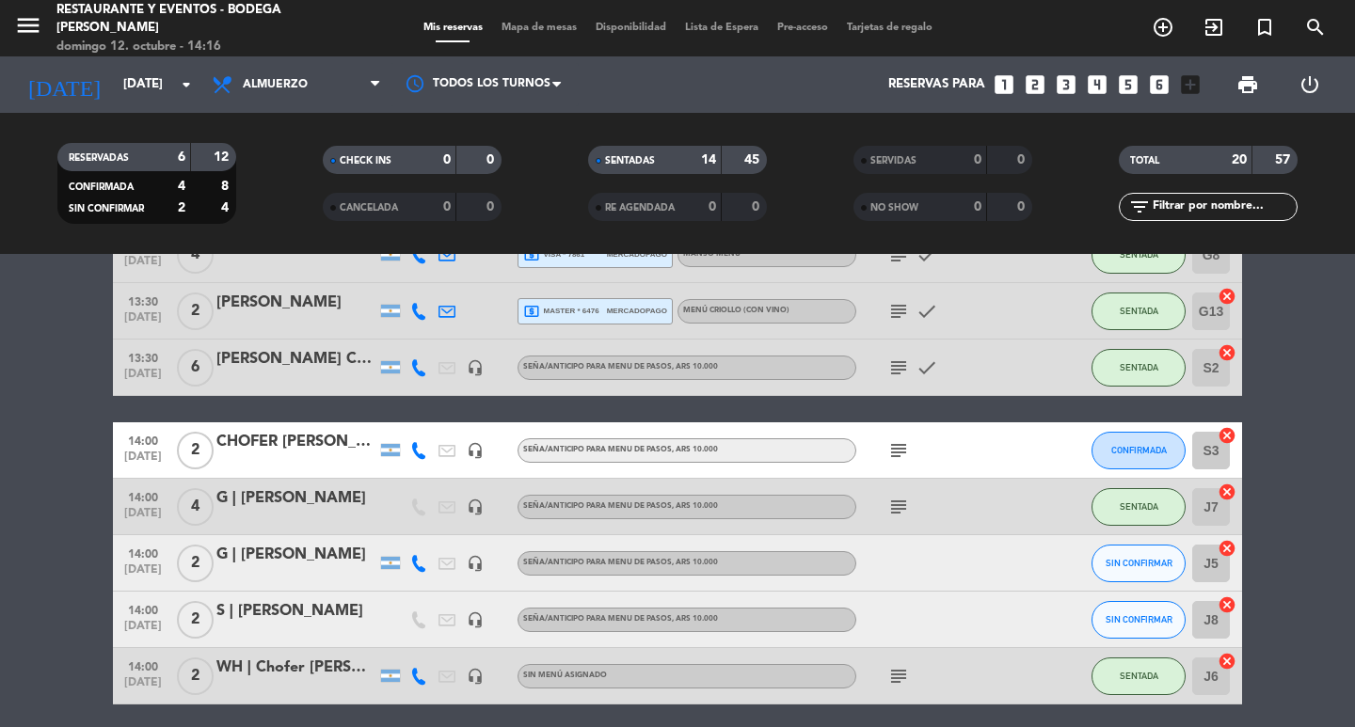
scroll to position [753, 0]
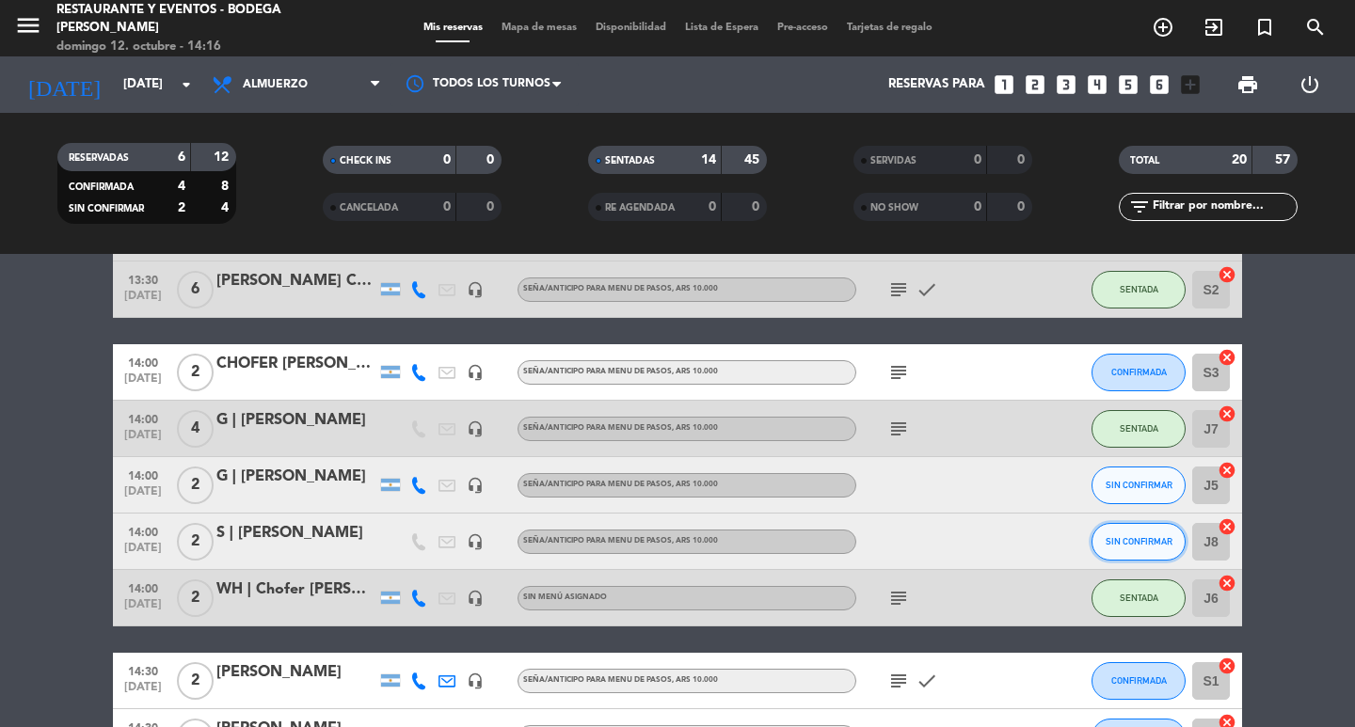
click at [1137, 538] on span "SIN CONFIRMAR" at bounding box center [1138, 541] width 67 height 10
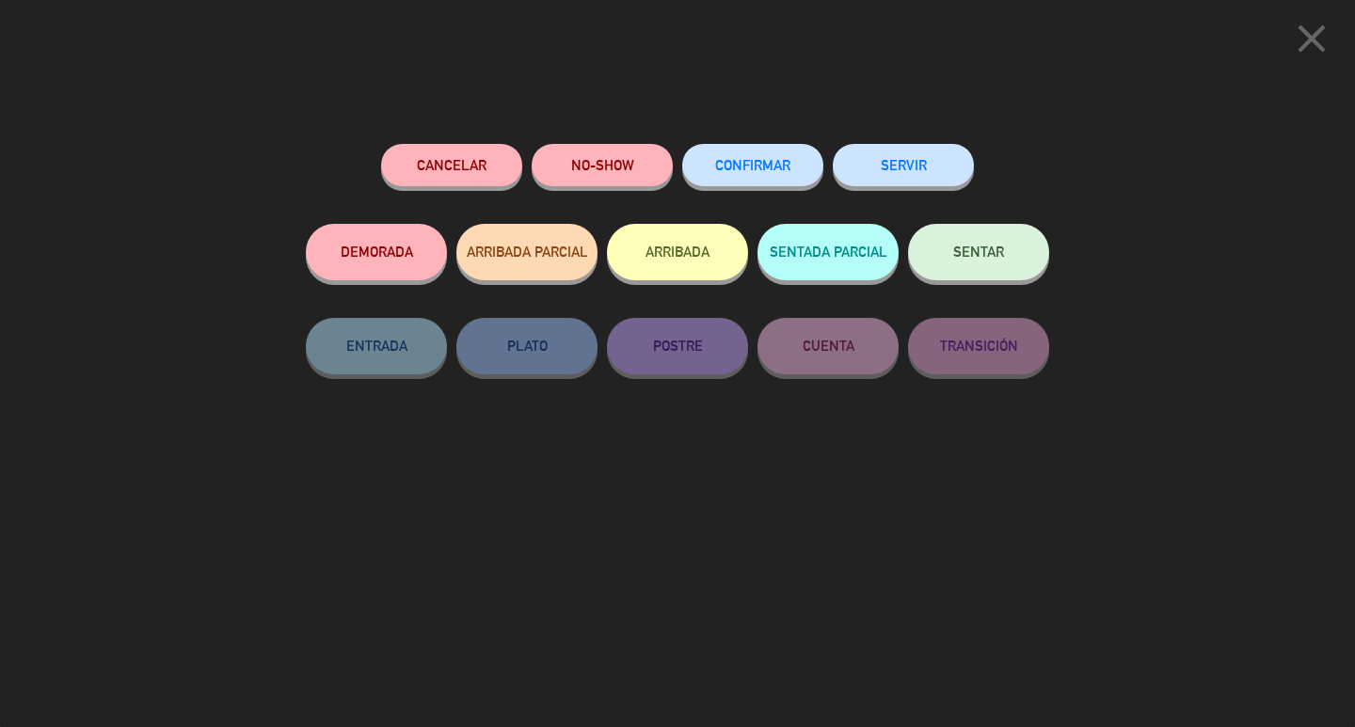
click at [1022, 258] on button "SENTAR" at bounding box center [978, 252] width 141 height 56
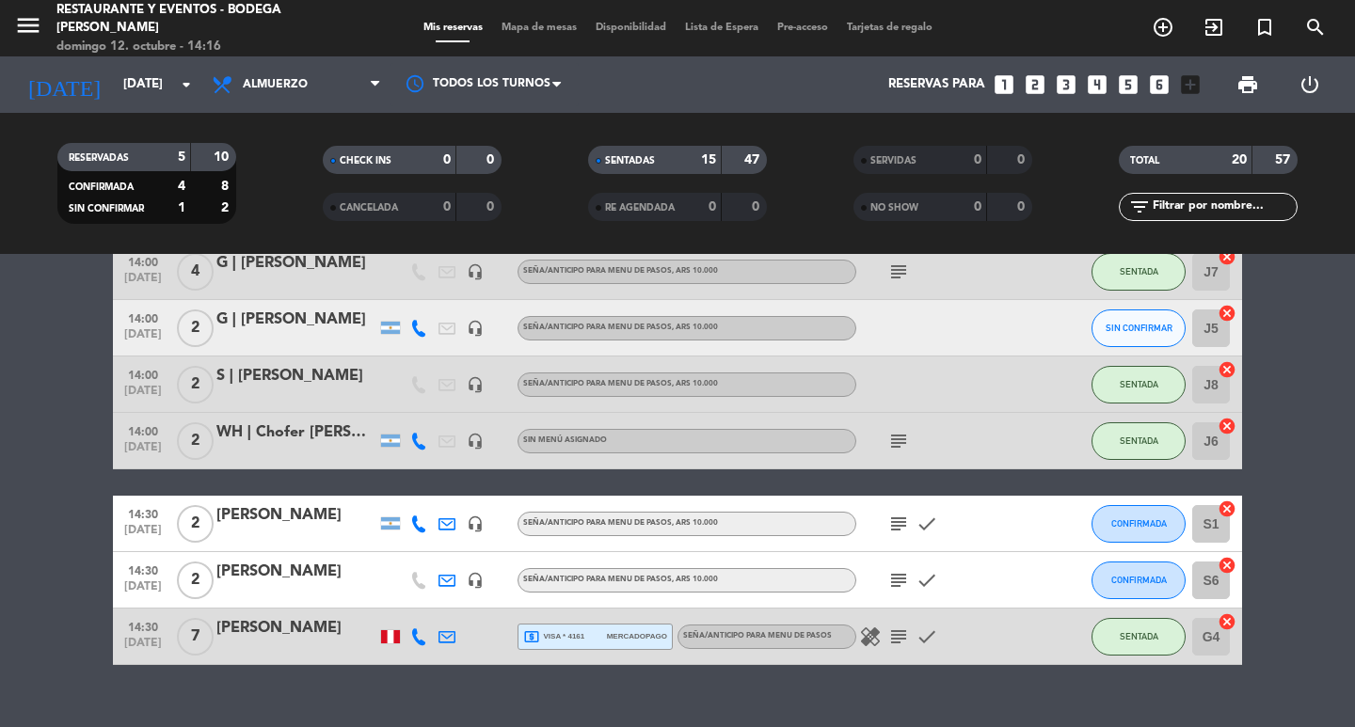
scroll to position [941, 0]
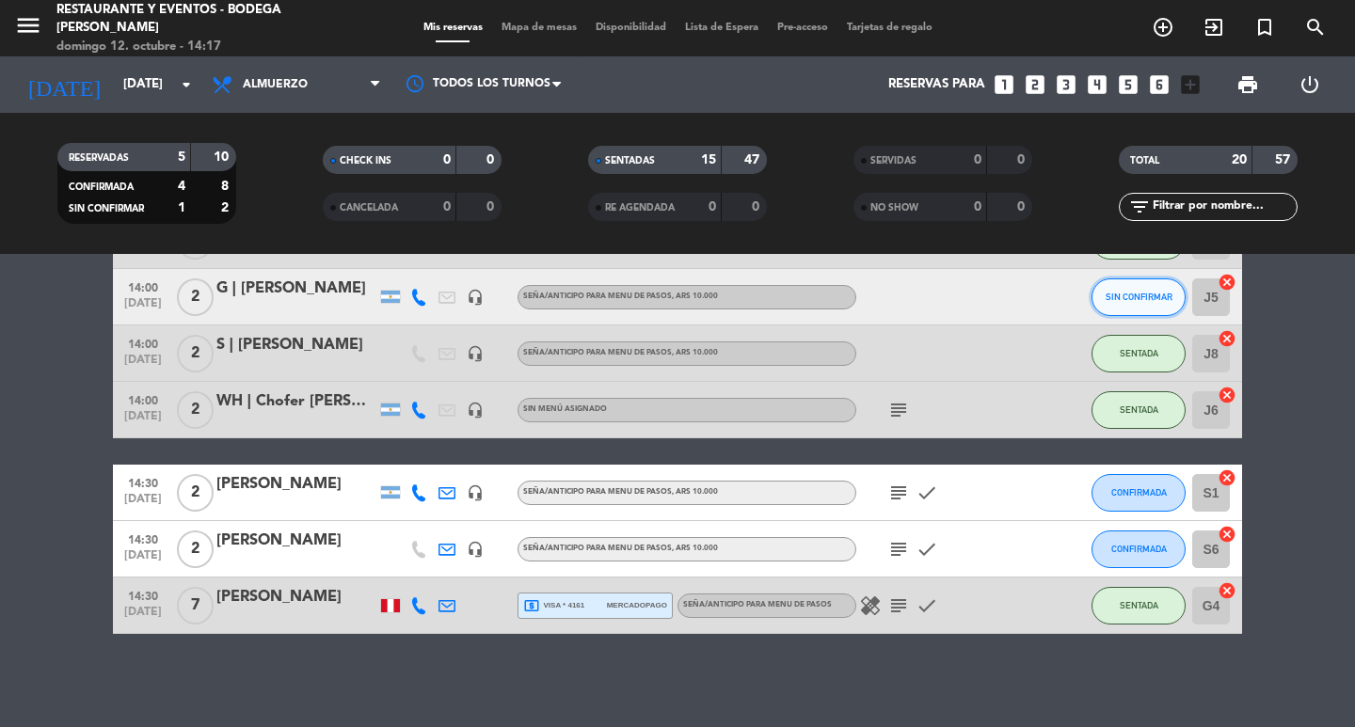
click at [1146, 304] on button "SIN CONFIRMAR" at bounding box center [1138, 297] width 94 height 38
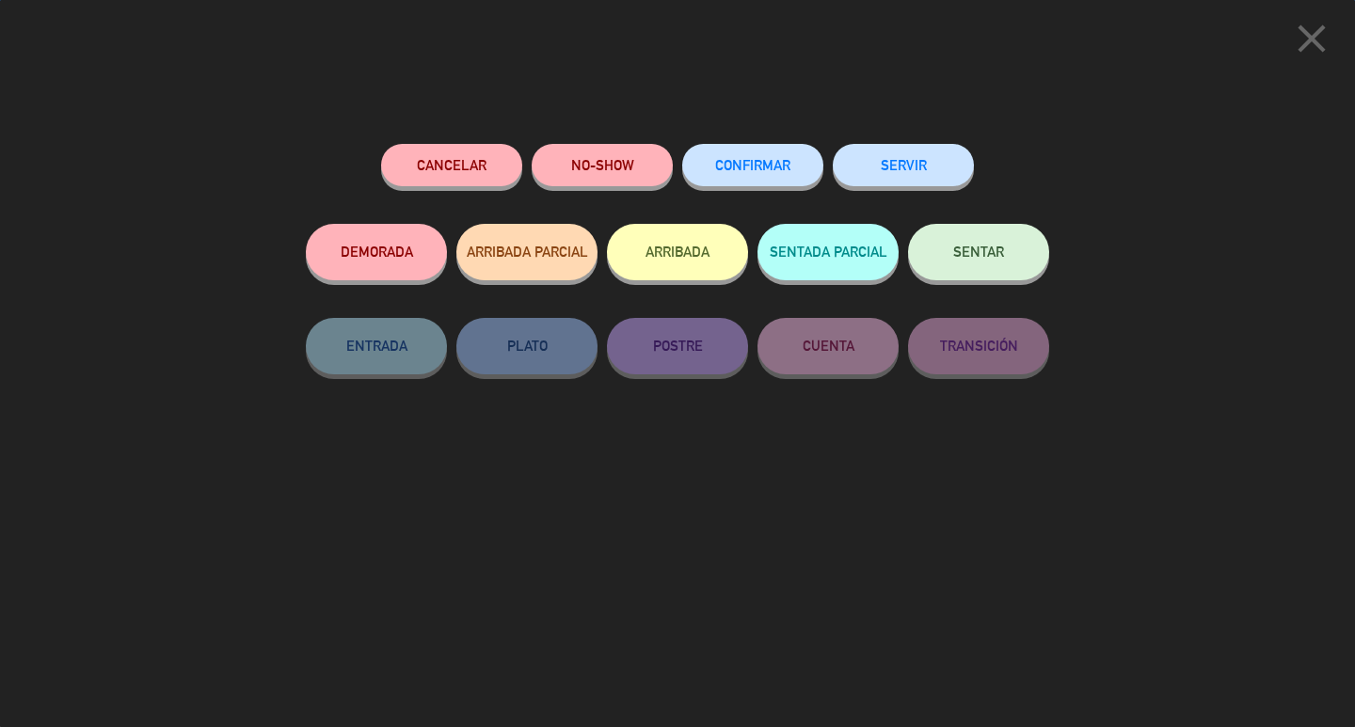
click at [975, 250] on span "SENTAR" at bounding box center [978, 252] width 51 height 16
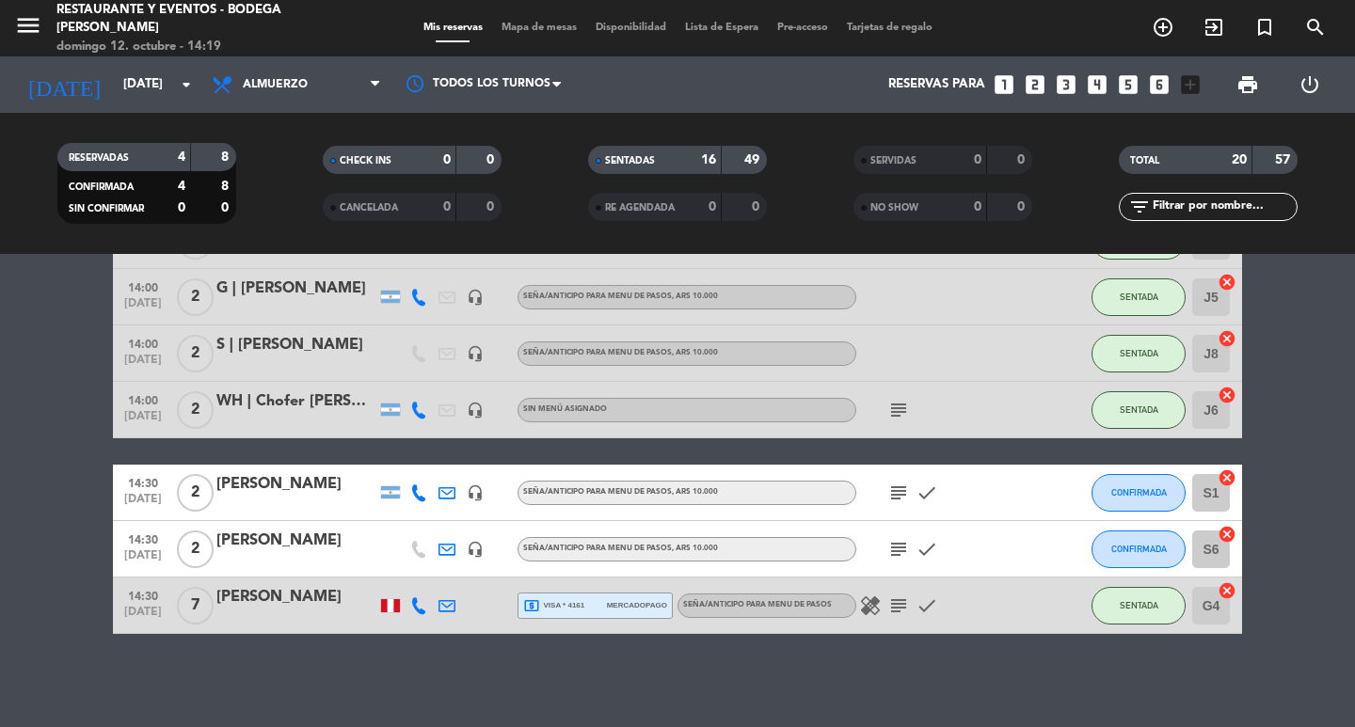
click at [317, 347] on div "S | [PERSON_NAME]" at bounding box center [296, 345] width 160 height 24
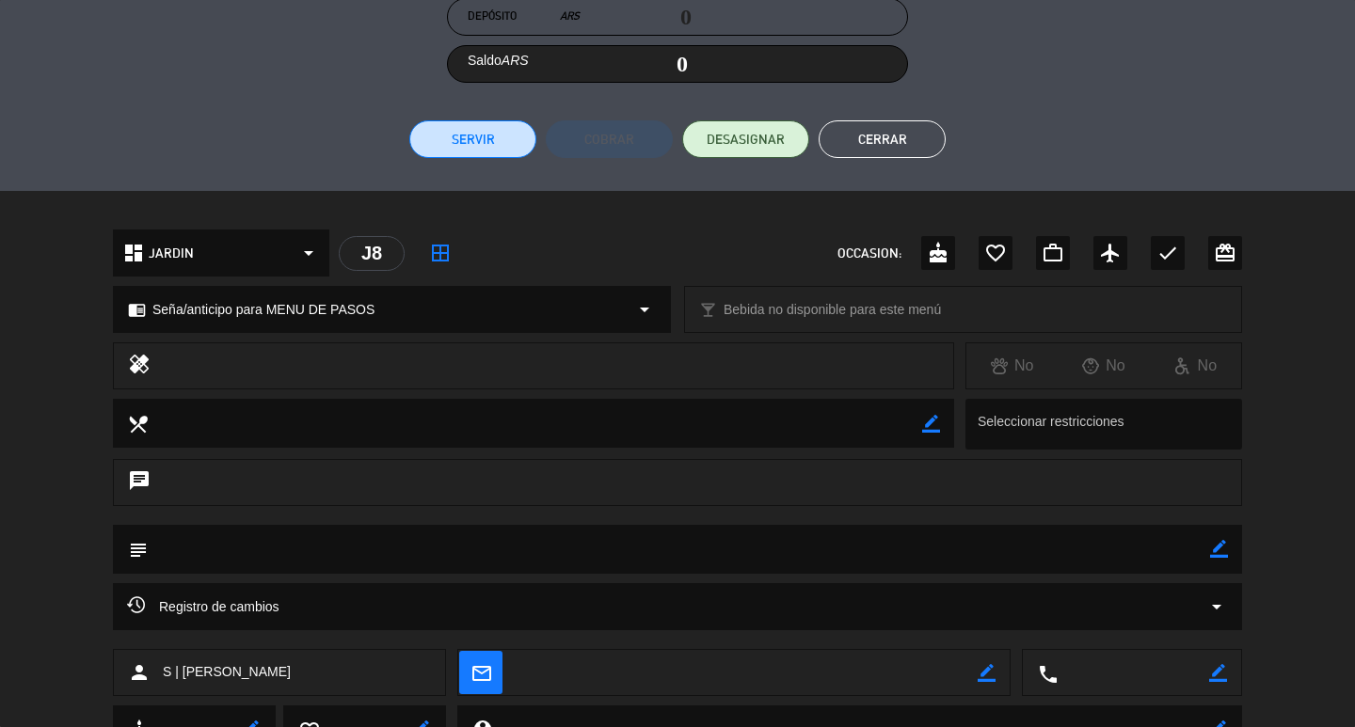
scroll to position [447, 0]
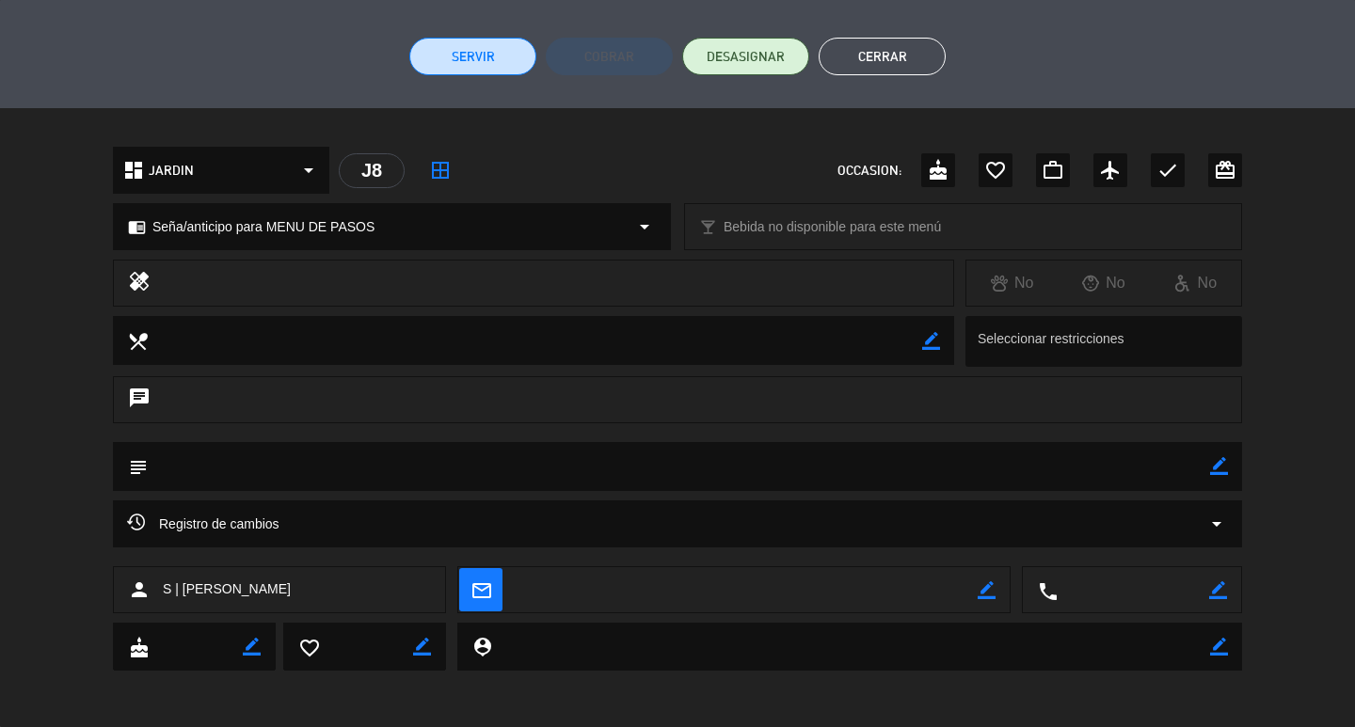
click at [1217, 465] on icon "border_color" at bounding box center [1219, 466] width 18 height 18
type textarea "Fede M21"
click at [1221, 472] on icon at bounding box center [1219, 466] width 18 height 18
click at [883, 60] on button "Cerrar" at bounding box center [881, 57] width 127 height 38
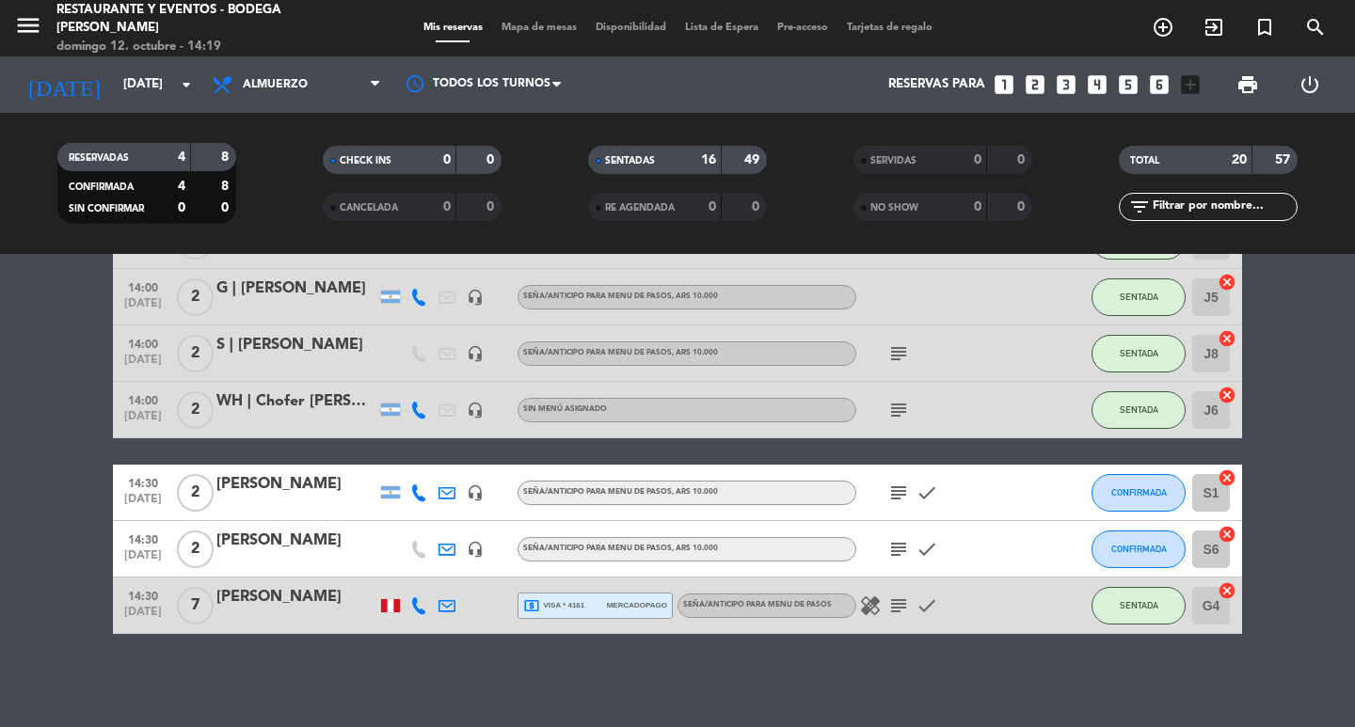
click at [294, 283] on div "G | [PERSON_NAME]" at bounding box center [296, 289] width 160 height 24
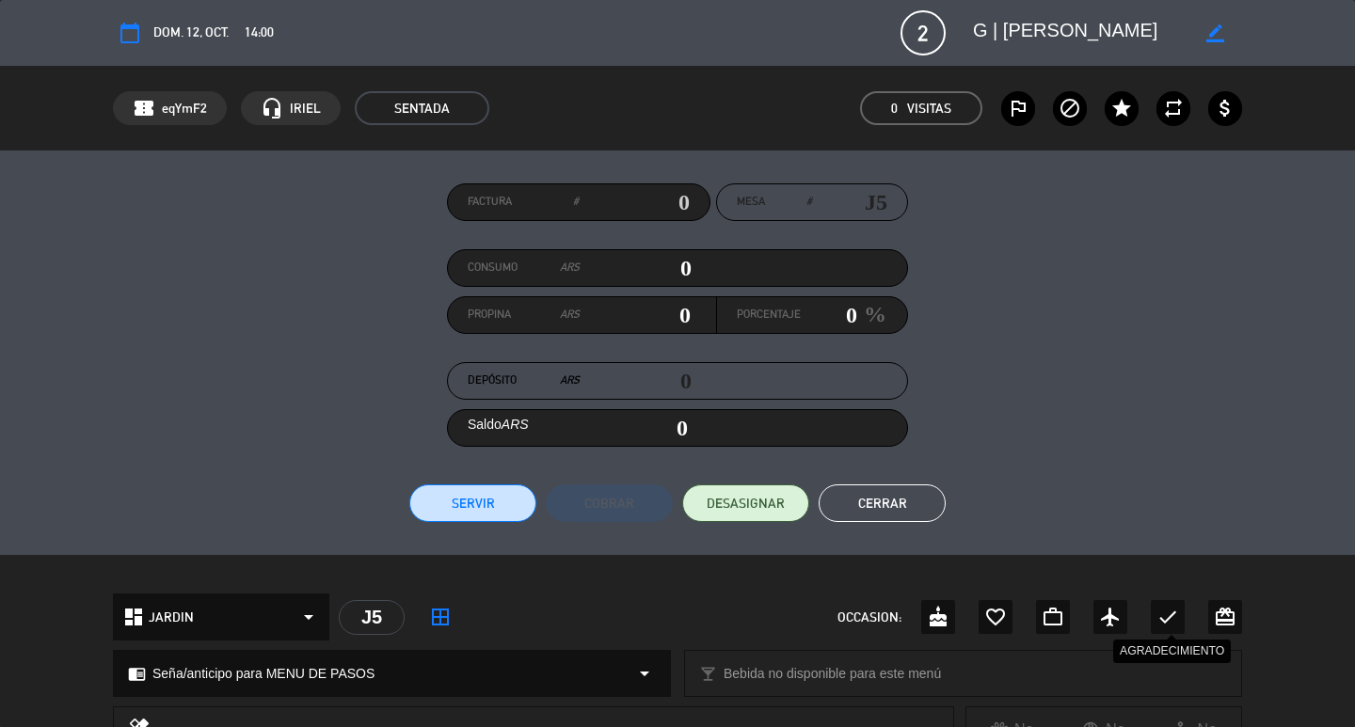
scroll to position [376, 0]
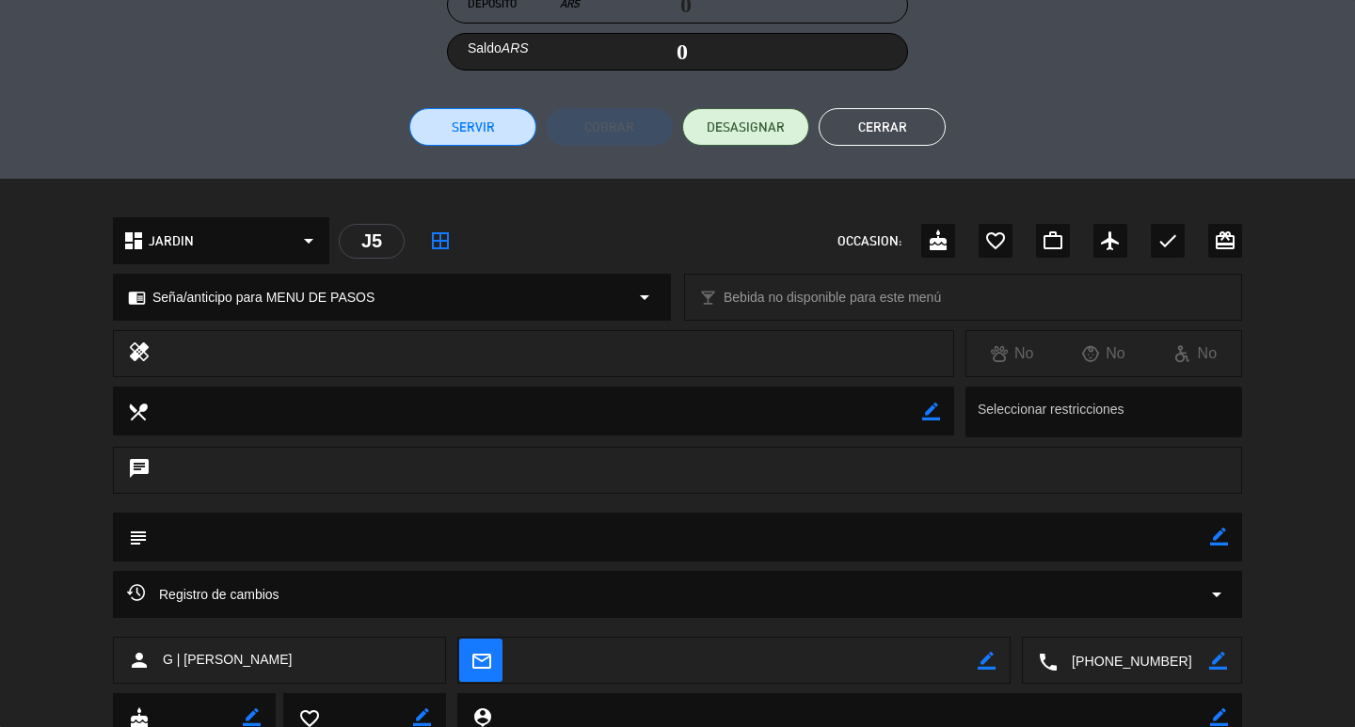
click at [1214, 536] on icon "border_color" at bounding box center [1219, 537] width 18 height 18
click at [1085, 536] on textarea at bounding box center [679, 537] width 1062 height 48
paste textarea "Fede M21"
type textarea "Fede M22"
click at [1216, 539] on icon at bounding box center [1219, 537] width 18 height 18
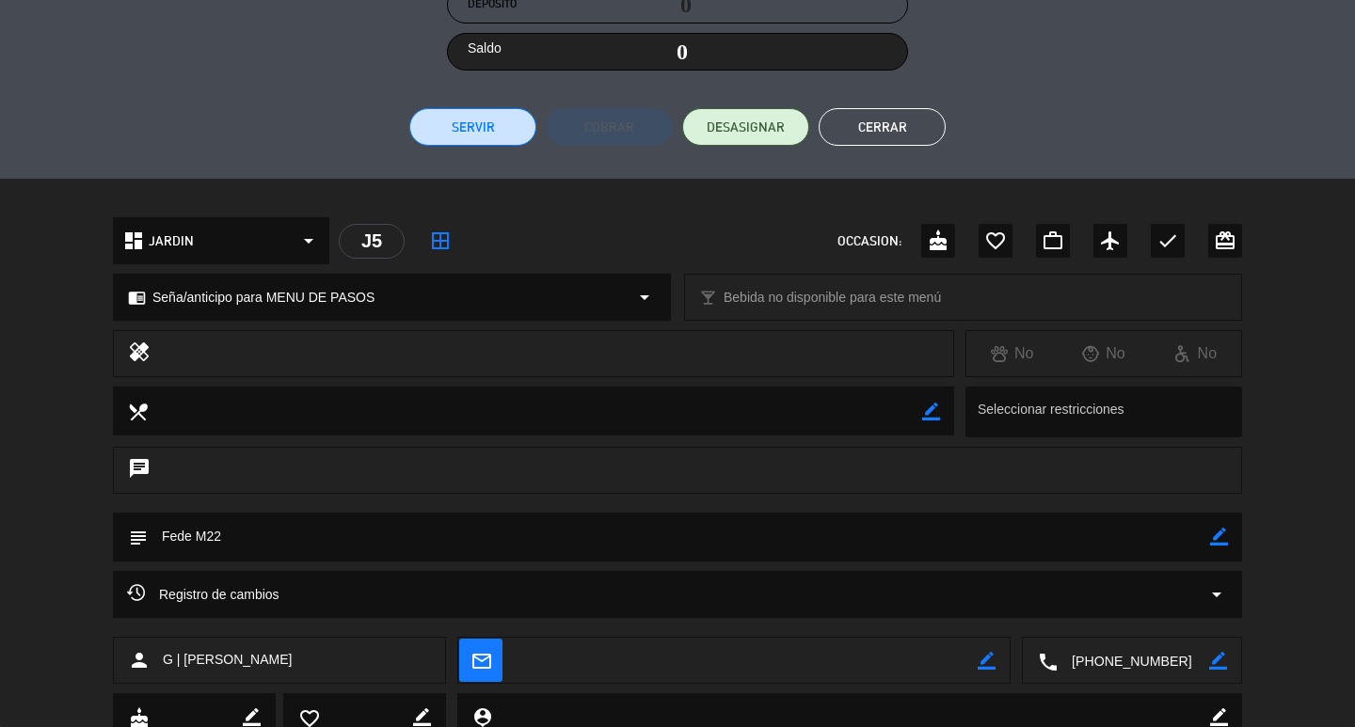
click at [892, 134] on button "Cerrar" at bounding box center [881, 127] width 127 height 38
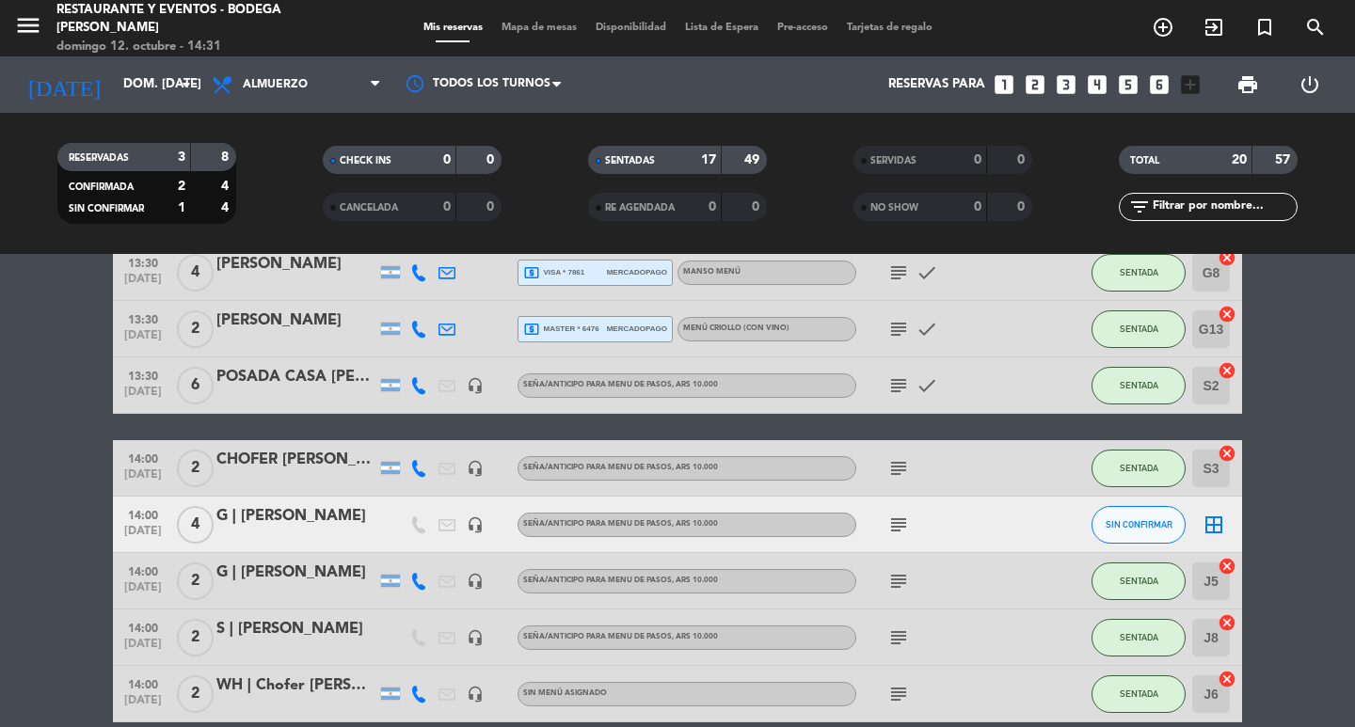
scroll to position [658, 0]
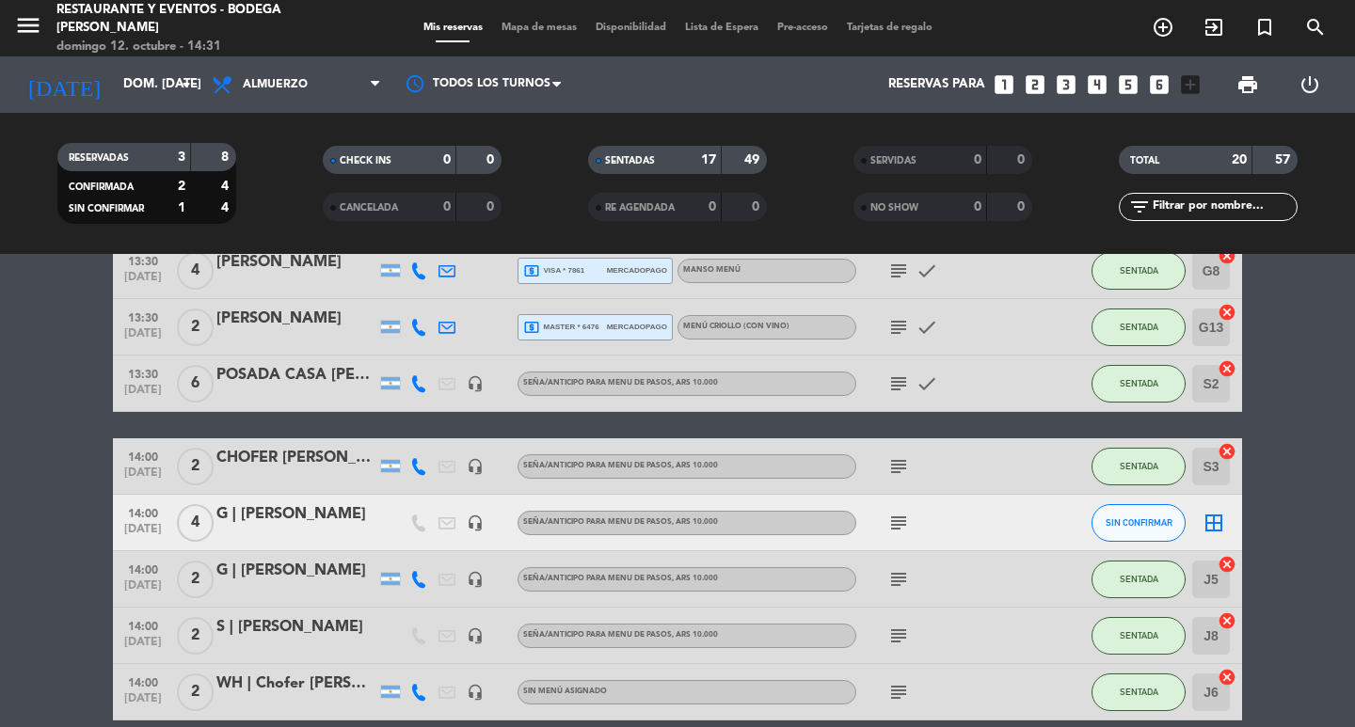
click at [898, 520] on icon "subject" at bounding box center [898, 523] width 23 height 23
click at [1121, 523] on span "SIN CONFIRMAR" at bounding box center [1138, 522] width 67 height 10
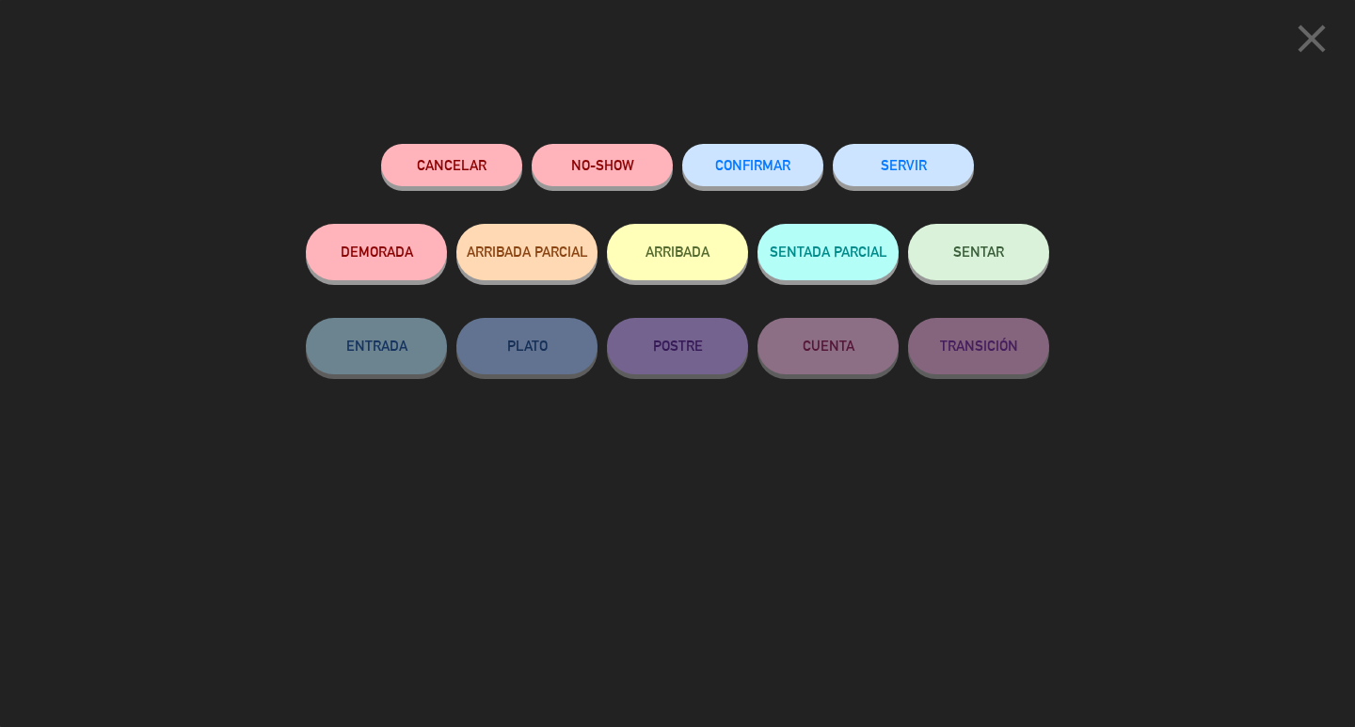
click at [975, 263] on button "SENTAR" at bounding box center [978, 252] width 141 height 56
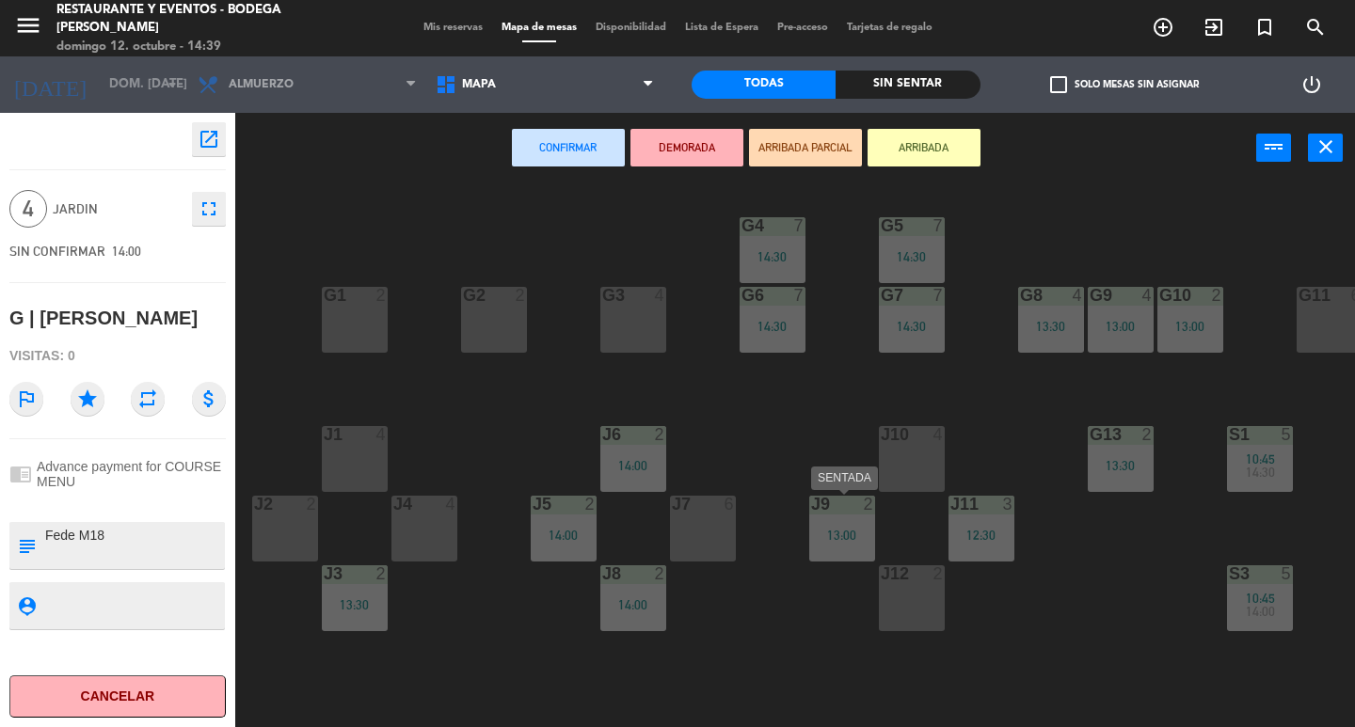
click at [835, 539] on div "13:00" at bounding box center [842, 535] width 66 height 13
click at [981, 532] on div "12:30" at bounding box center [981, 535] width 66 height 13
click at [932, 447] on div "J10 4" at bounding box center [912, 459] width 66 height 66
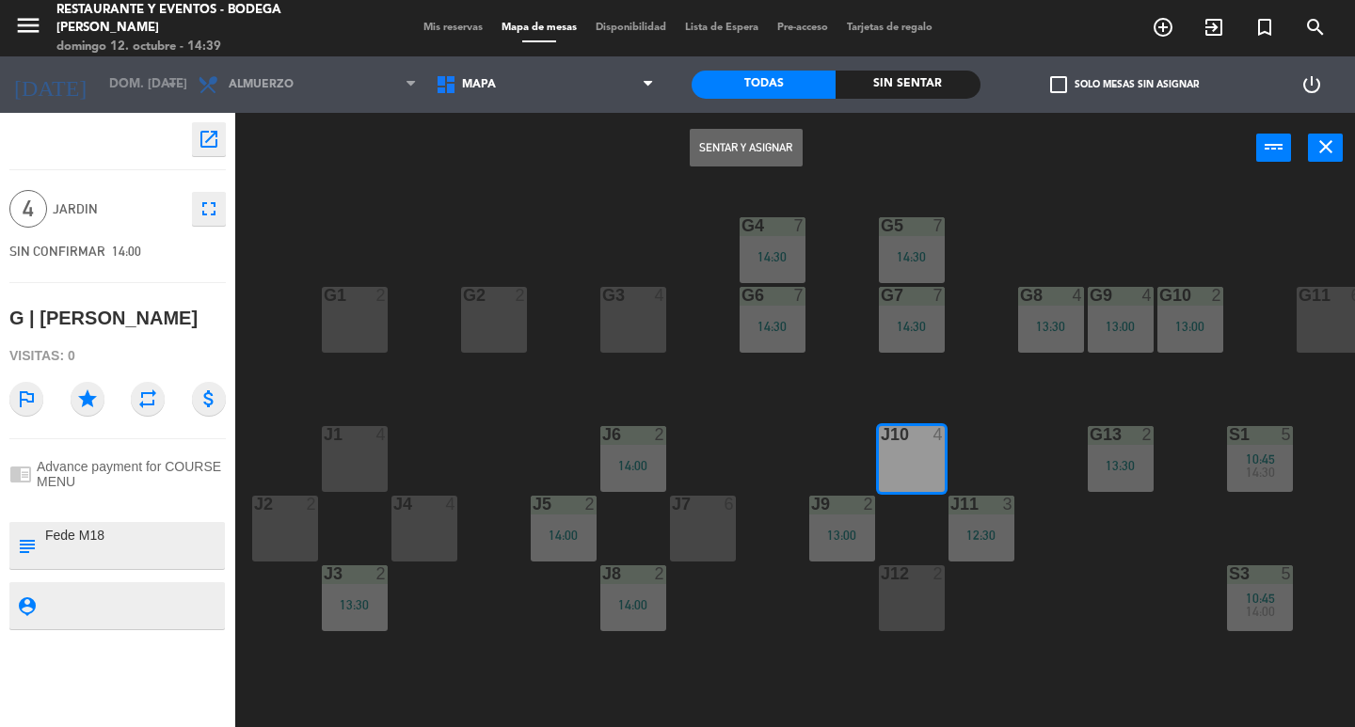
click at [712, 144] on button "Sentar y Asignar" at bounding box center [745, 148] width 113 height 38
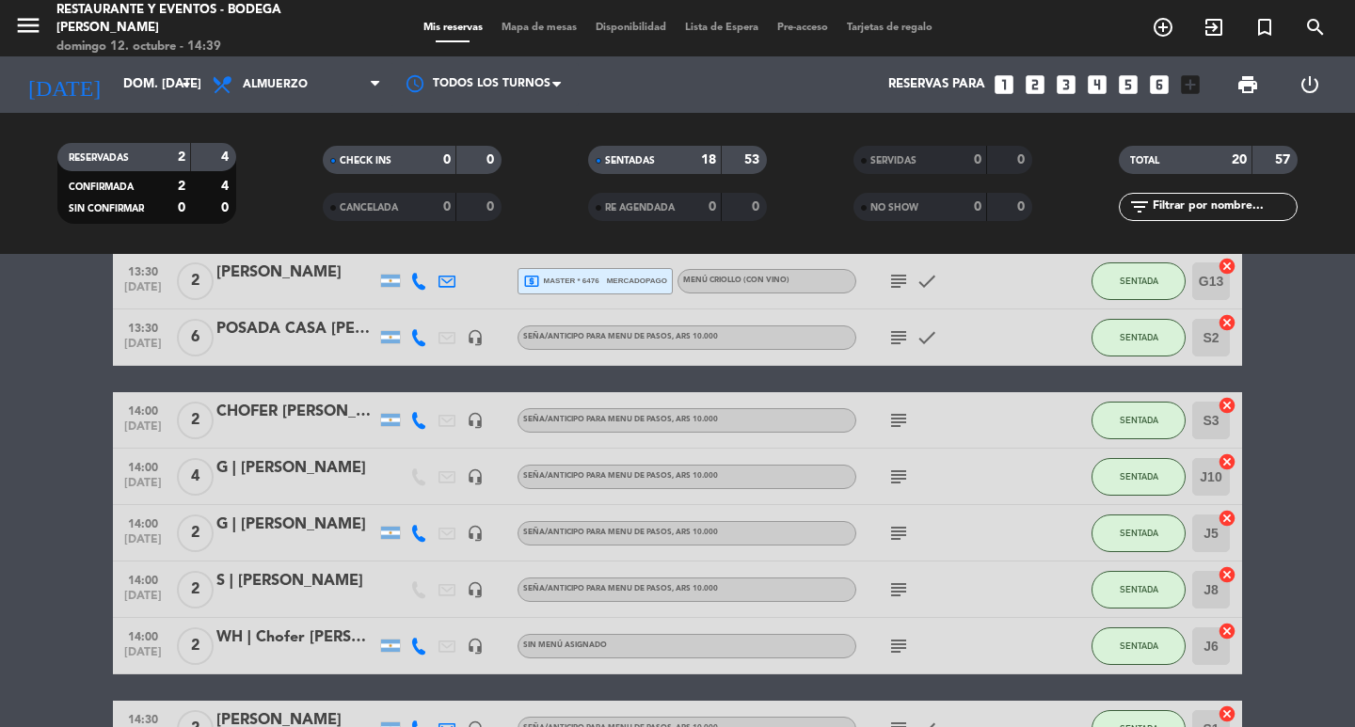
scroll to position [847, 0]
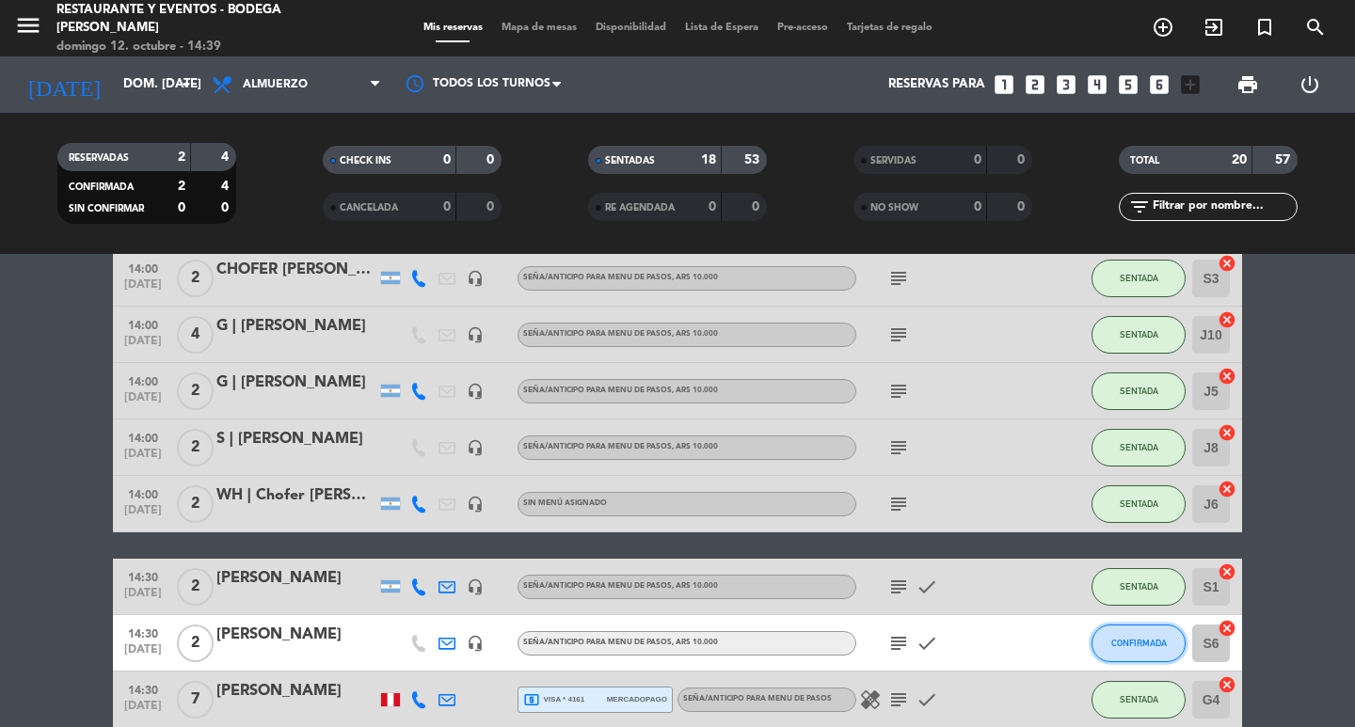
click at [1134, 641] on span "CONFIRMADA" at bounding box center [1138, 643] width 55 height 10
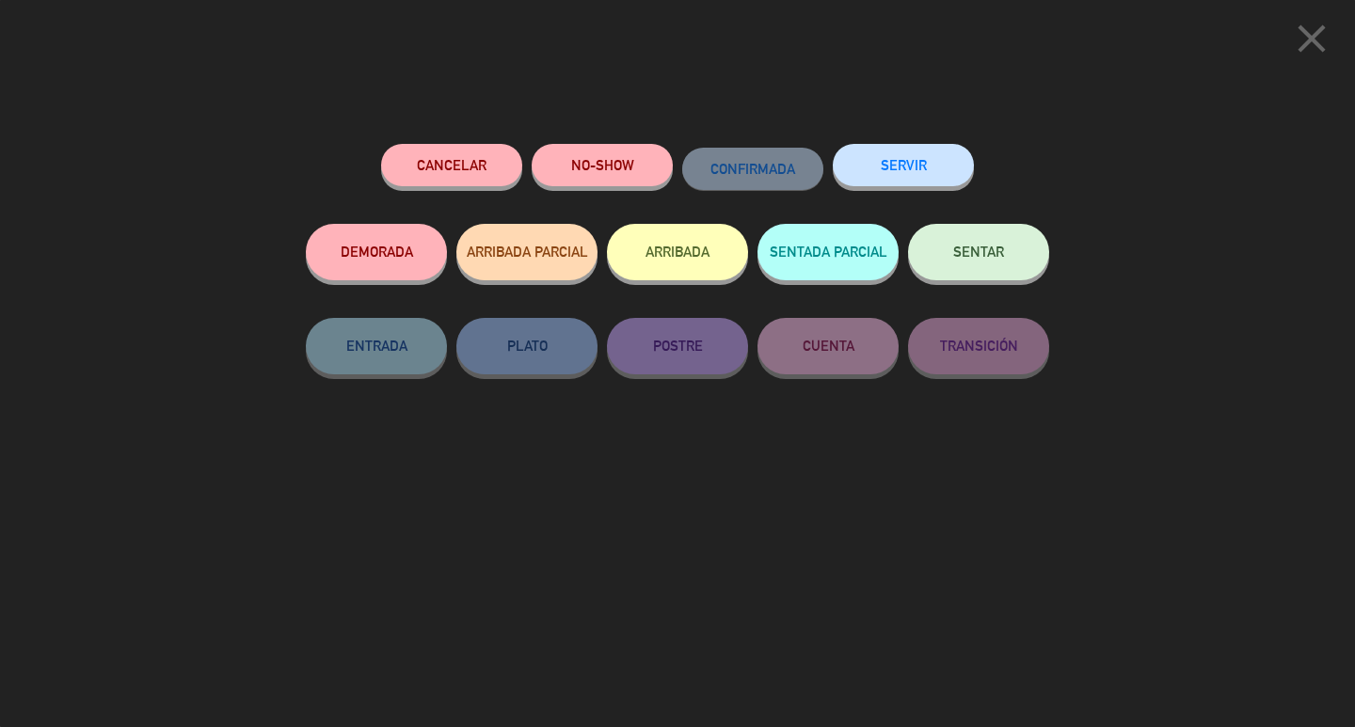
click at [957, 250] on span "SENTAR" at bounding box center [978, 252] width 51 height 16
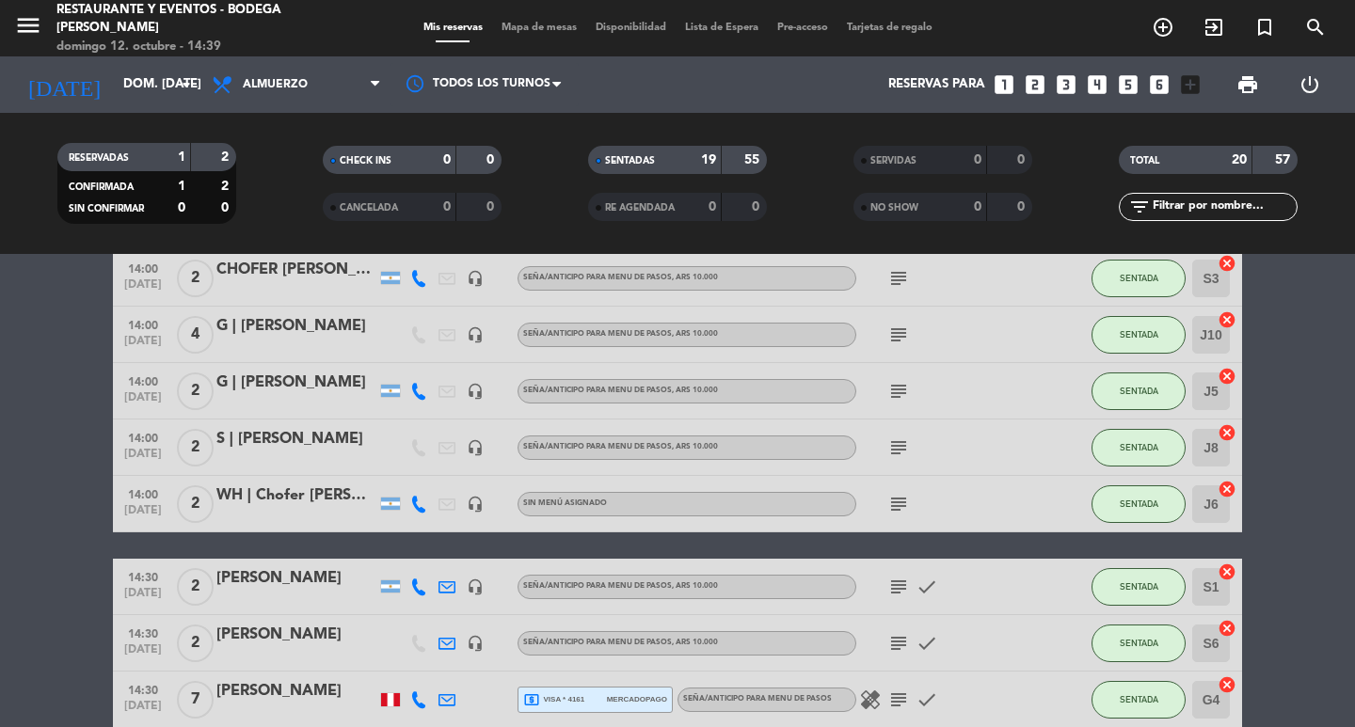
click at [902, 639] on icon "subject" at bounding box center [898, 643] width 23 height 23
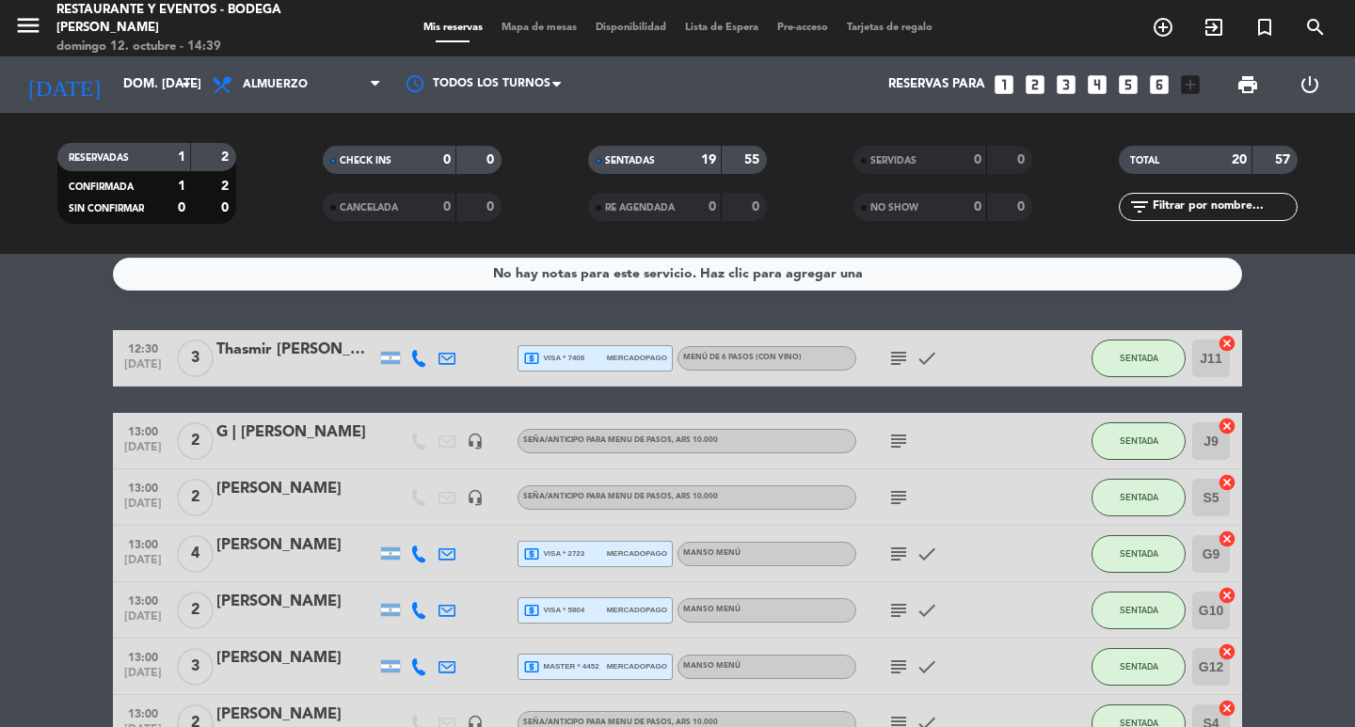
scroll to position [0, 0]
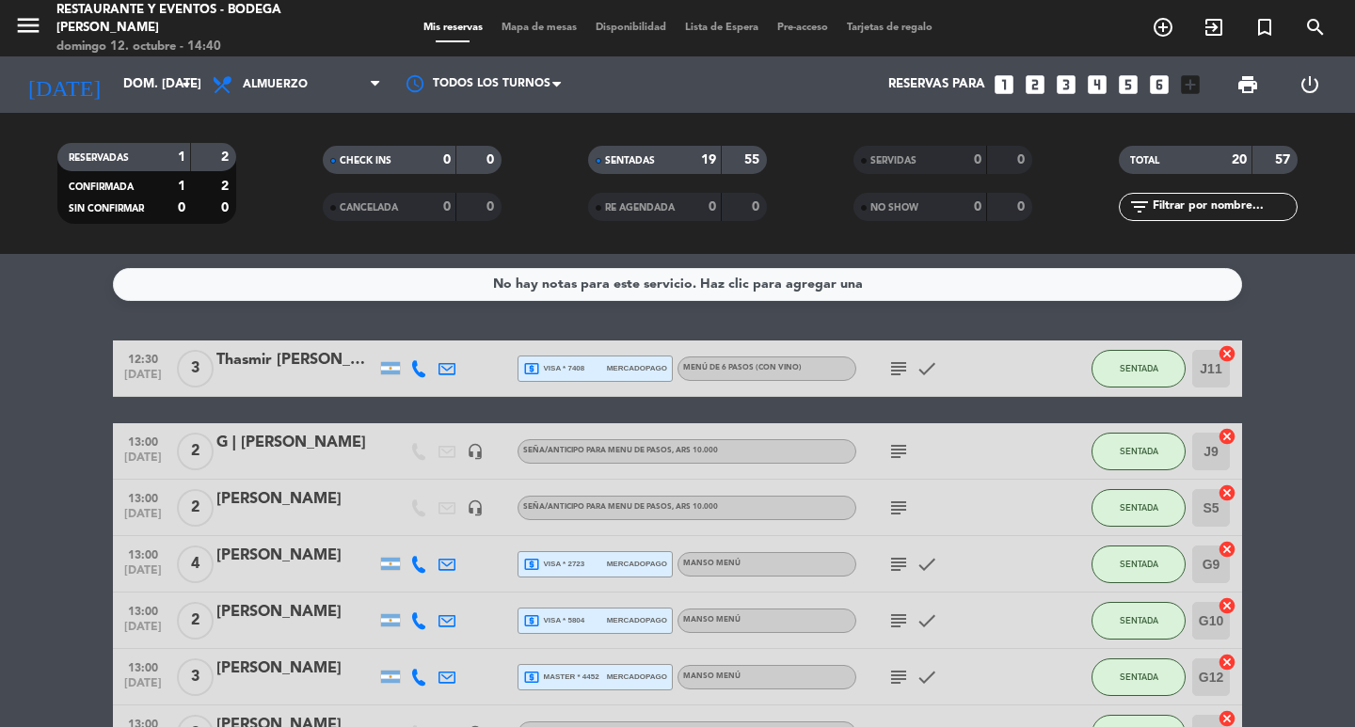
click at [901, 504] on icon "subject" at bounding box center [898, 508] width 23 height 23
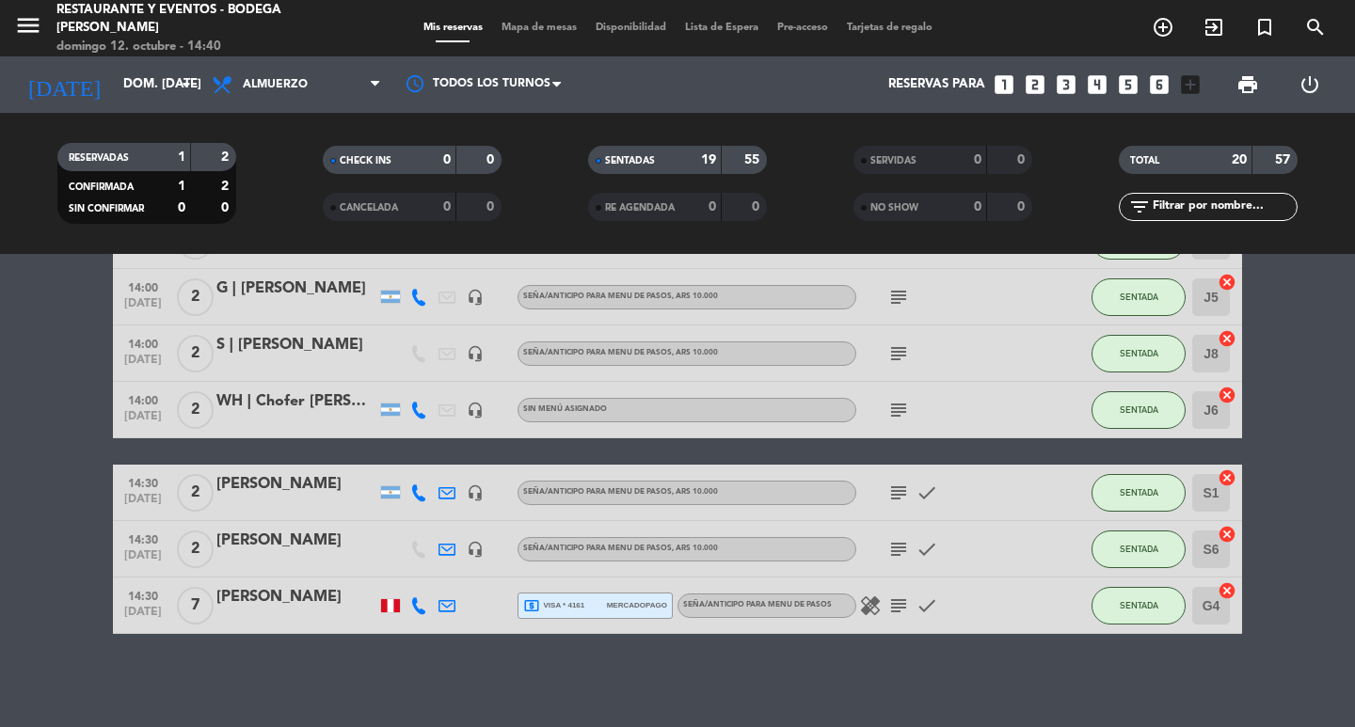
scroll to position [942, 0]
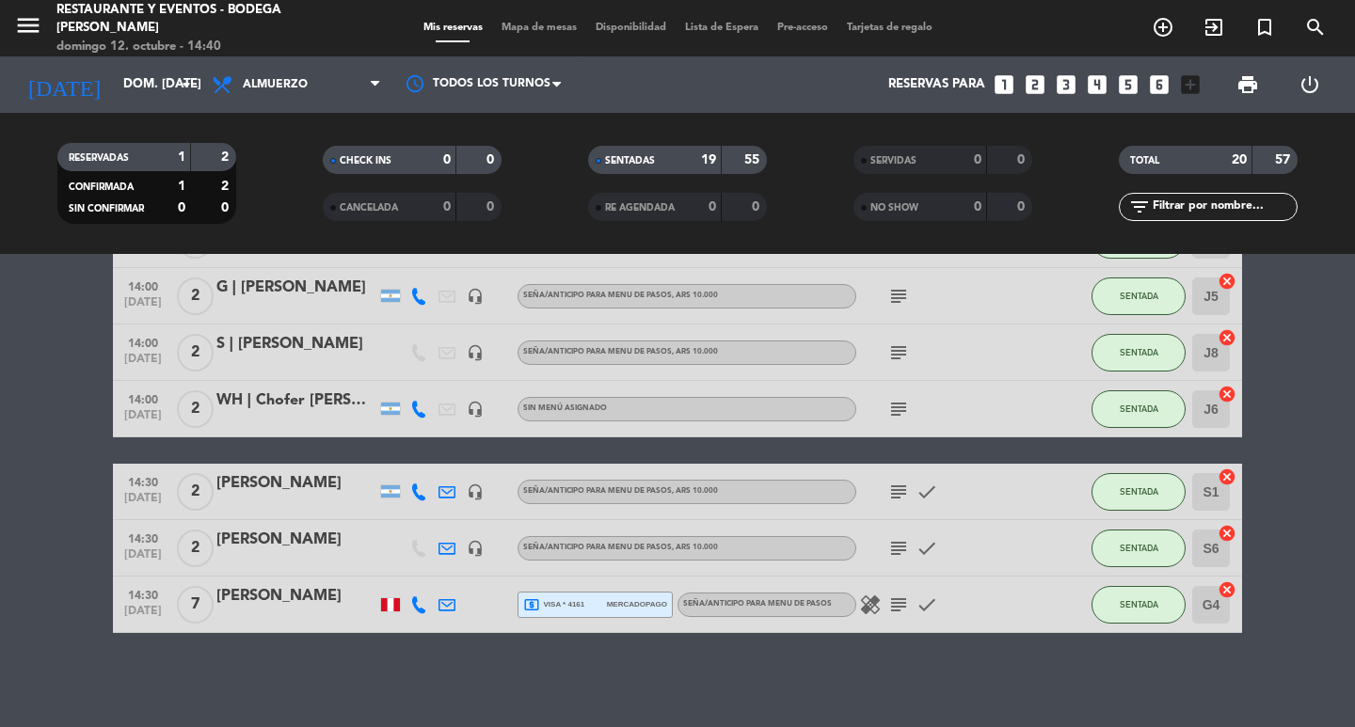
click at [894, 548] on icon "subject" at bounding box center [898, 548] width 23 height 23
click at [268, 538] on div "[PERSON_NAME]" at bounding box center [296, 540] width 160 height 24
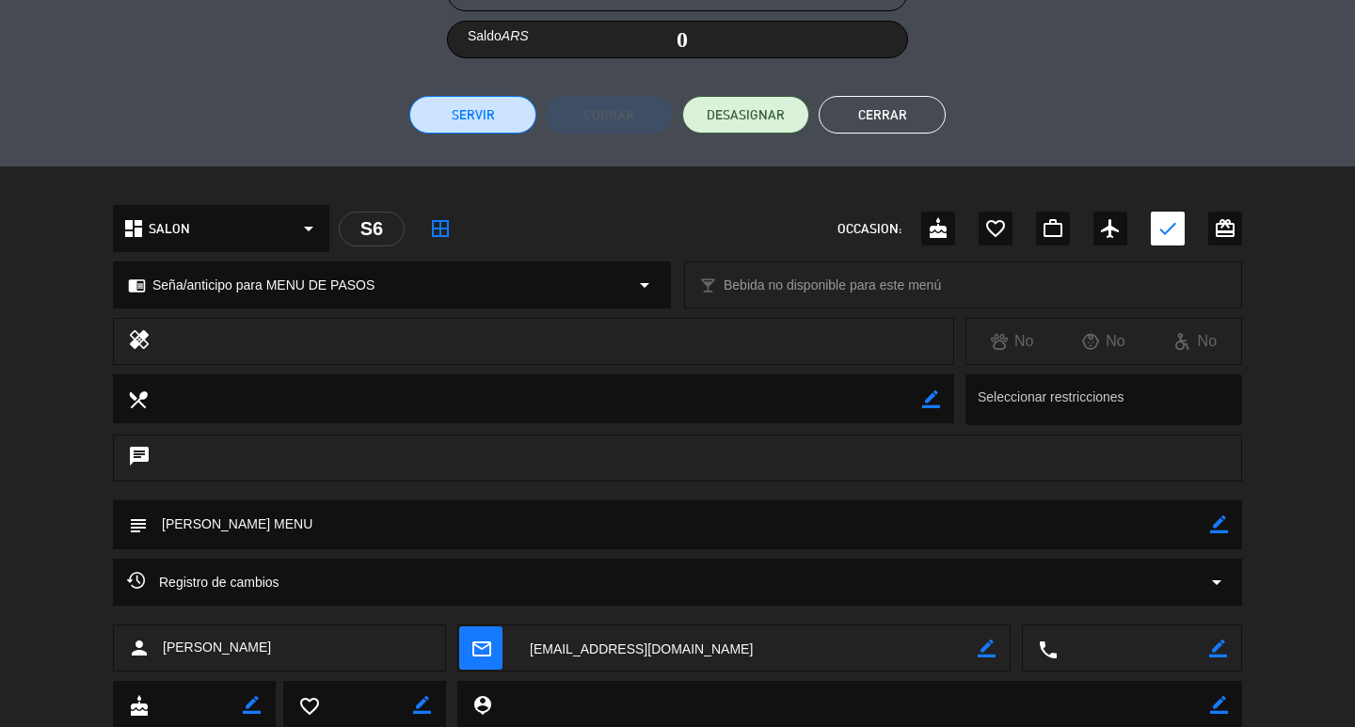
scroll to position [447, 0]
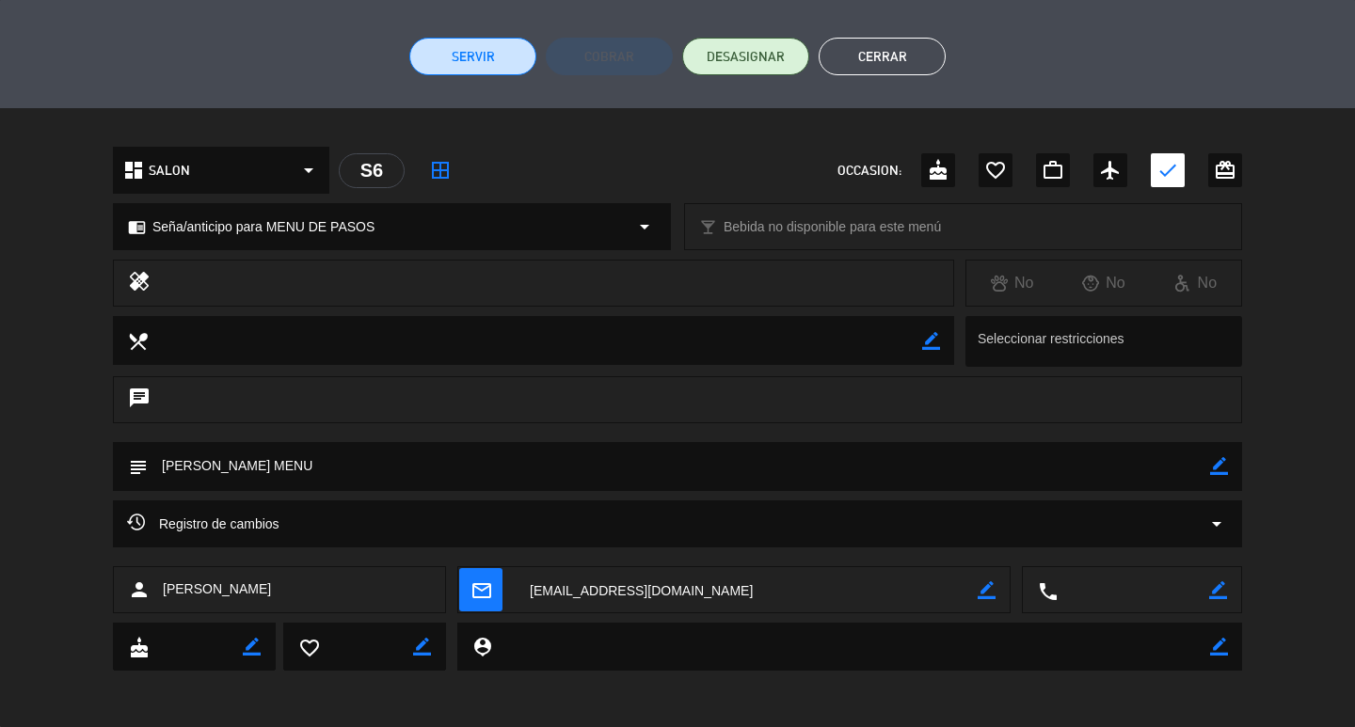
click at [1219, 467] on icon "border_color" at bounding box center [1219, 466] width 18 height 18
click at [1097, 467] on textarea at bounding box center [679, 466] width 1062 height 48
type textarea "[PERSON_NAME] MENU ([PERSON_NAME], mesa 3)"
click at [1212, 463] on icon at bounding box center [1219, 466] width 18 height 18
click at [881, 64] on button "Cerrar" at bounding box center [881, 57] width 127 height 38
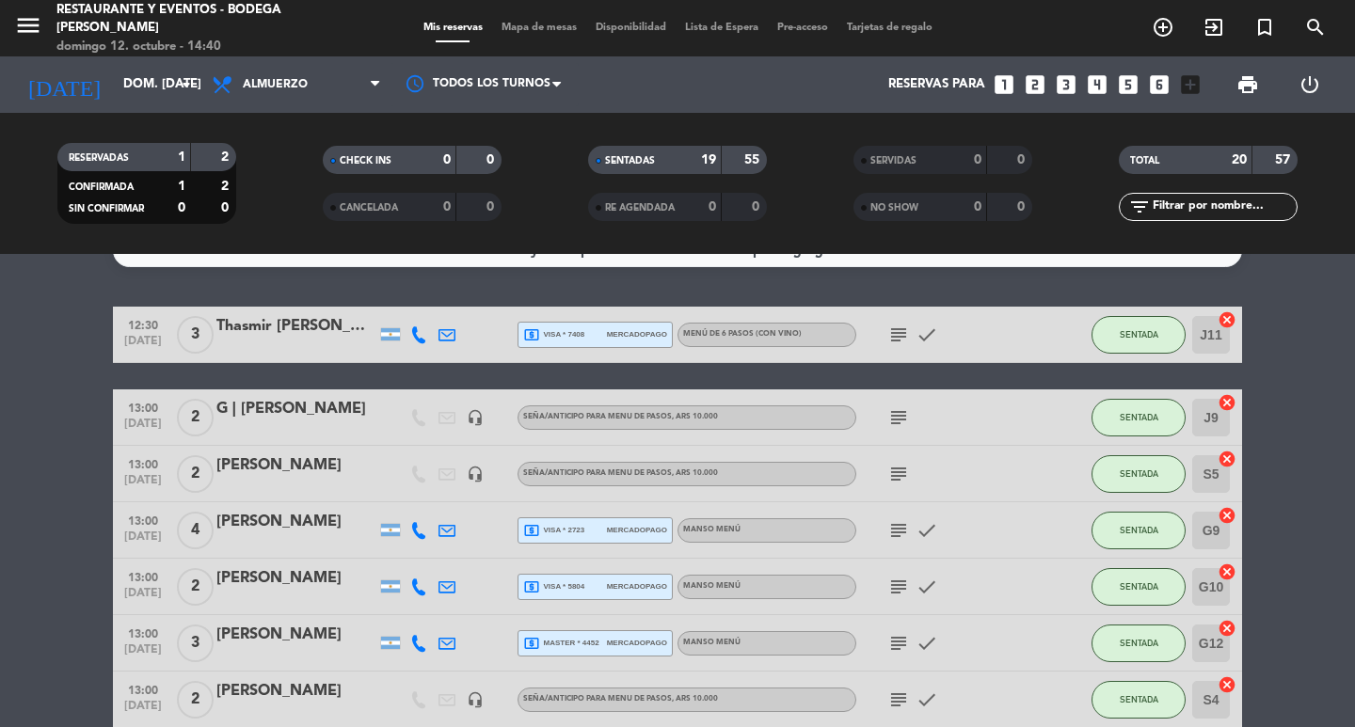
scroll to position [0, 0]
